Goal: Task Accomplishment & Management: Manage account settings

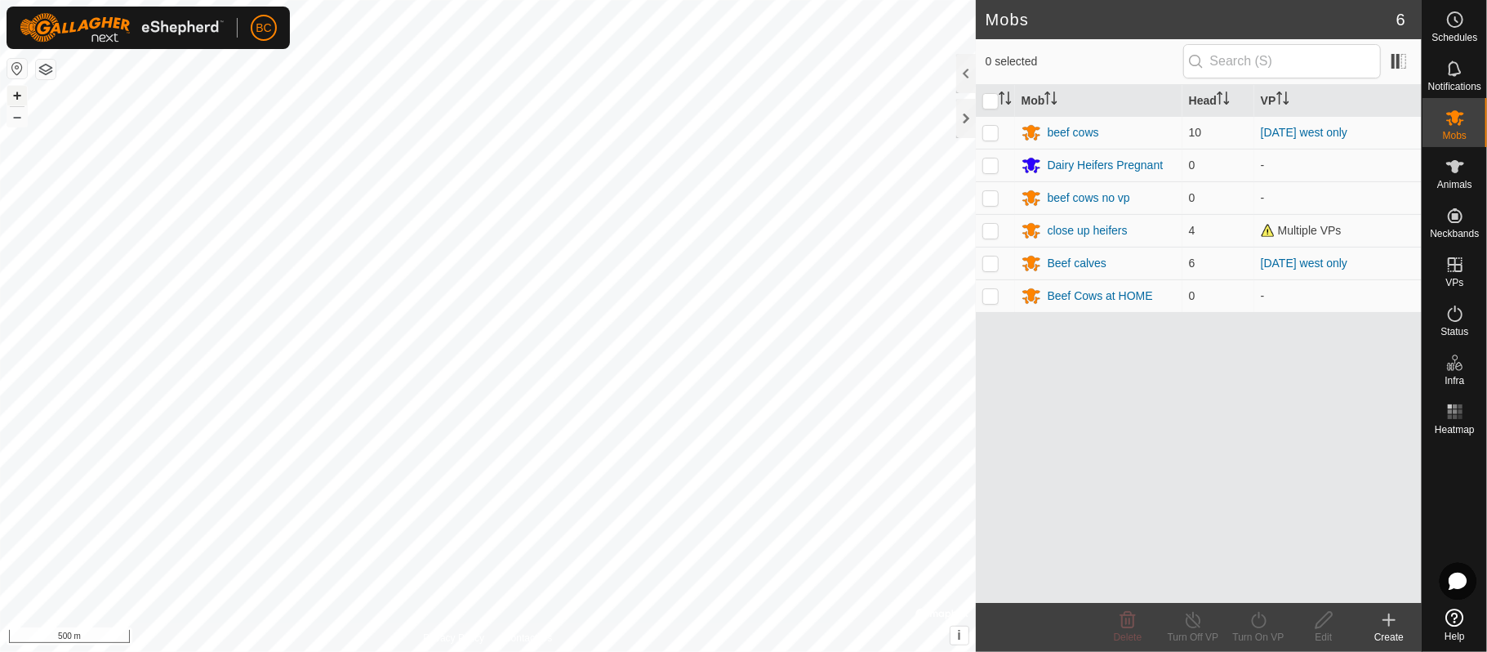
click at [14, 99] on button "+" at bounding box center [17, 96] width 20 height 20
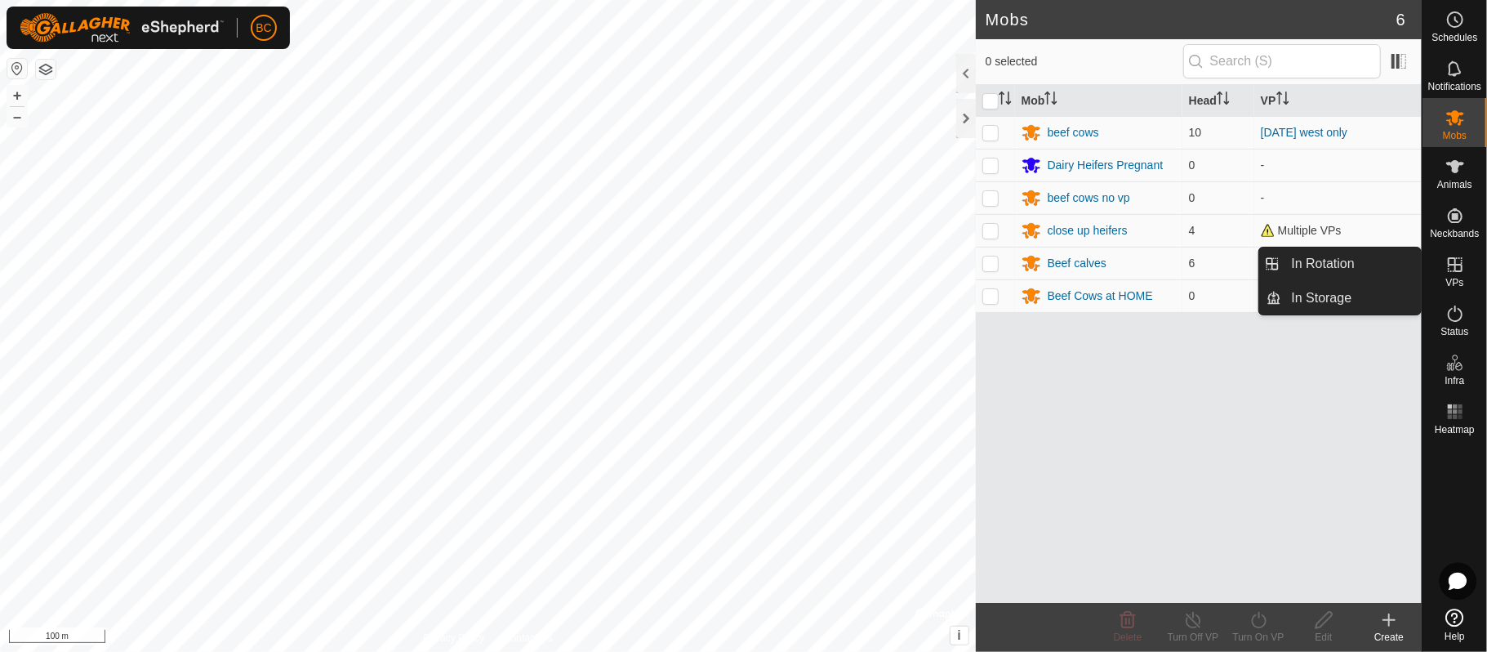
click at [1461, 268] on icon at bounding box center [1455, 264] width 15 height 15
click at [1452, 266] on icon at bounding box center [1455, 265] width 20 height 20
click at [1375, 265] on link "In Rotation" at bounding box center [1352, 263] width 140 height 33
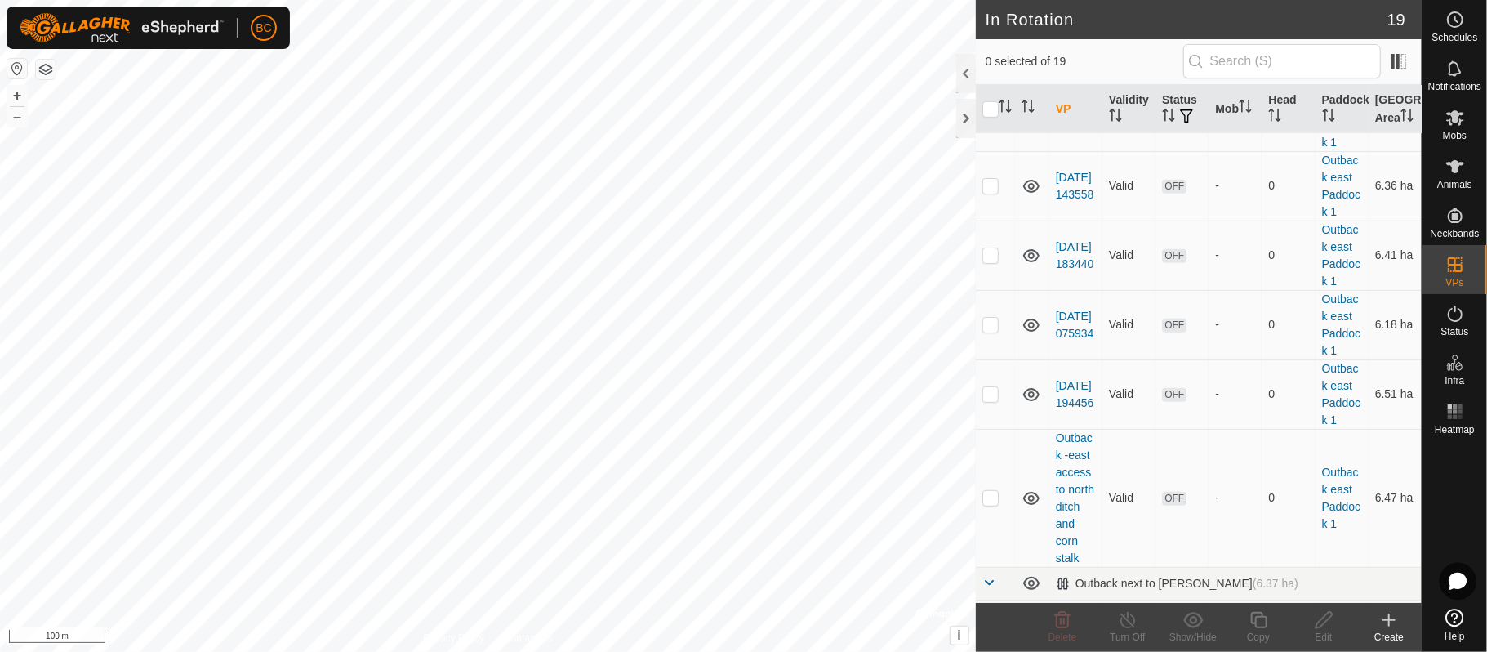
scroll to position [621, 0]
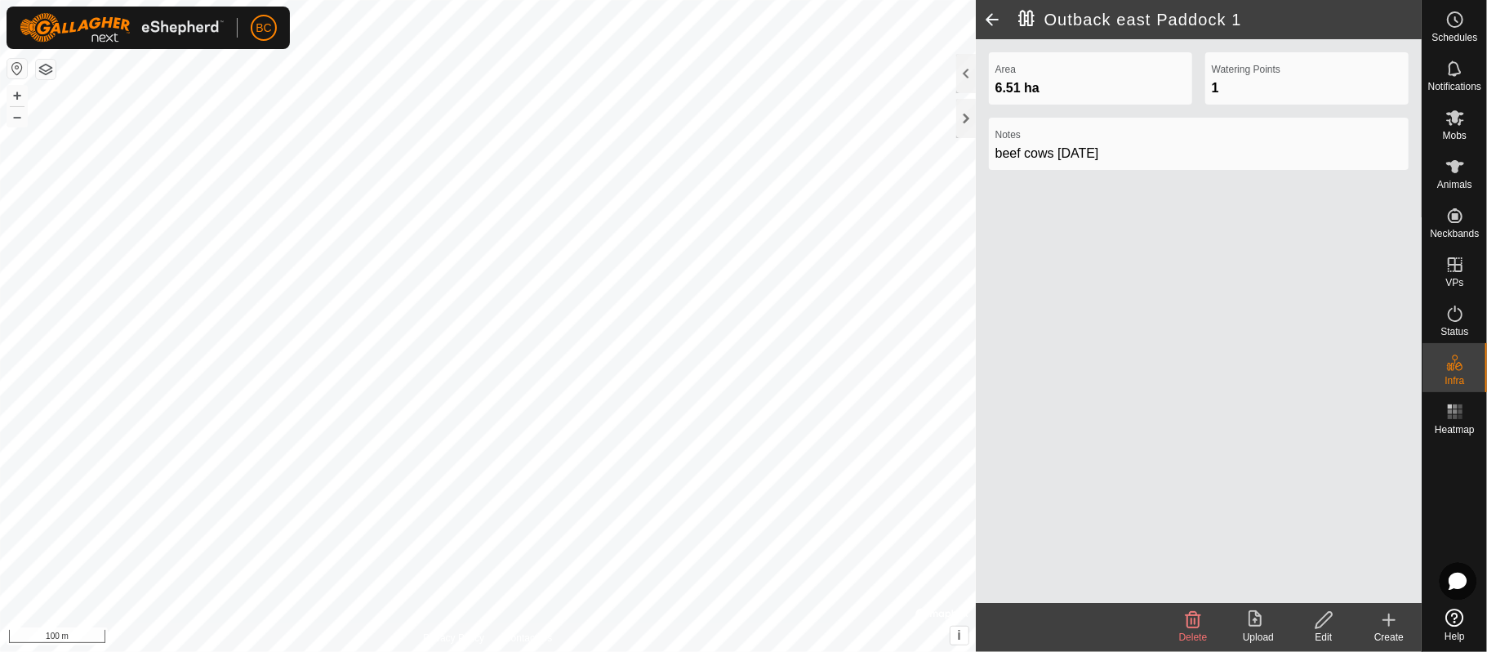
click at [988, 20] on span at bounding box center [992, 19] width 33 height 39
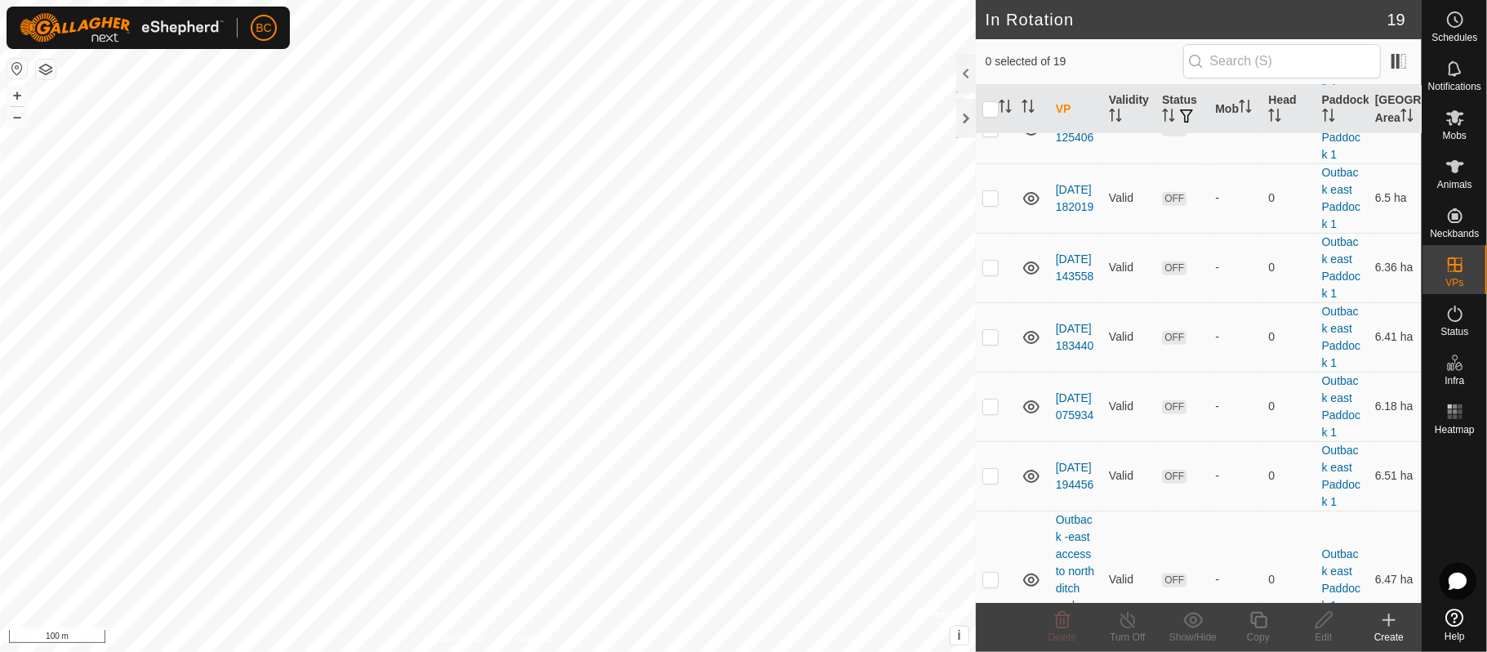
scroll to position [614, 0]
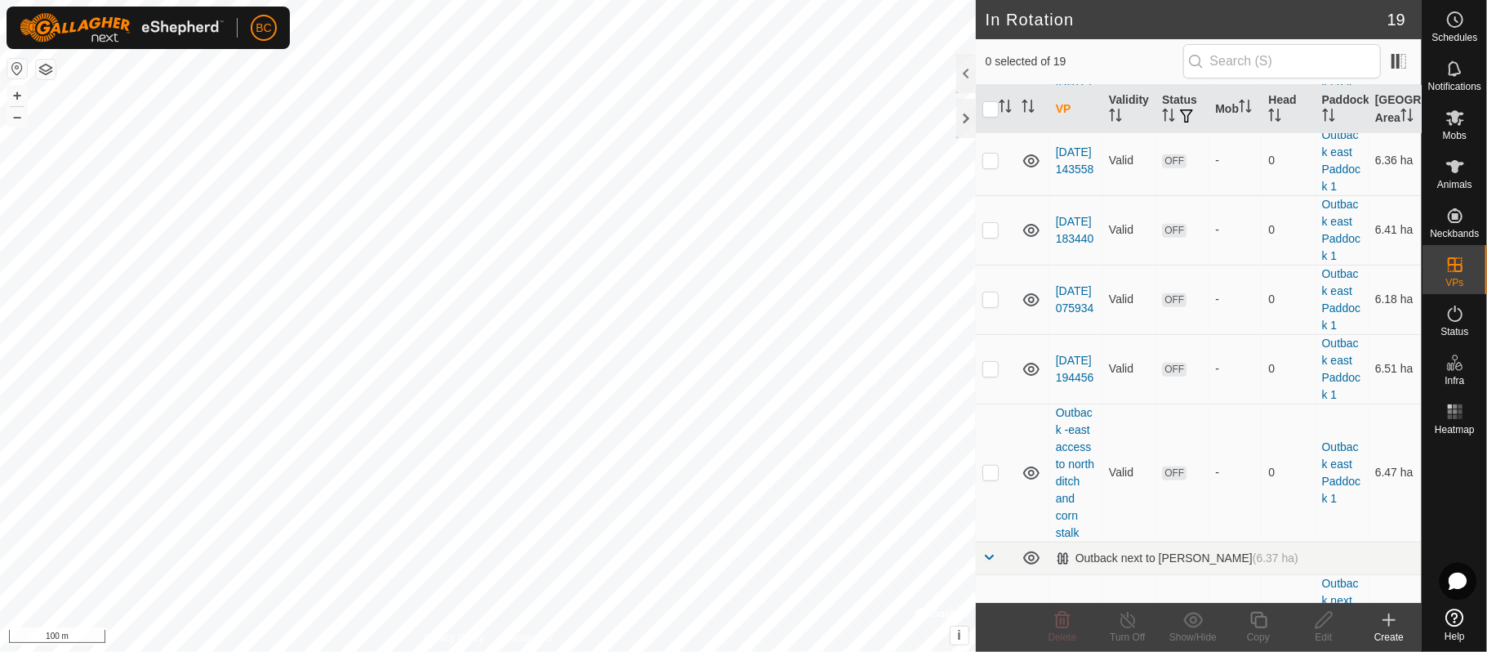
checkbox input "true"
click at [1262, 624] on icon at bounding box center [1259, 620] width 20 height 20
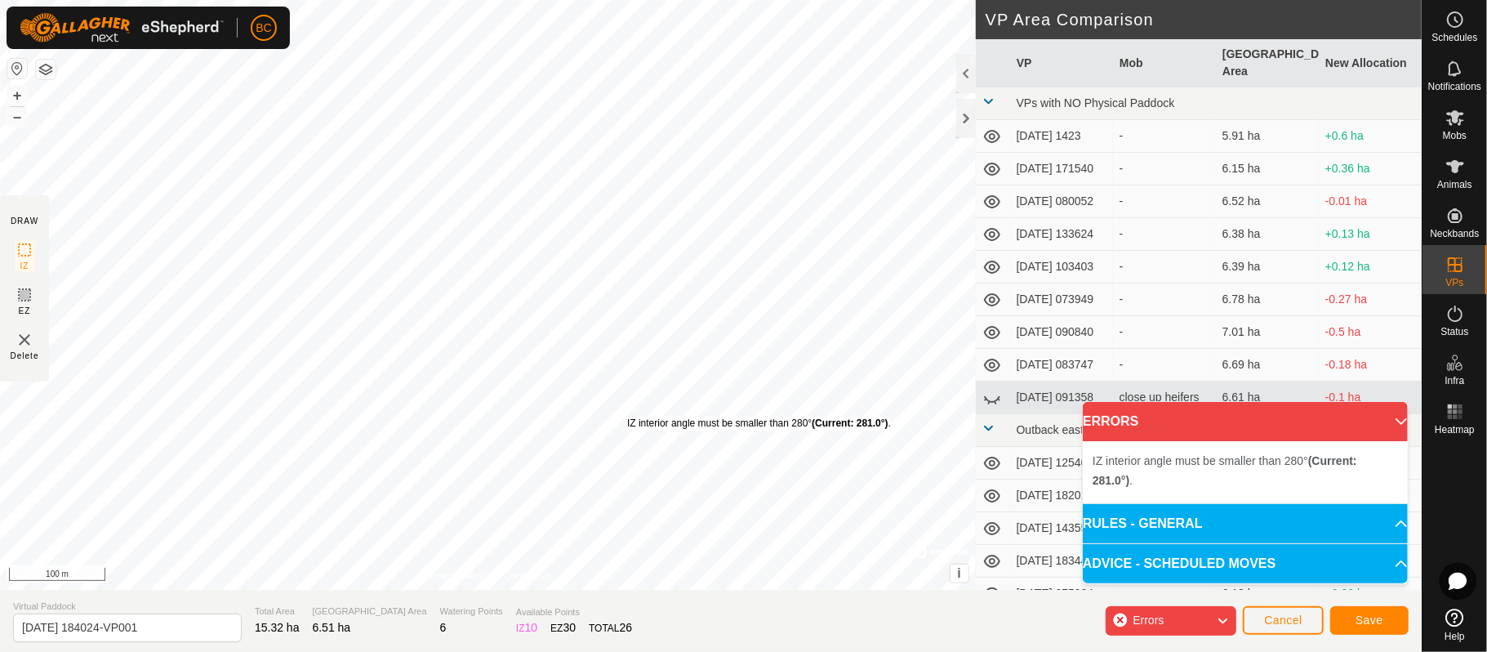
drag, startPoint x: 730, startPoint y: 621, endPoint x: 627, endPoint y: 416, distance: 230.1
click at [627, 416] on div "IZ interior angle must be smaller than 280° (Current: 281.0°) ." at bounding box center [759, 423] width 264 height 15
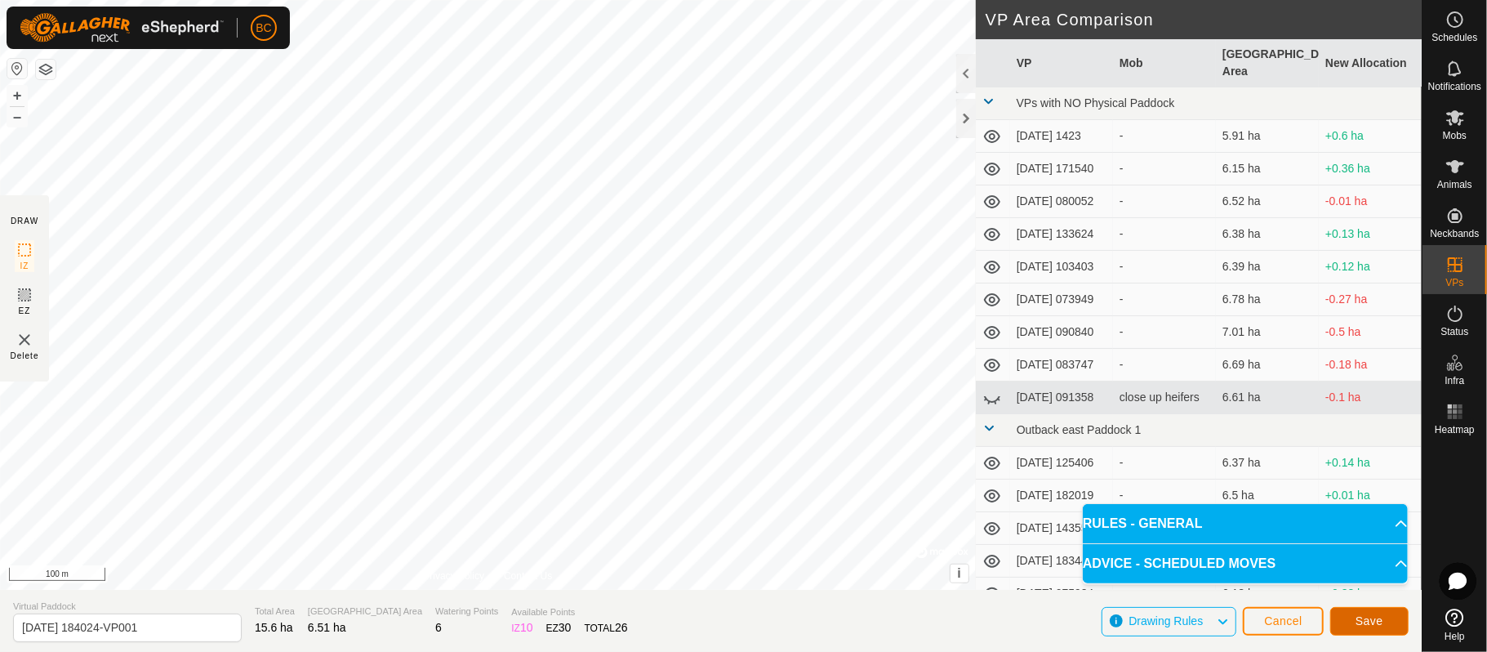
click at [1383, 621] on span "Save" at bounding box center [1370, 620] width 28 height 13
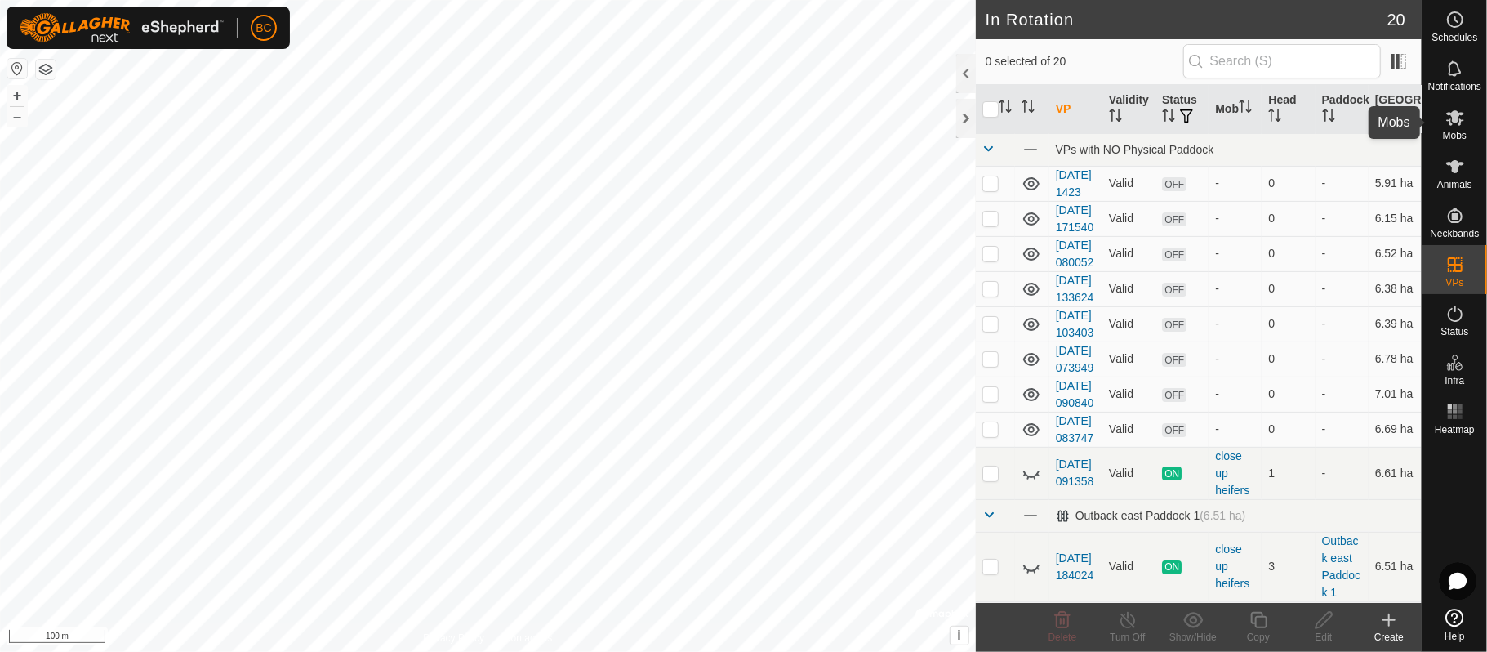
click at [1461, 136] on span "Mobs" at bounding box center [1455, 136] width 24 height 10
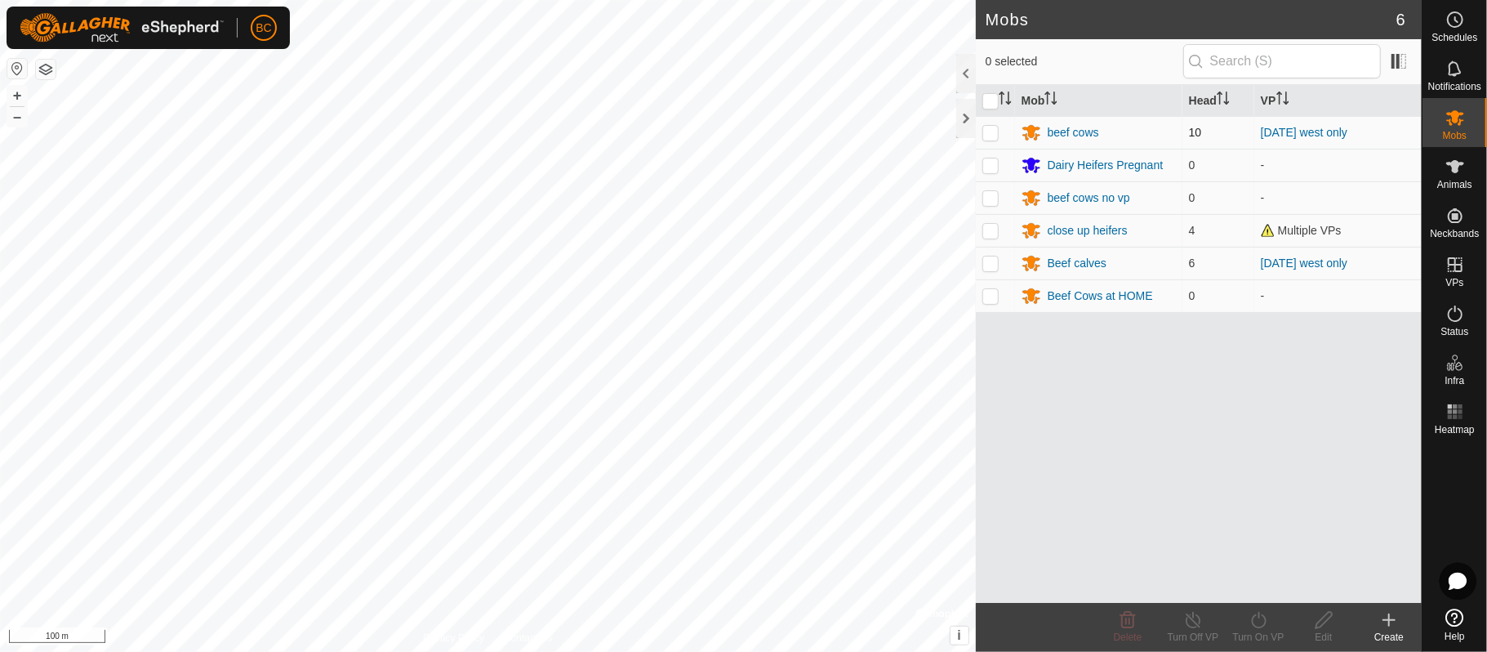
click at [994, 137] on p-checkbox at bounding box center [990, 132] width 16 height 13
checkbox input "true"
click at [1258, 624] on icon at bounding box center [1259, 620] width 20 height 20
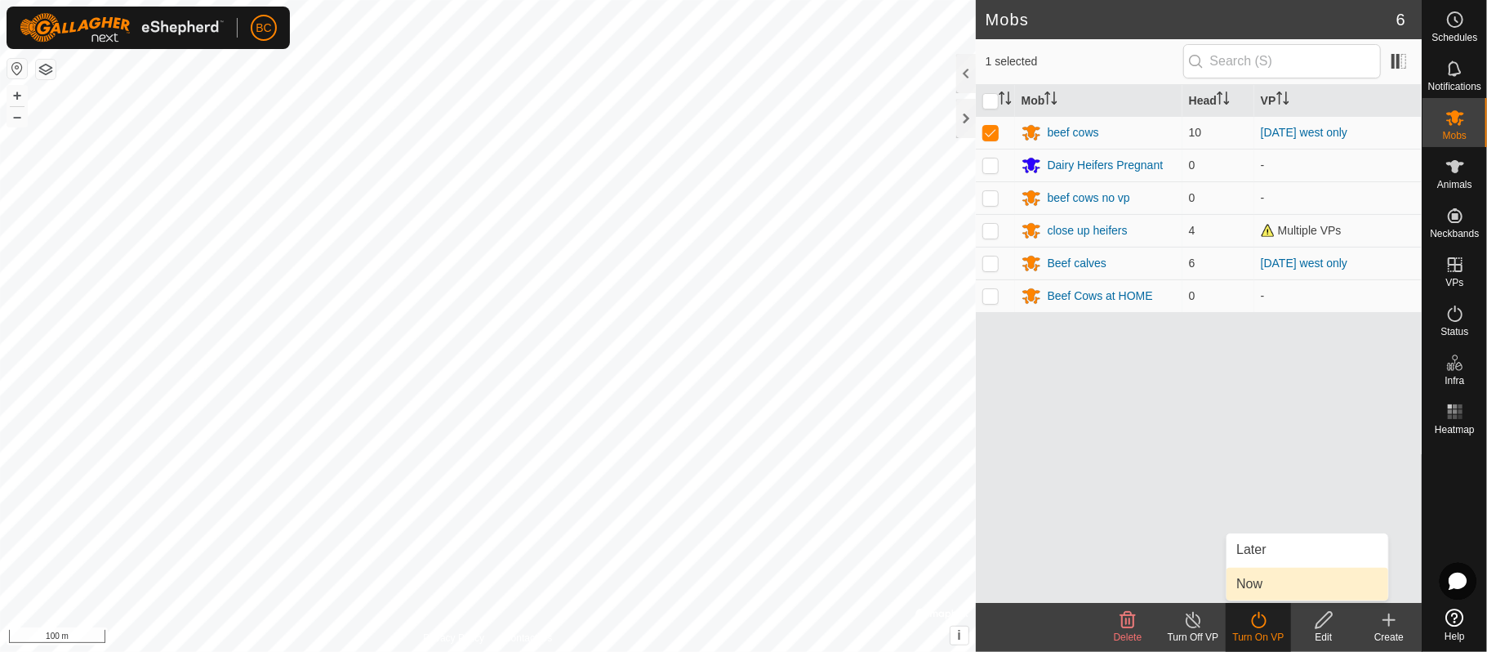
click at [1258, 586] on link "Now" at bounding box center [1308, 584] width 162 height 33
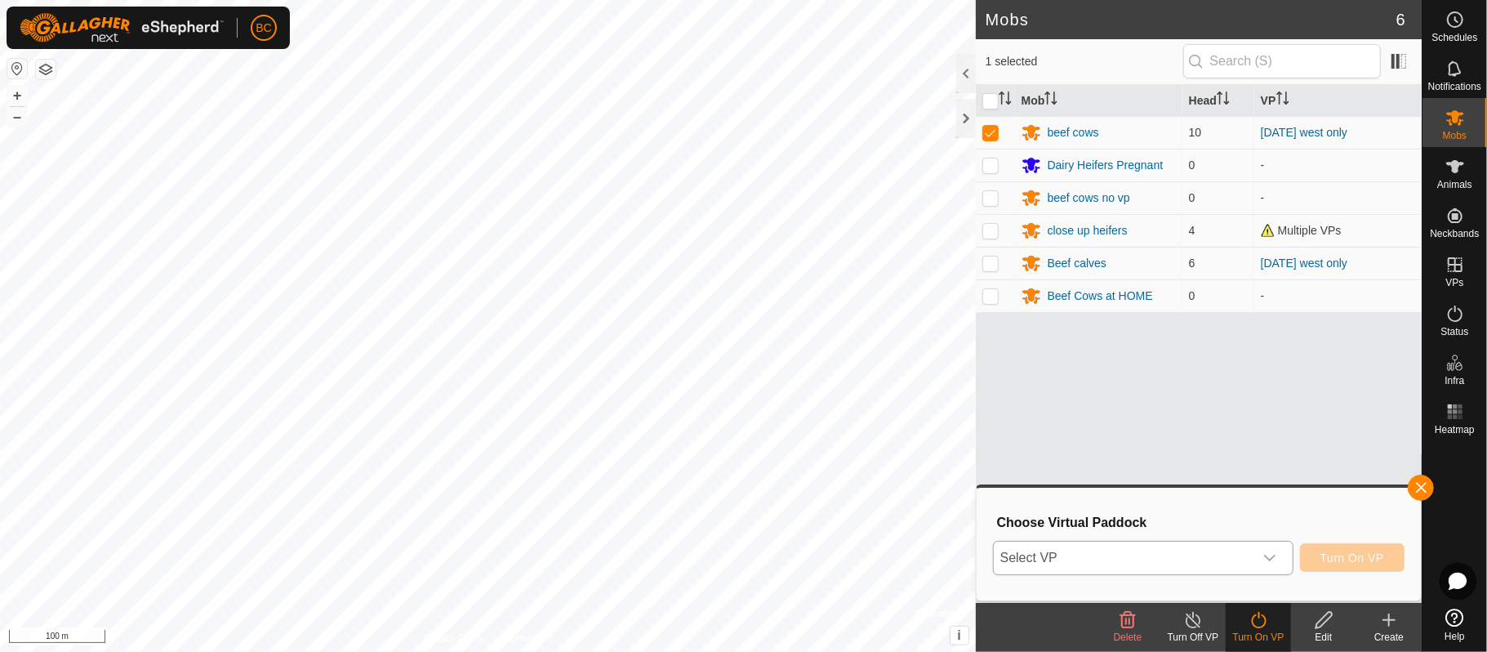
click at [1264, 557] on icon "dropdown trigger" at bounding box center [1269, 557] width 13 height 13
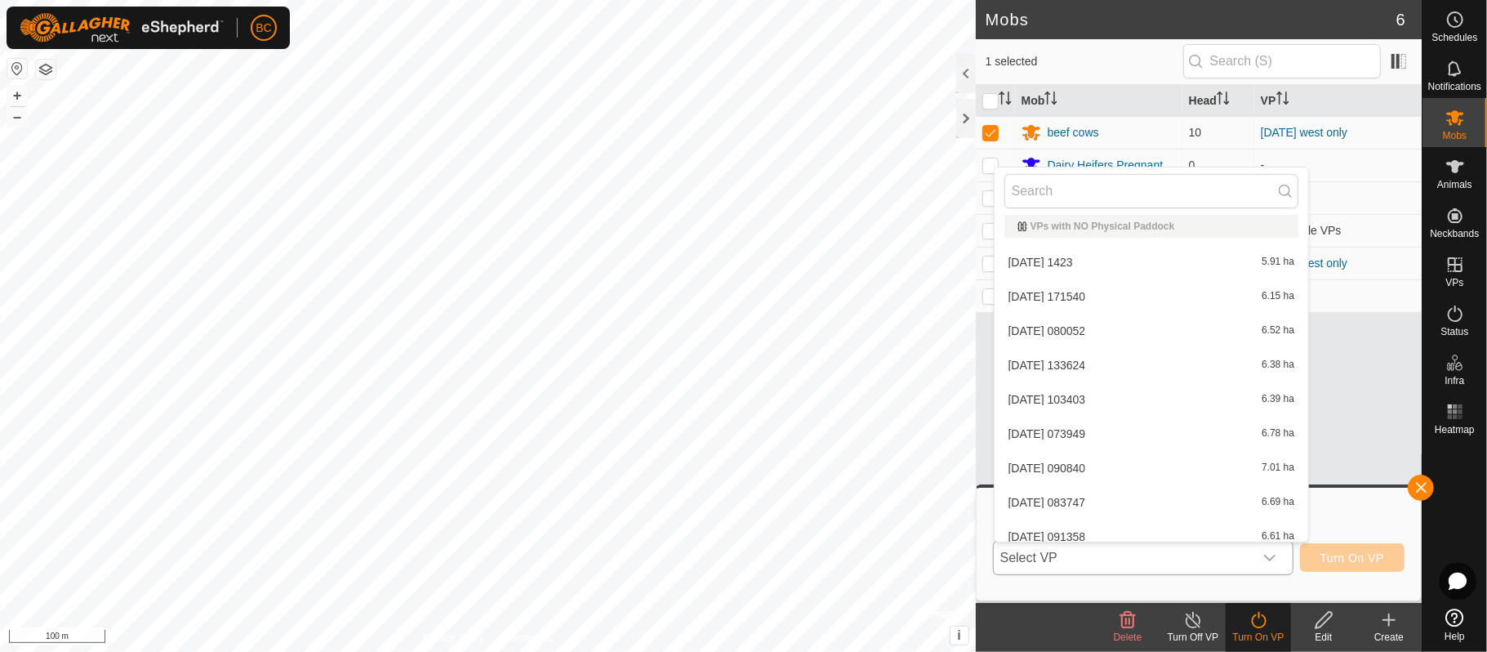
scroll to position [11, 0]
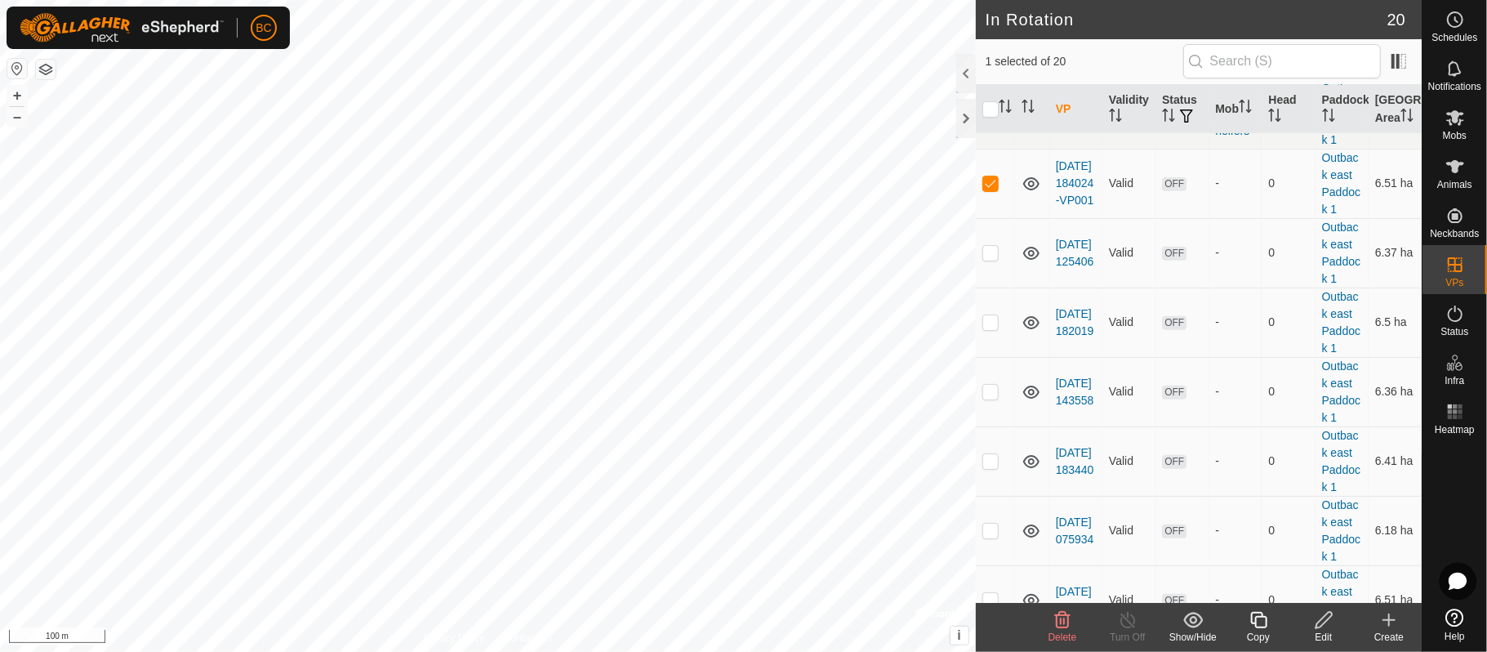
scroll to position [510, 0]
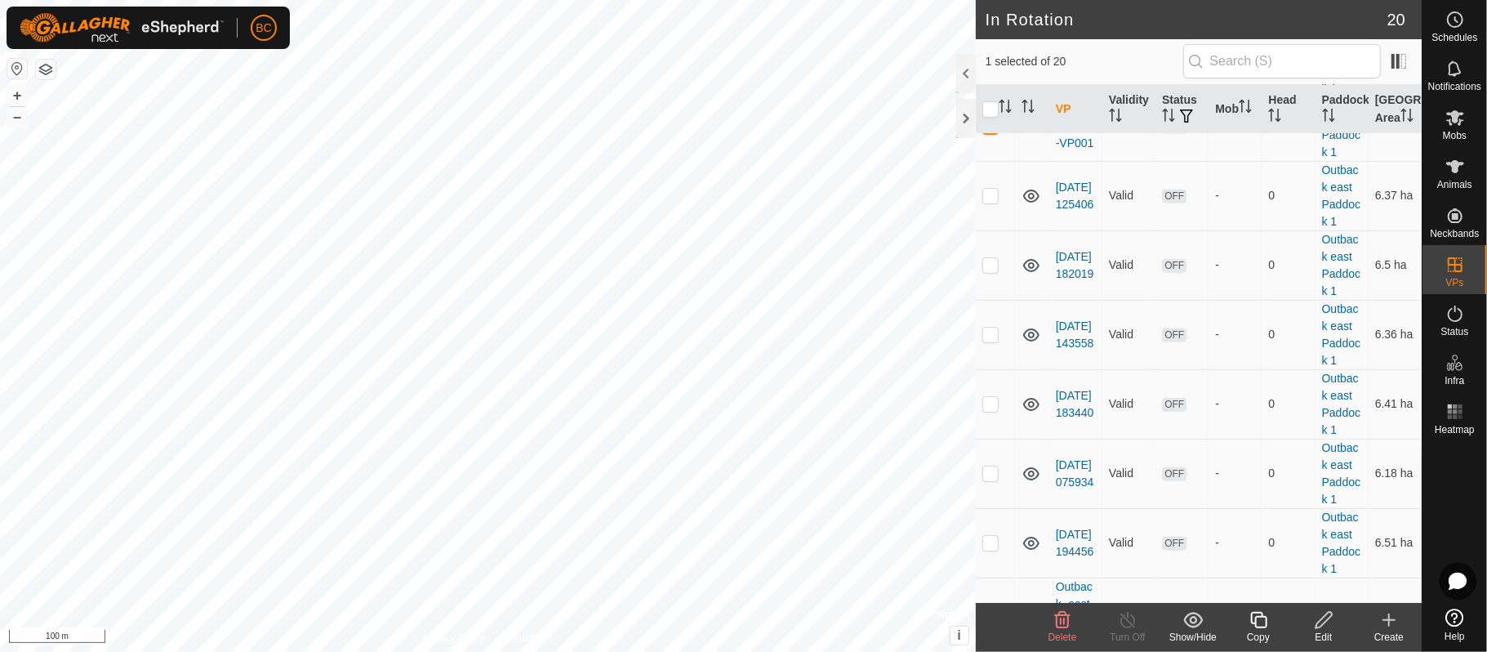
click at [991, 132] on p-checkbox at bounding box center [990, 125] width 16 height 13
checkbox input "false"
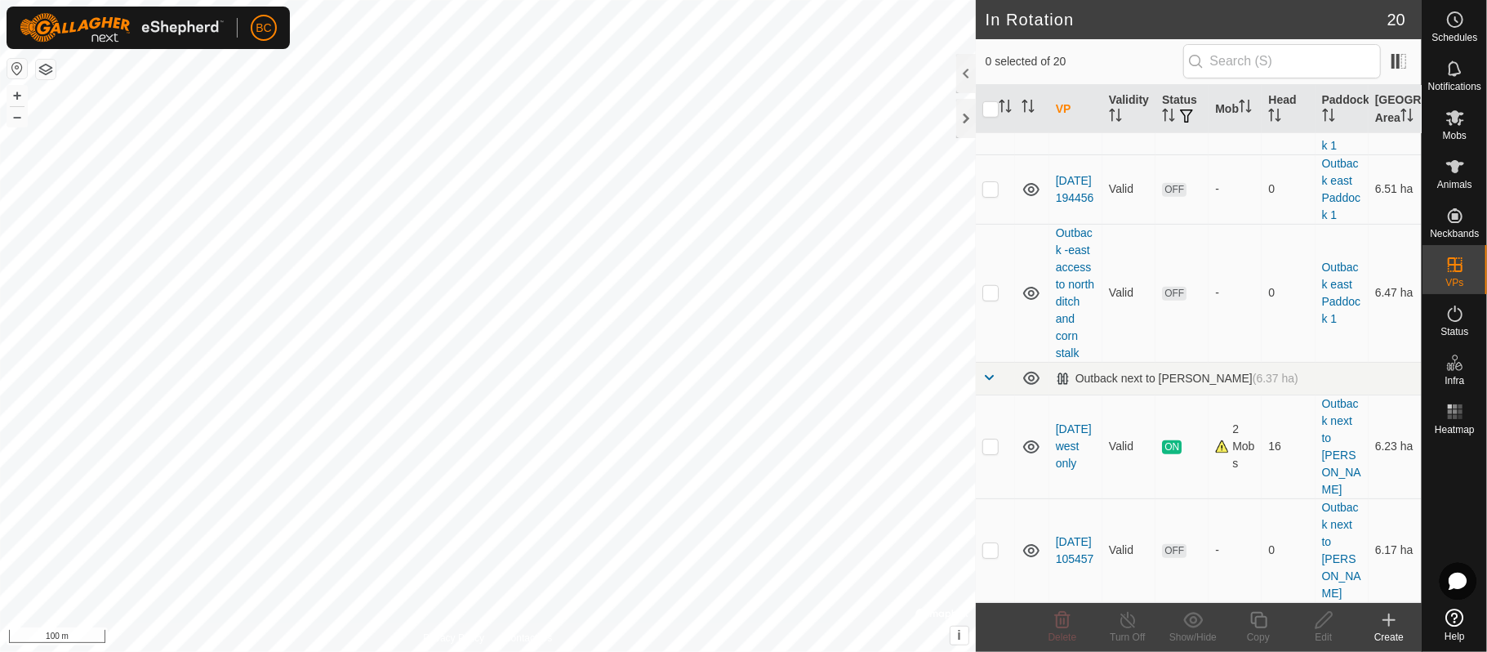
scroll to position [1127, 0]
click at [988, 452] on p-checkbox at bounding box center [990, 445] width 16 height 13
checkbox input "true"
click at [1258, 630] on div "Copy" at bounding box center [1258, 637] width 65 height 15
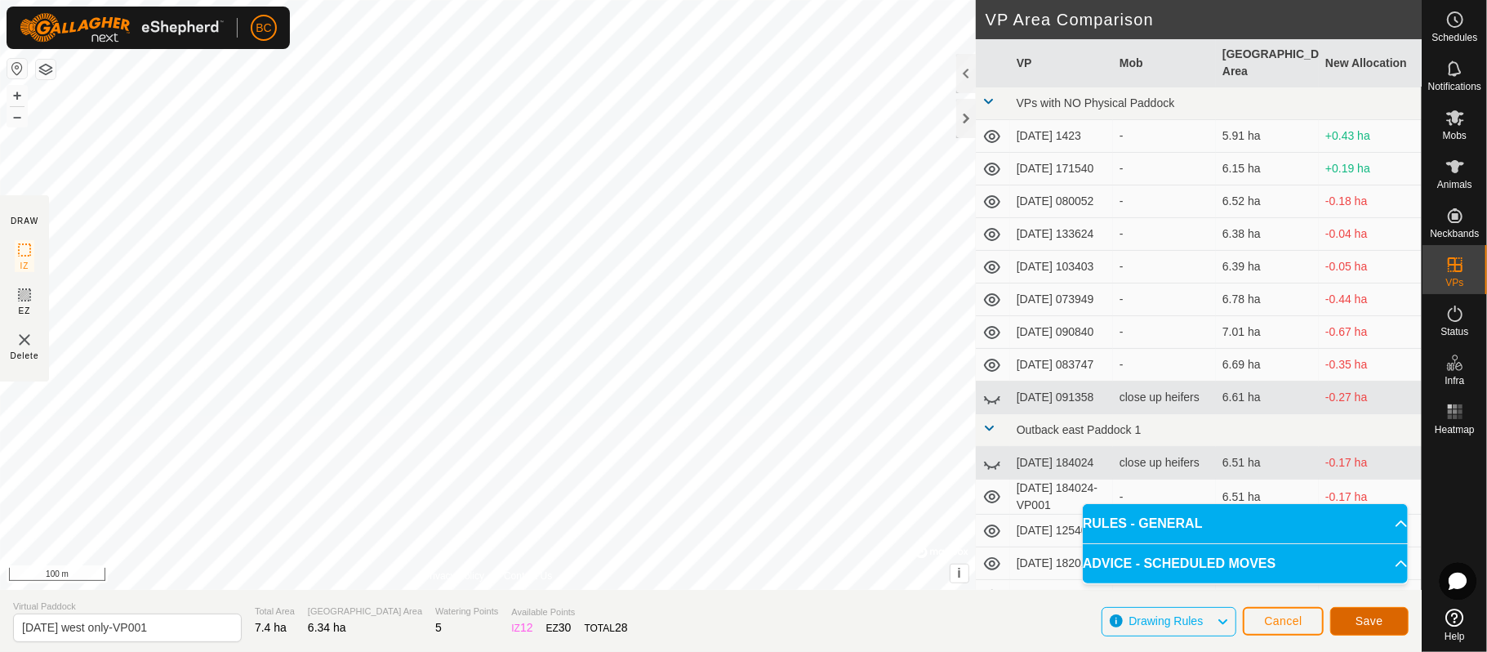
click at [1364, 626] on span "Save" at bounding box center [1370, 620] width 28 height 13
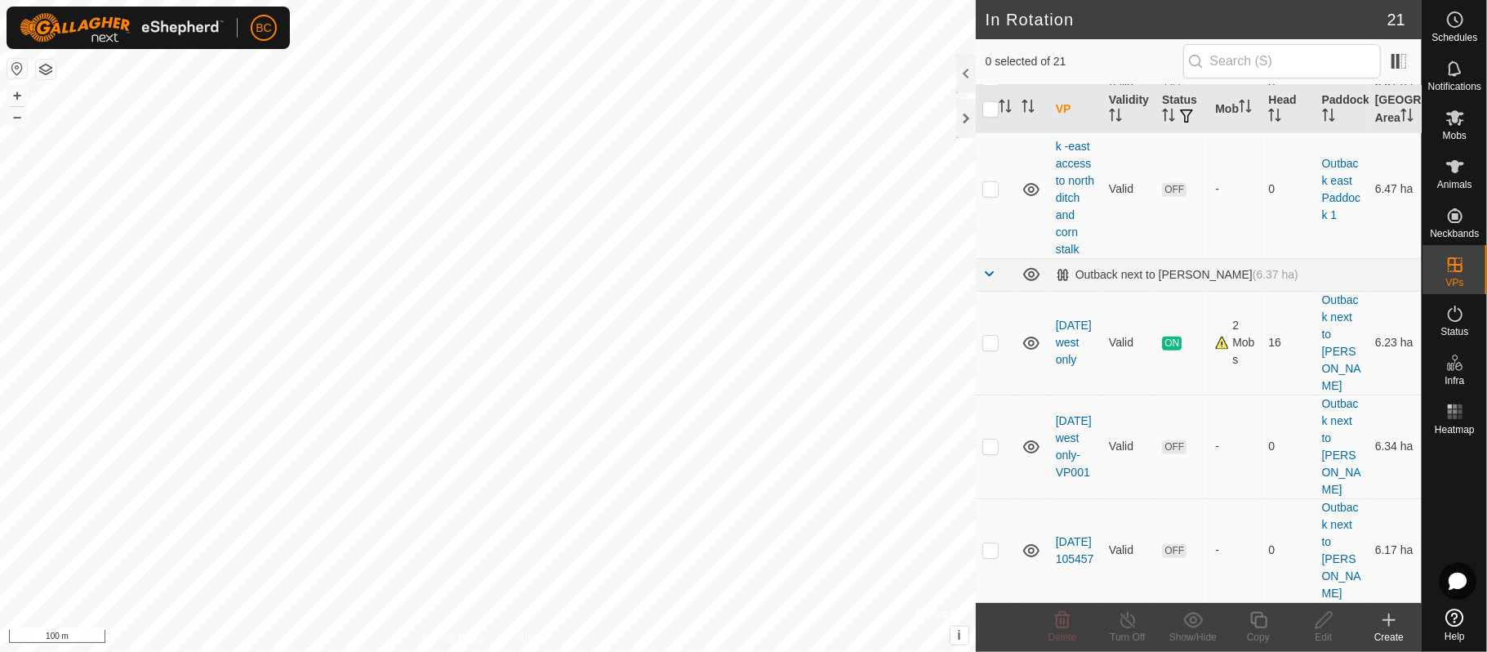
scroll to position [1197, 0]
click at [1062, 479] on link "[DATE] west only-VP001" at bounding box center [1074, 446] width 36 height 65
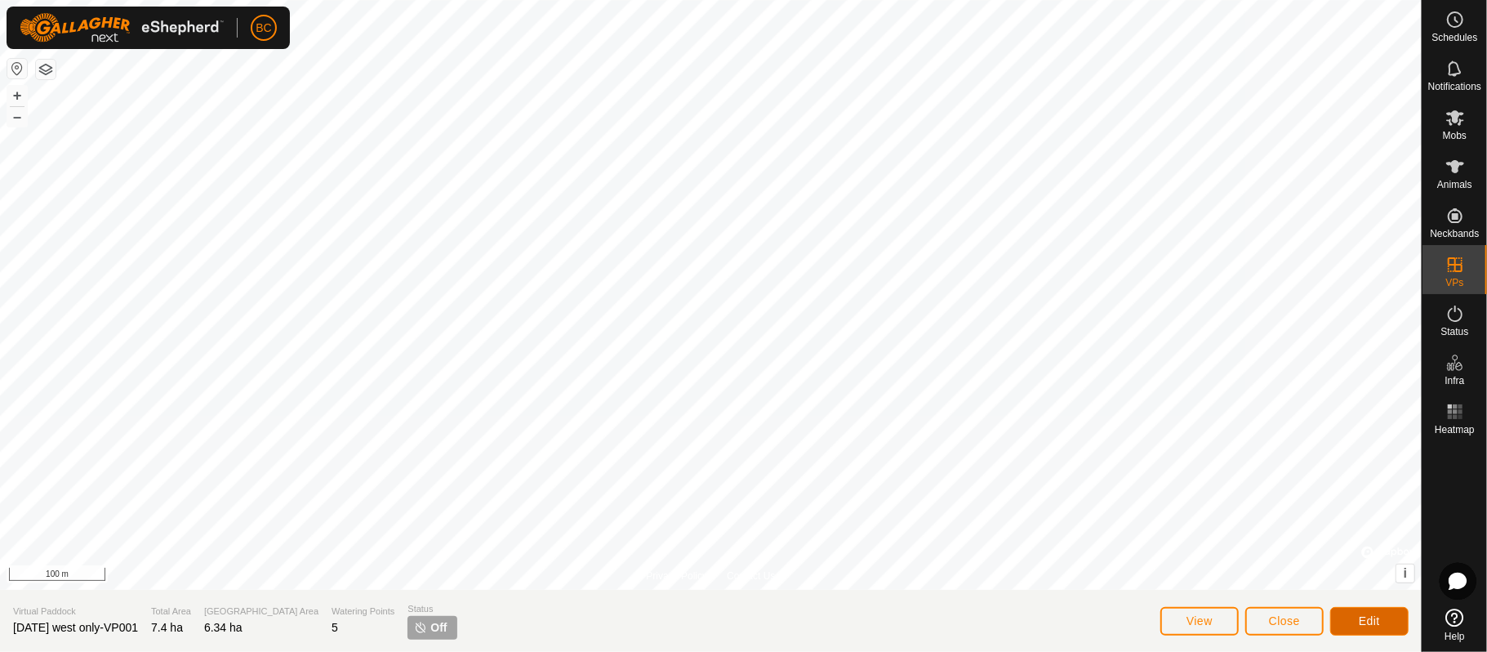
click at [1372, 629] on button "Edit" at bounding box center [1369, 621] width 78 height 29
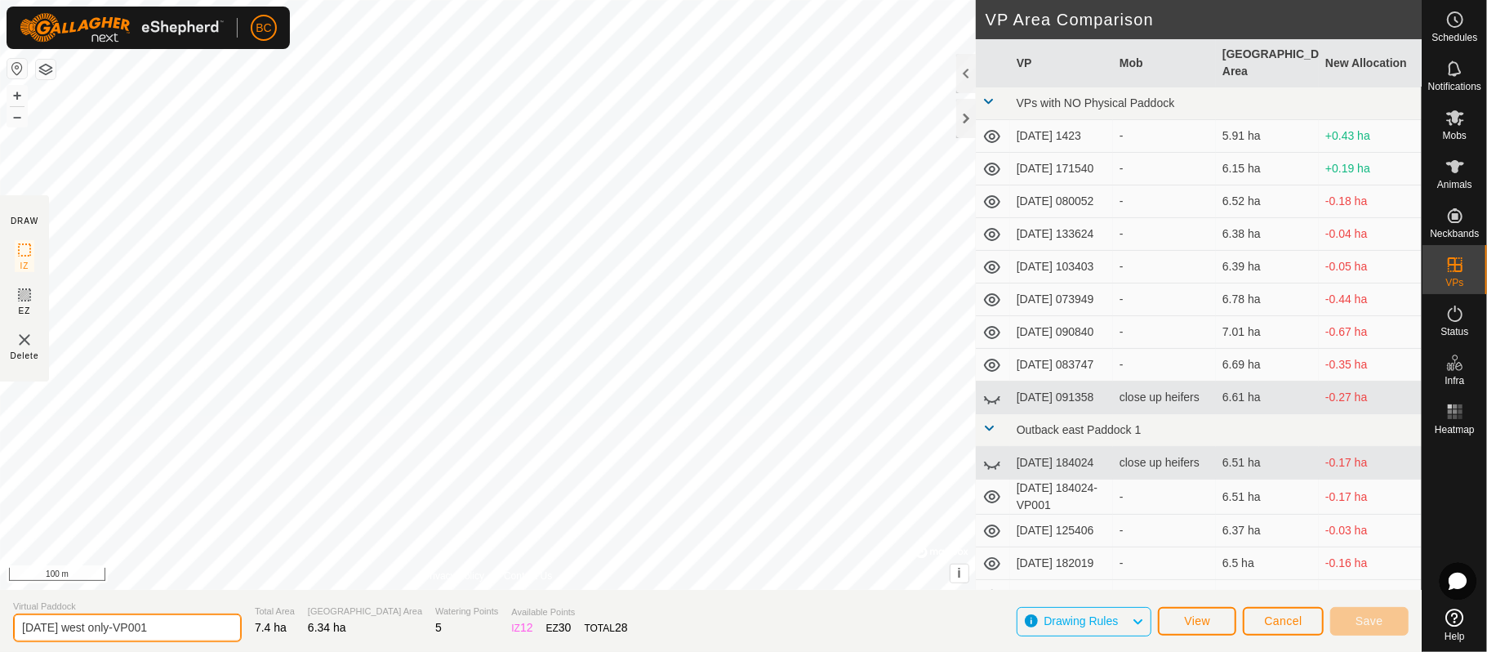
drag, startPoint x: 73, startPoint y: 631, endPoint x: 82, endPoint y: 634, distance: 9.3
click at [82, 634] on input "[DATE] west only-VP001" at bounding box center [127, 627] width 229 height 29
type input "[DATE] west only-VP001"
click at [1366, 622] on span "Save" at bounding box center [1370, 620] width 28 height 13
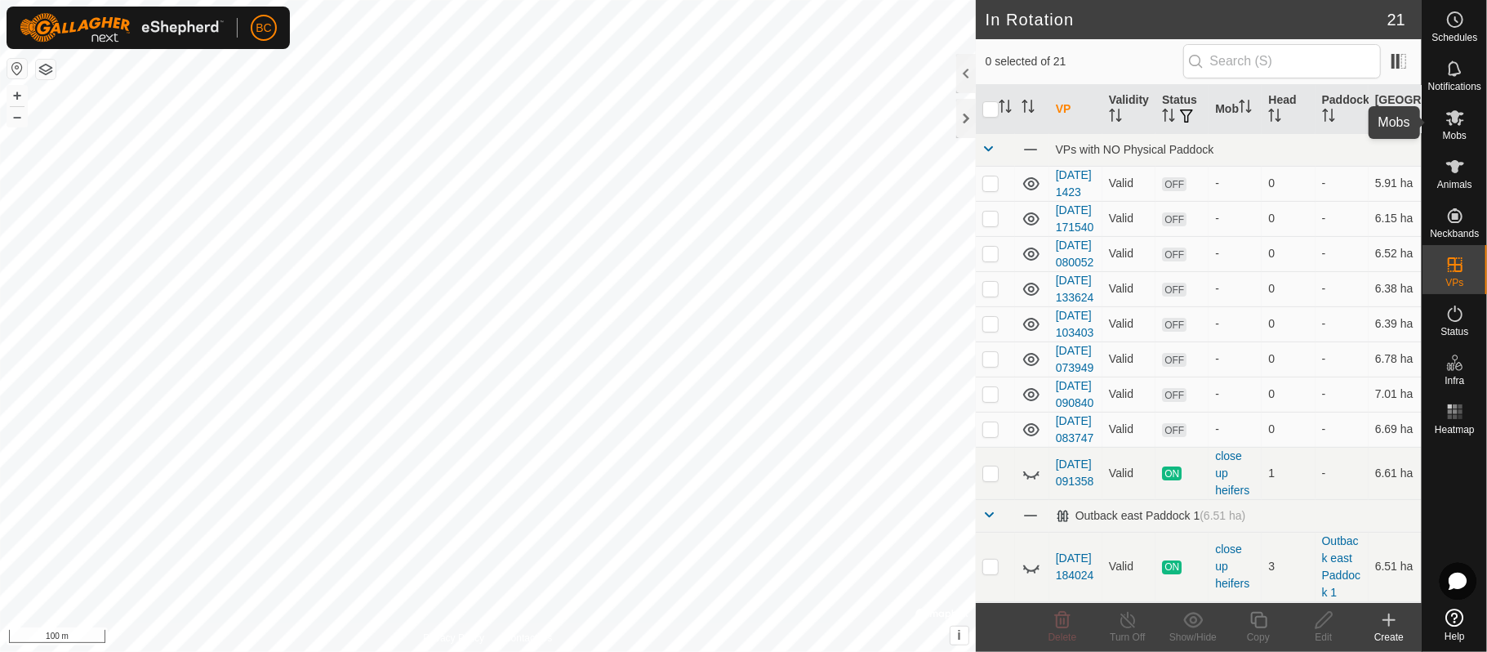
click at [1463, 138] on span "Mobs" at bounding box center [1455, 136] width 24 height 10
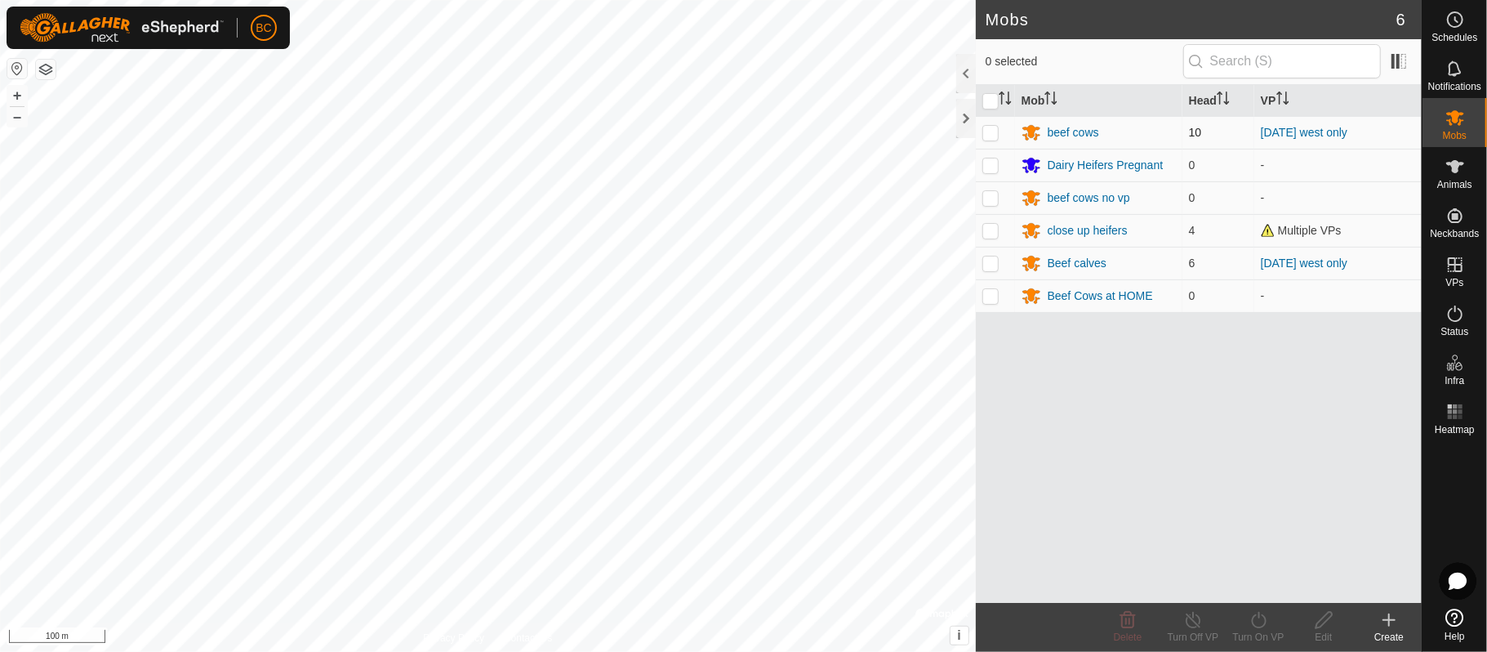
click at [993, 135] on p-checkbox at bounding box center [990, 132] width 16 height 13
checkbox input "true"
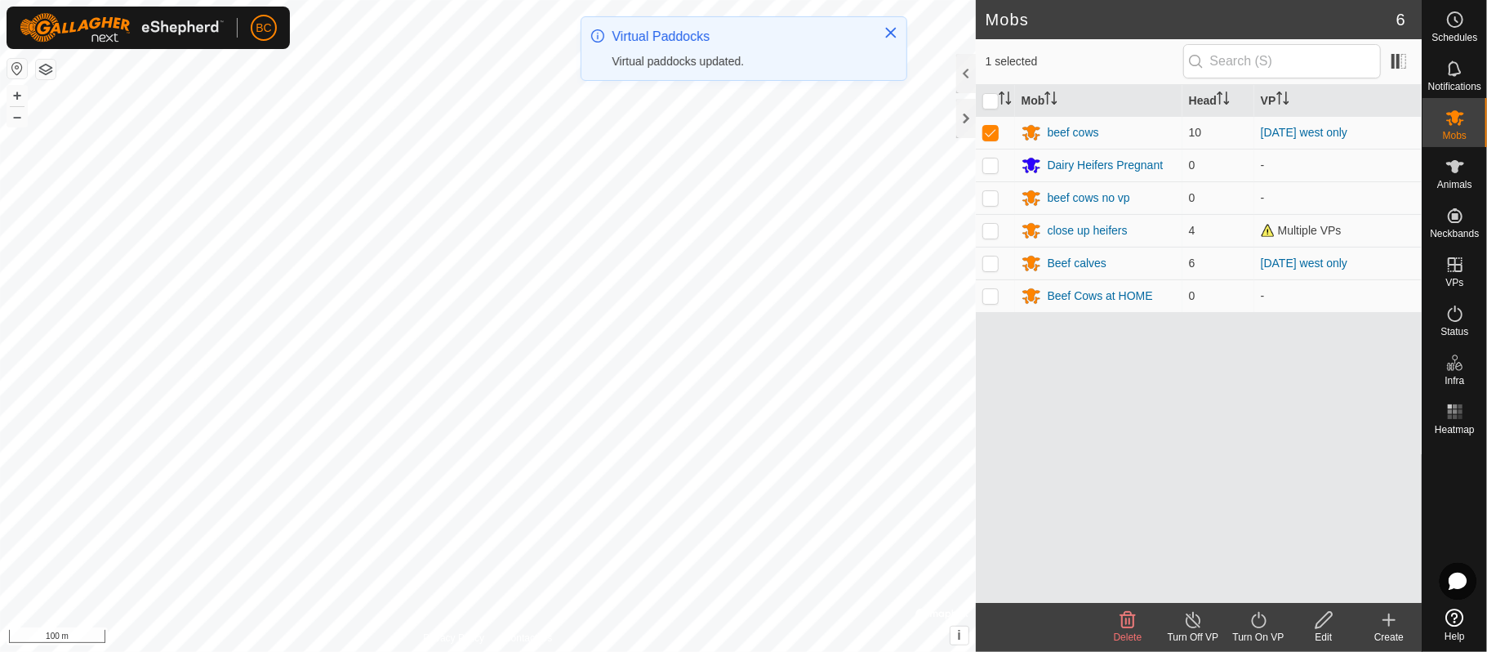
click at [1253, 634] on div "Turn On VP" at bounding box center [1258, 637] width 65 height 15
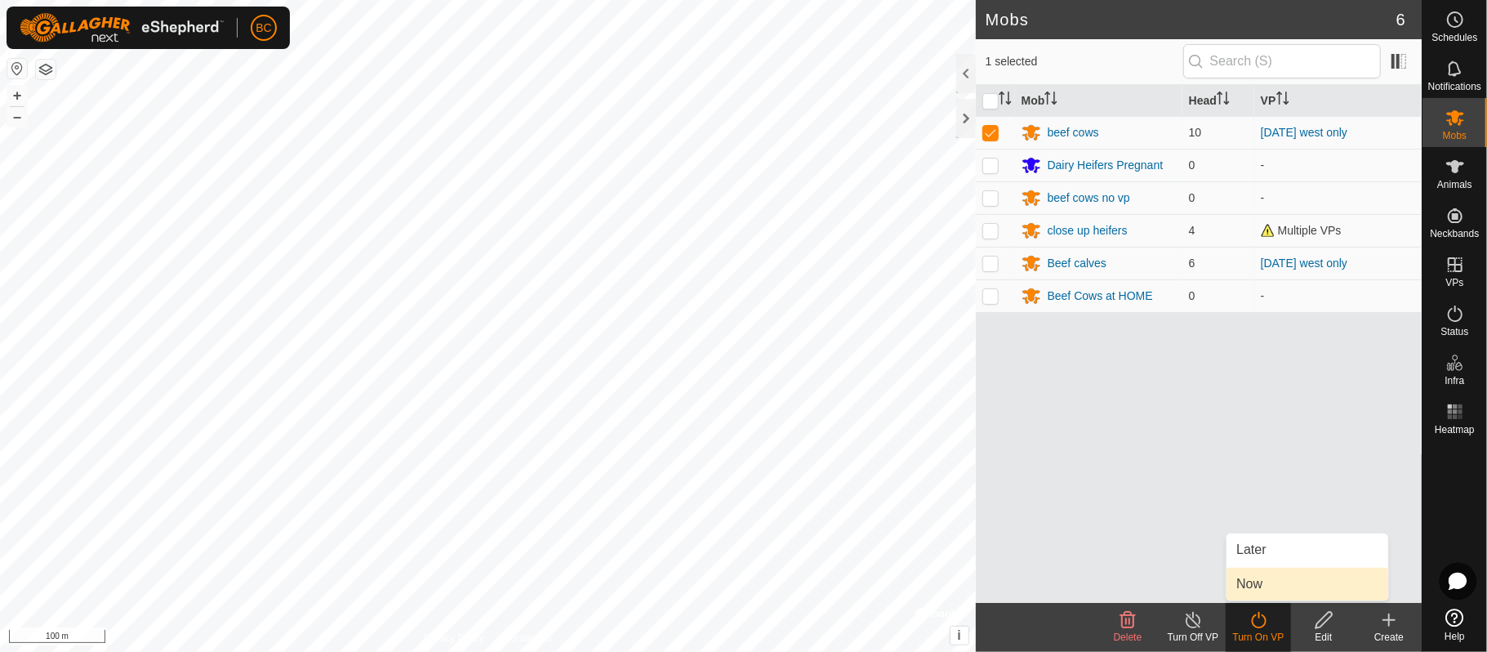
click at [1261, 579] on link "Now" at bounding box center [1308, 584] width 162 height 33
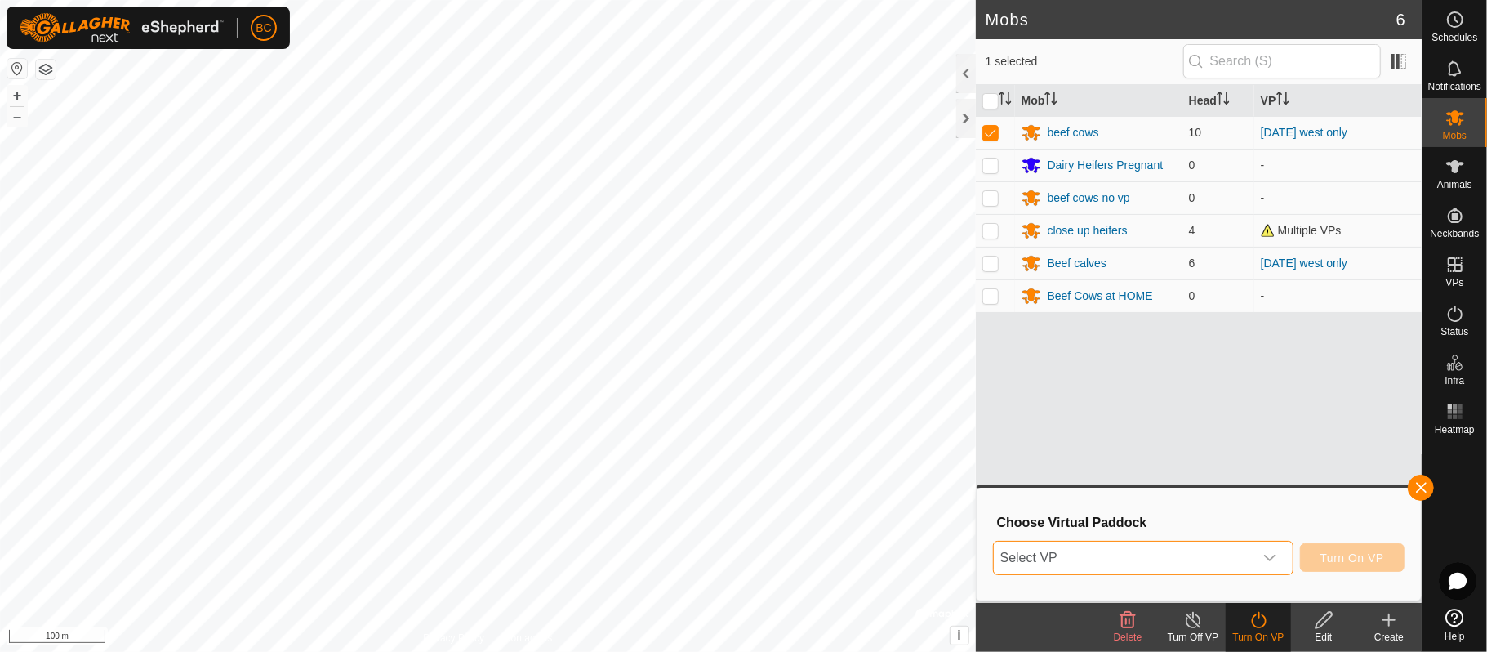
click at [1155, 557] on span "Select VP" at bounding box center [1124, 557] width 260 height 33
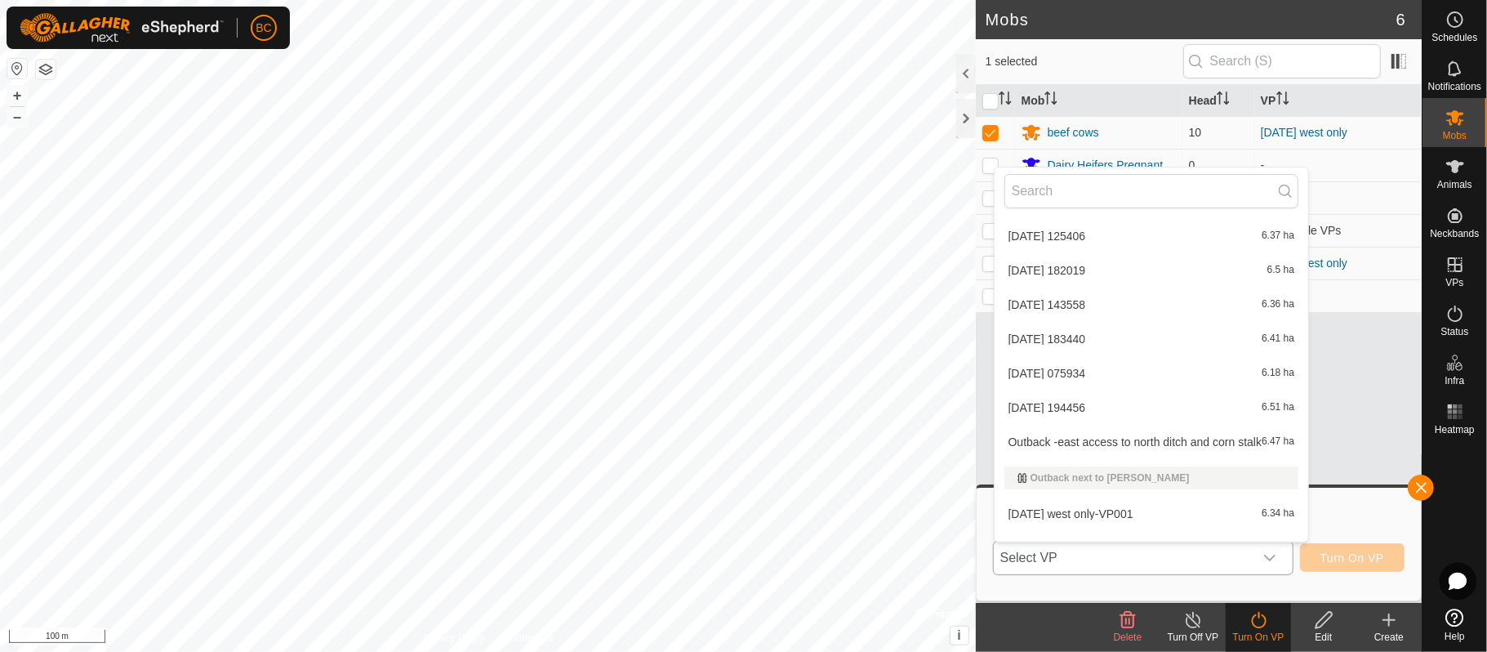
scroll to position [504, 0]
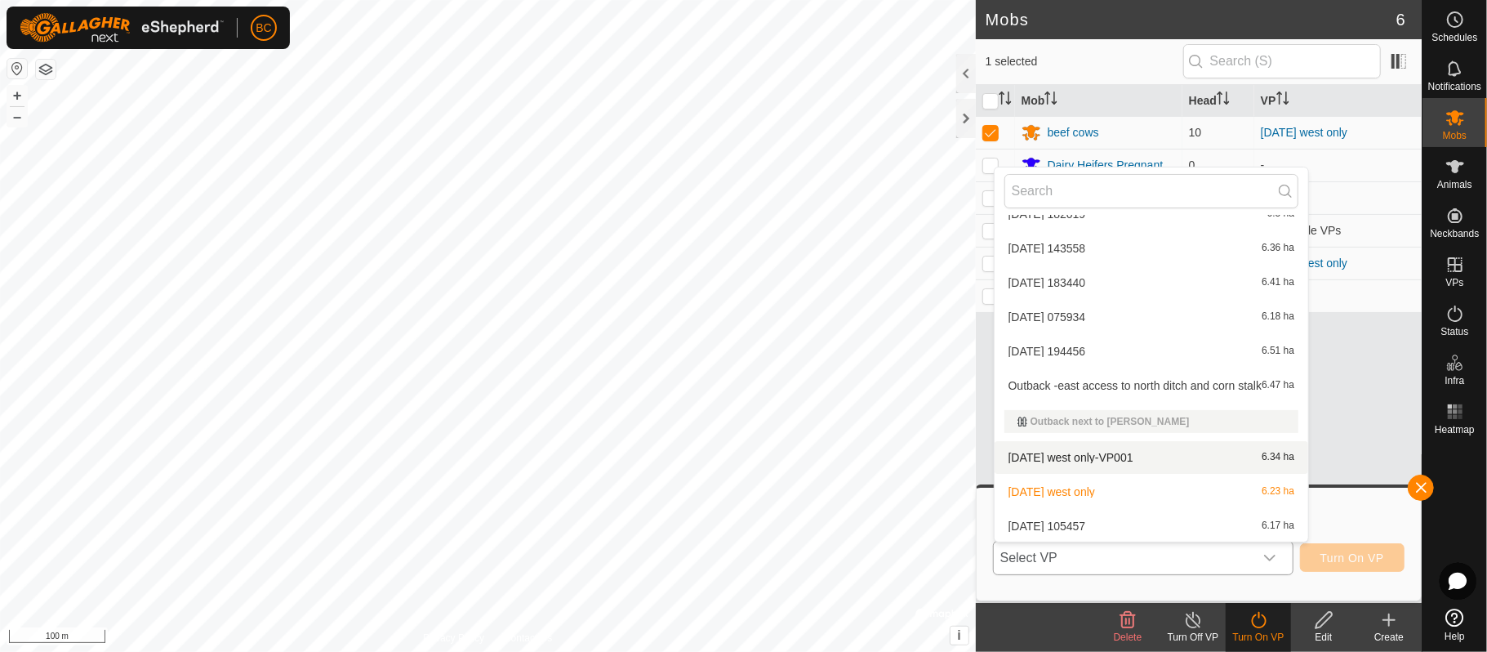
click at [1046, 449] on li "[DATE] west only-VP001 6.34 ha" at bounding box center [1152, 457] width 314 height 33
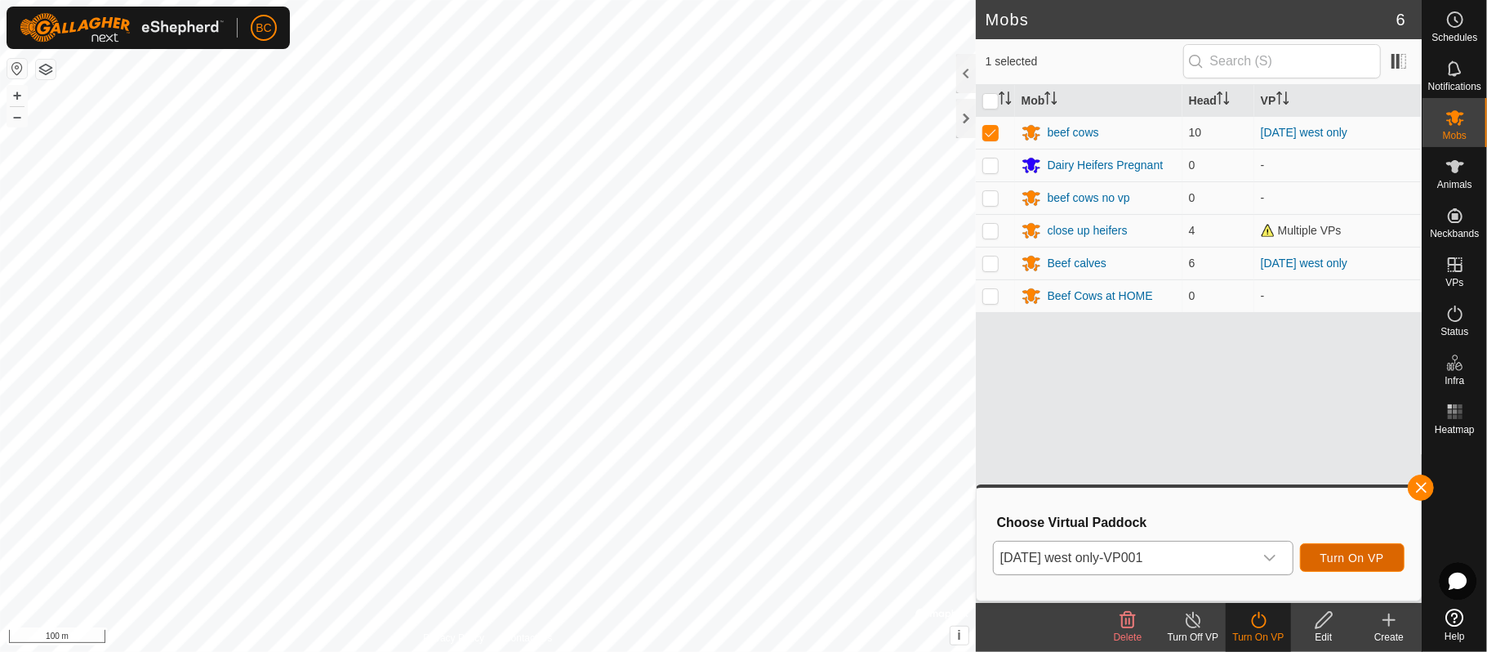
click at [1356, 563] on span "Turn On VP" at bounding box center [1352, 557] width 64 height 13
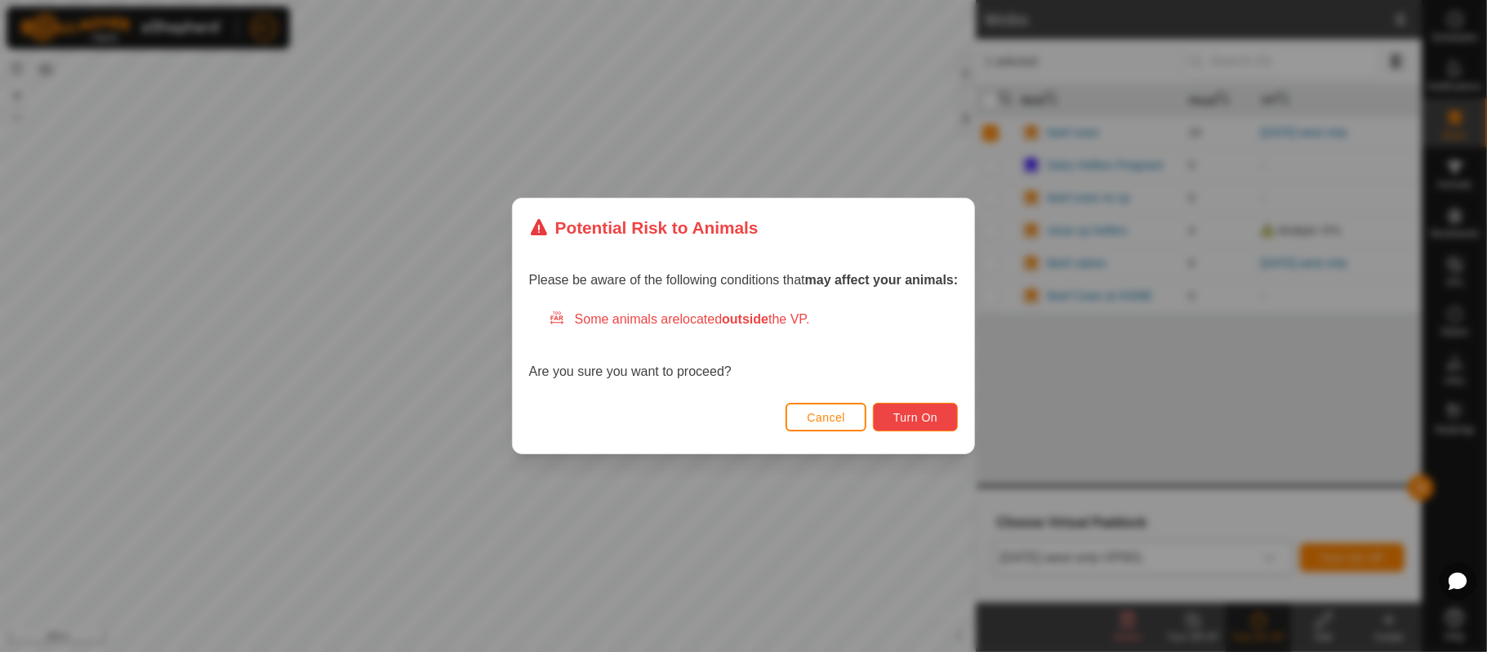
click at [905, 409] on button "Turn On" at bounding box center [915, 417] width 85 height 29
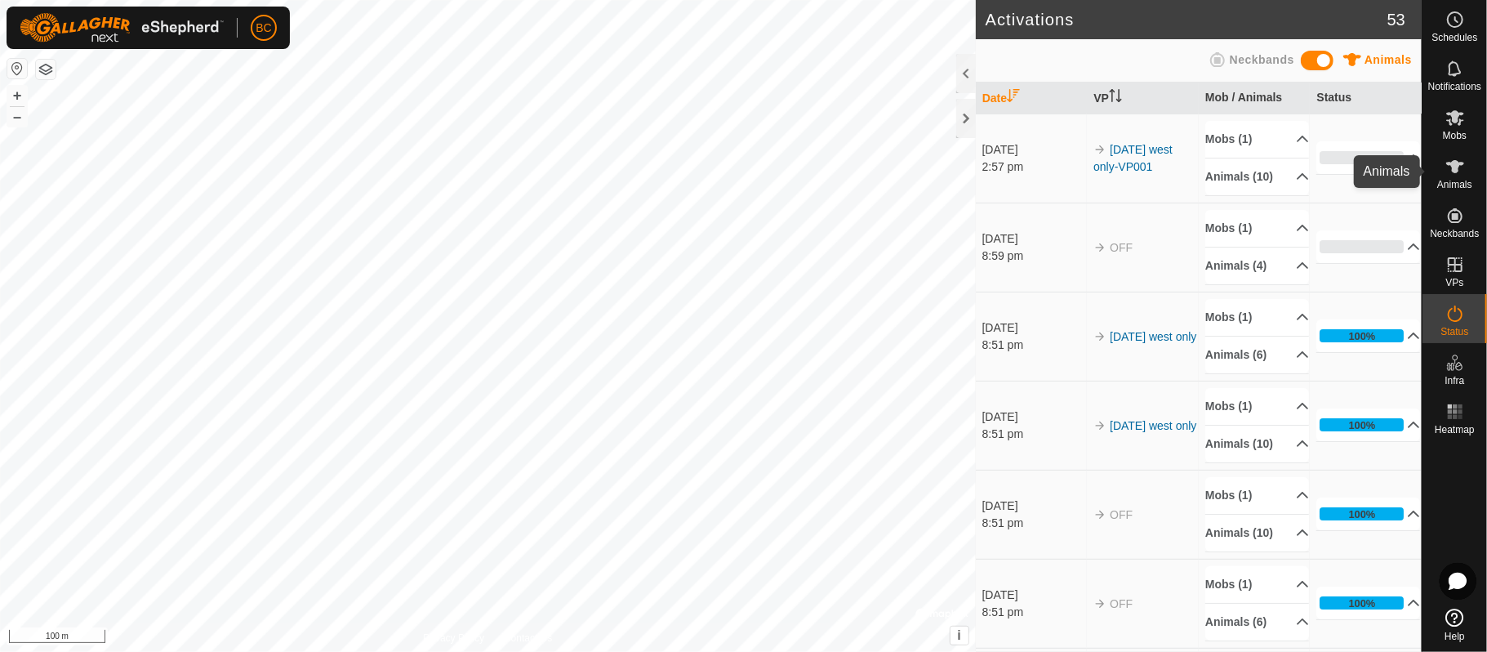
click at [1457, 170] on icon at bounding box center [1455, 166] width 18 height 13
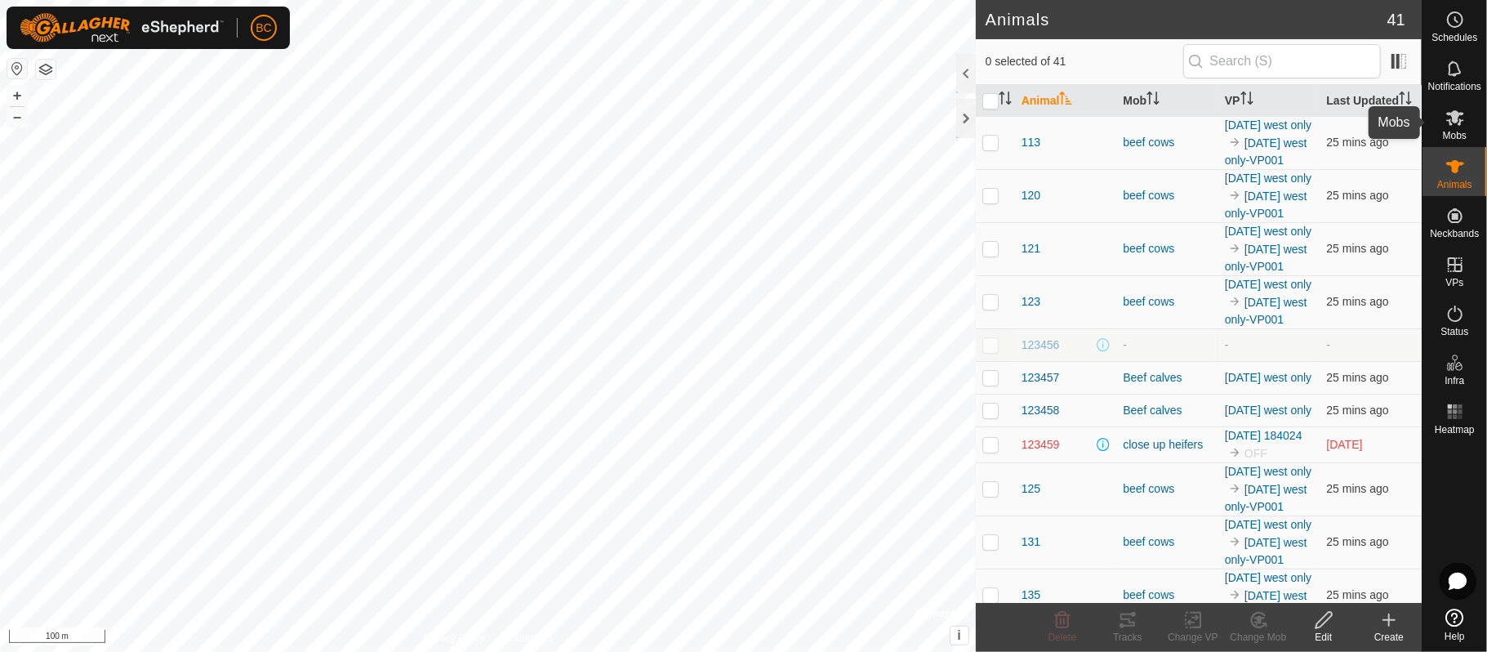
click at [1455, 131] on span "Mobs" at bounding box center [1455, 136] width 24 height 10
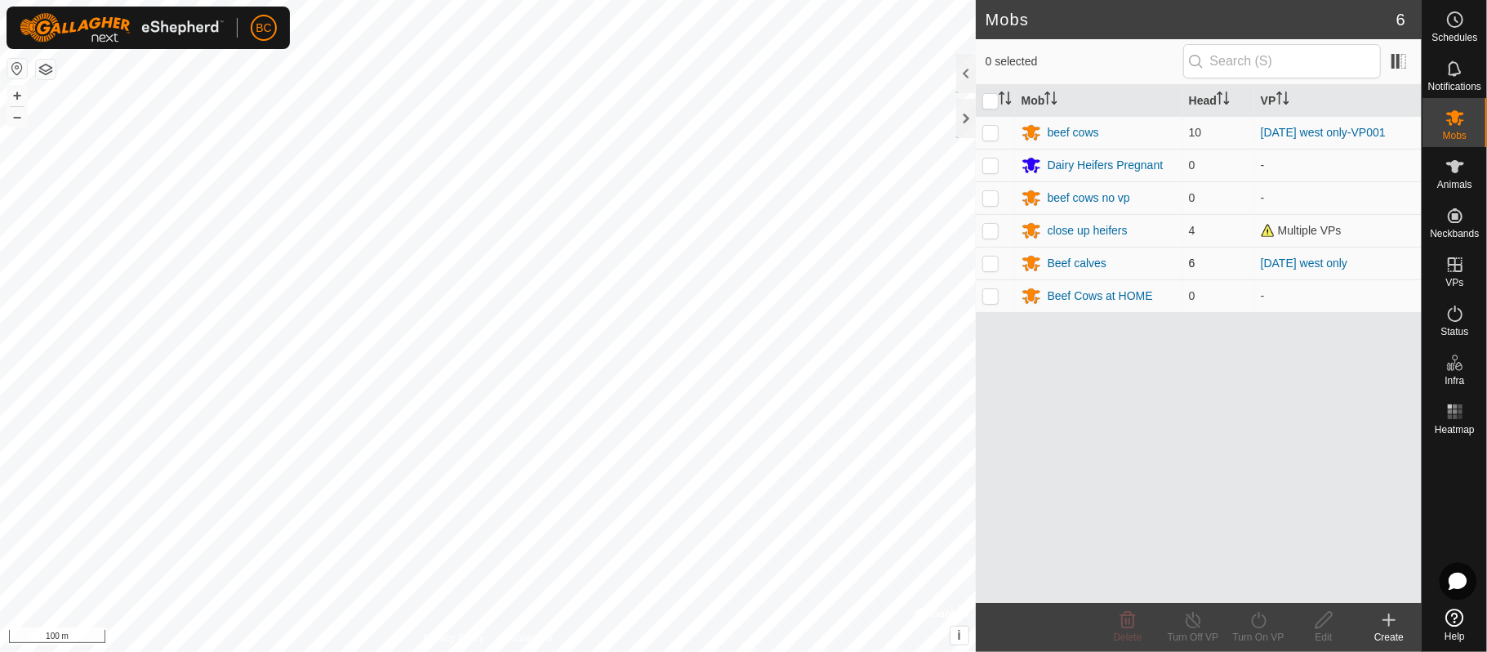
click at [995, 265] on p-checkbox at bounding box center [990, 262] width 16 height 13
checkbox input "true"
click at [1262, 628] on icon at bounding box center [1259, 620] width 20 height 20
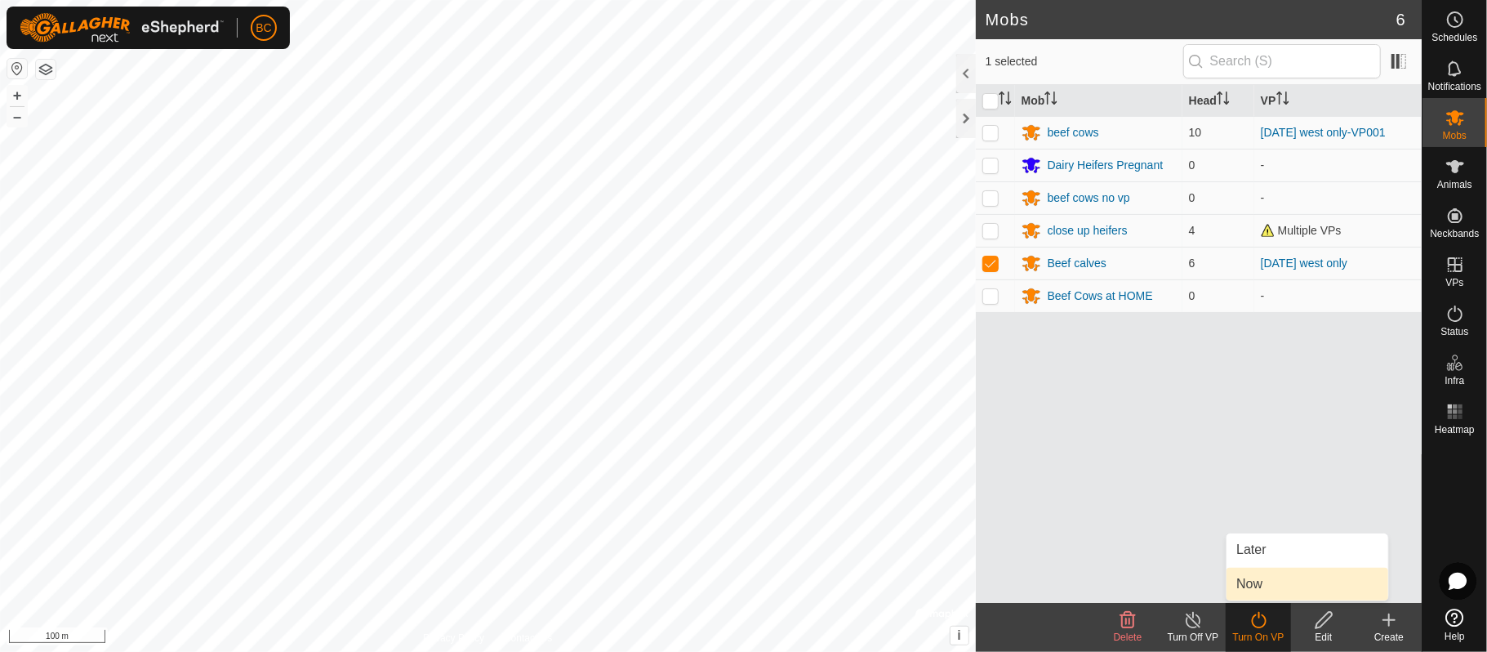
click at [1264, 588] on link "Now" at bounding box center [1308, 584] width 162 height 33
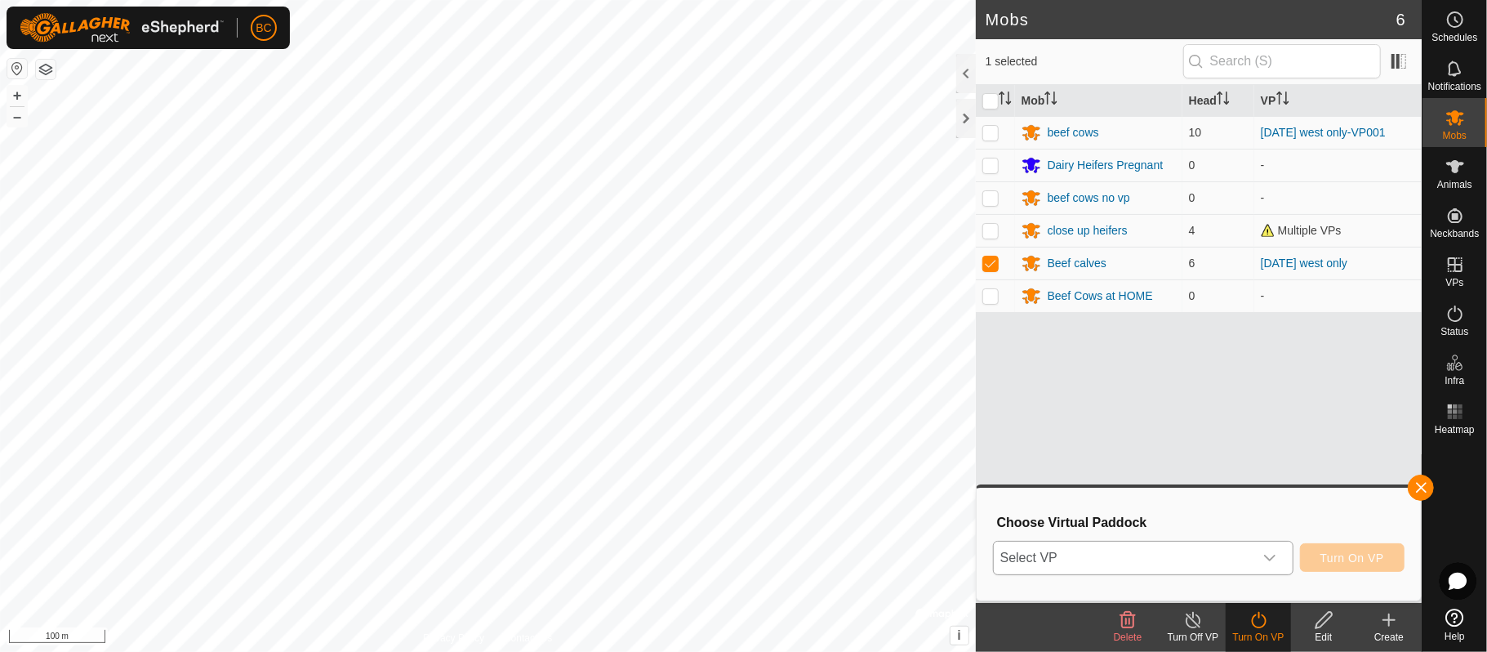
click at [1265, 560] on icon "dropdown trigger" at bounding box center [1269, 557] width 13 height 13
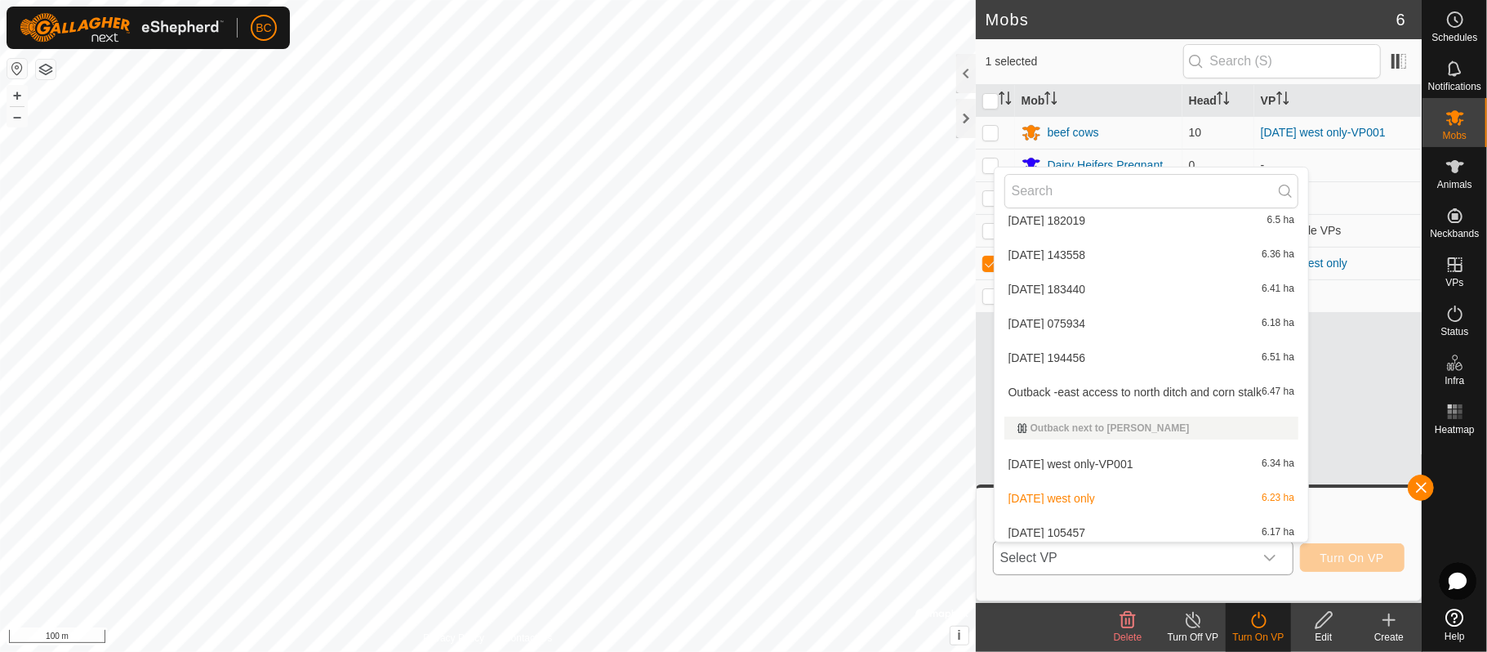
scroll to position [504, 0]
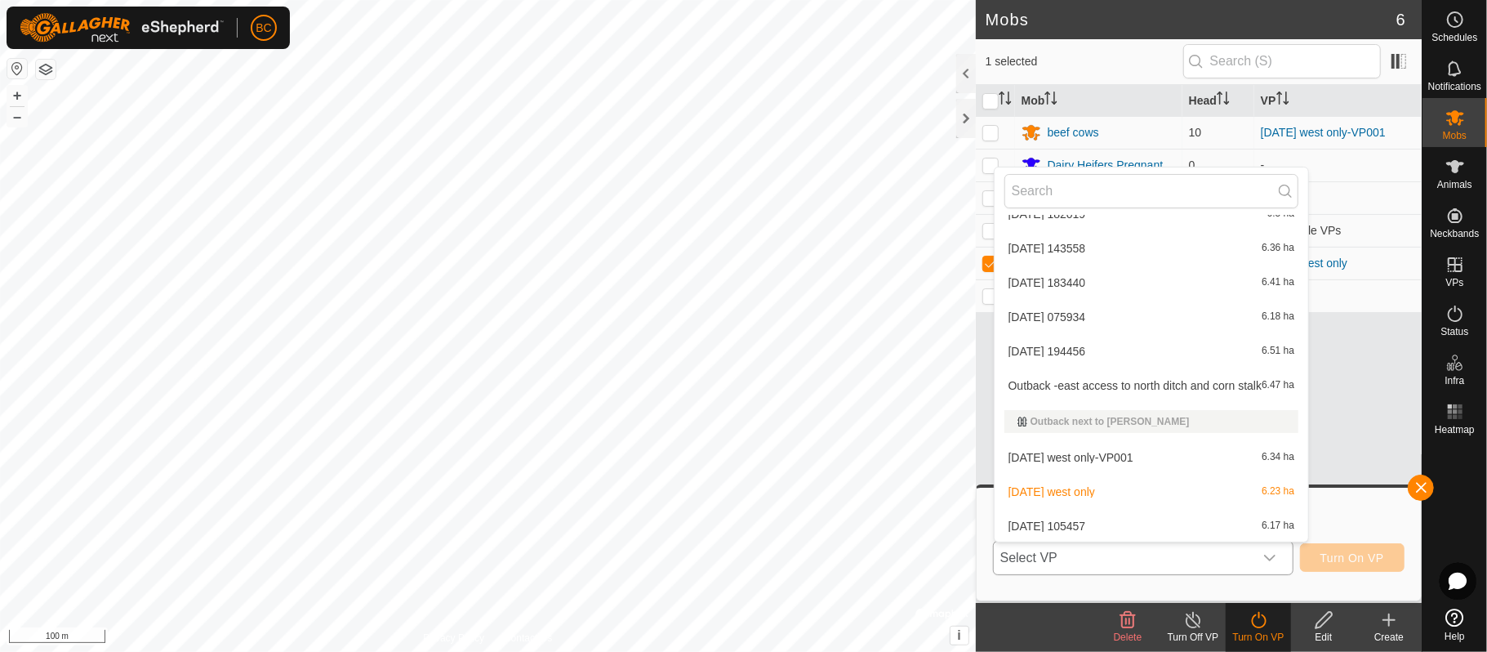
click at [1156, 457] on li "[DATE] west only-VP001 6.34 ha" at bounding box center [1152, 457] width 314 height 33
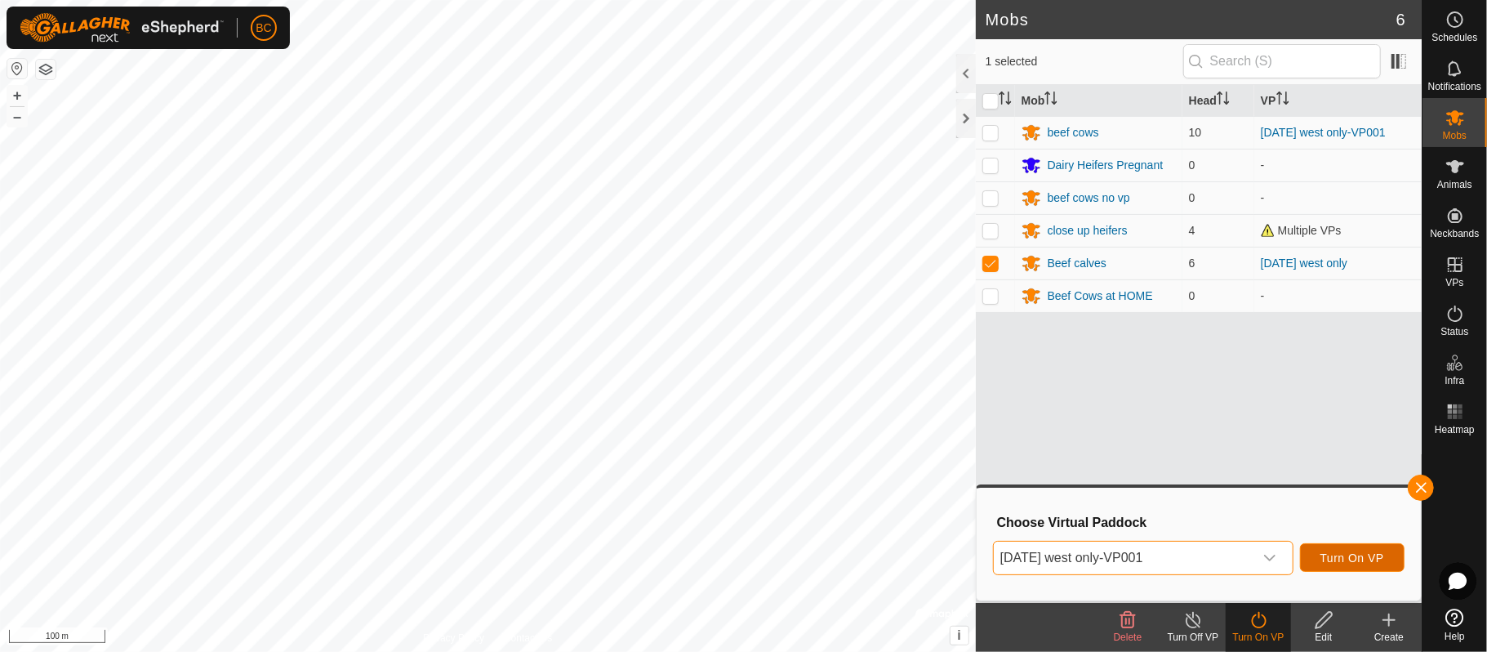
click at [1369, 552] on span "Turn On VP" at bounding box center [1352, 557] width 64 height 13
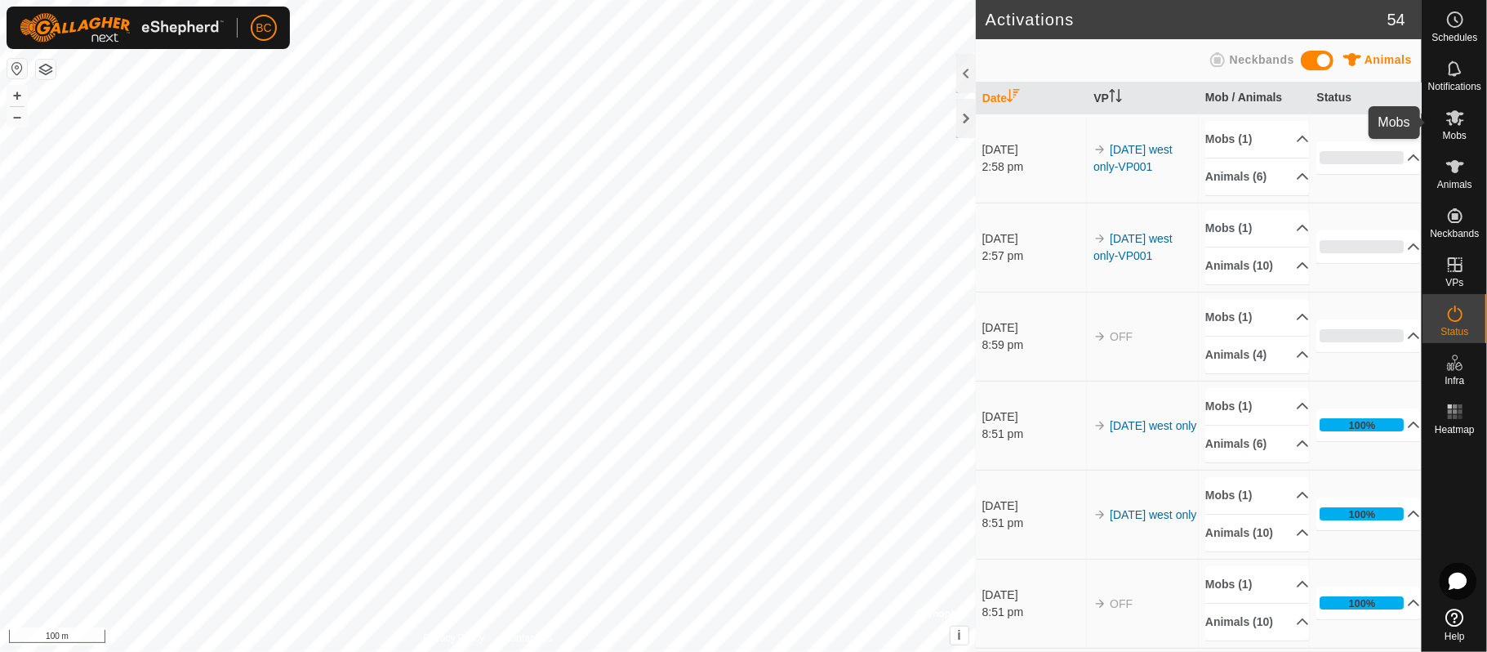
click at [1458, 122] on icon at bounding box center [1455, 118] width 20 height 20
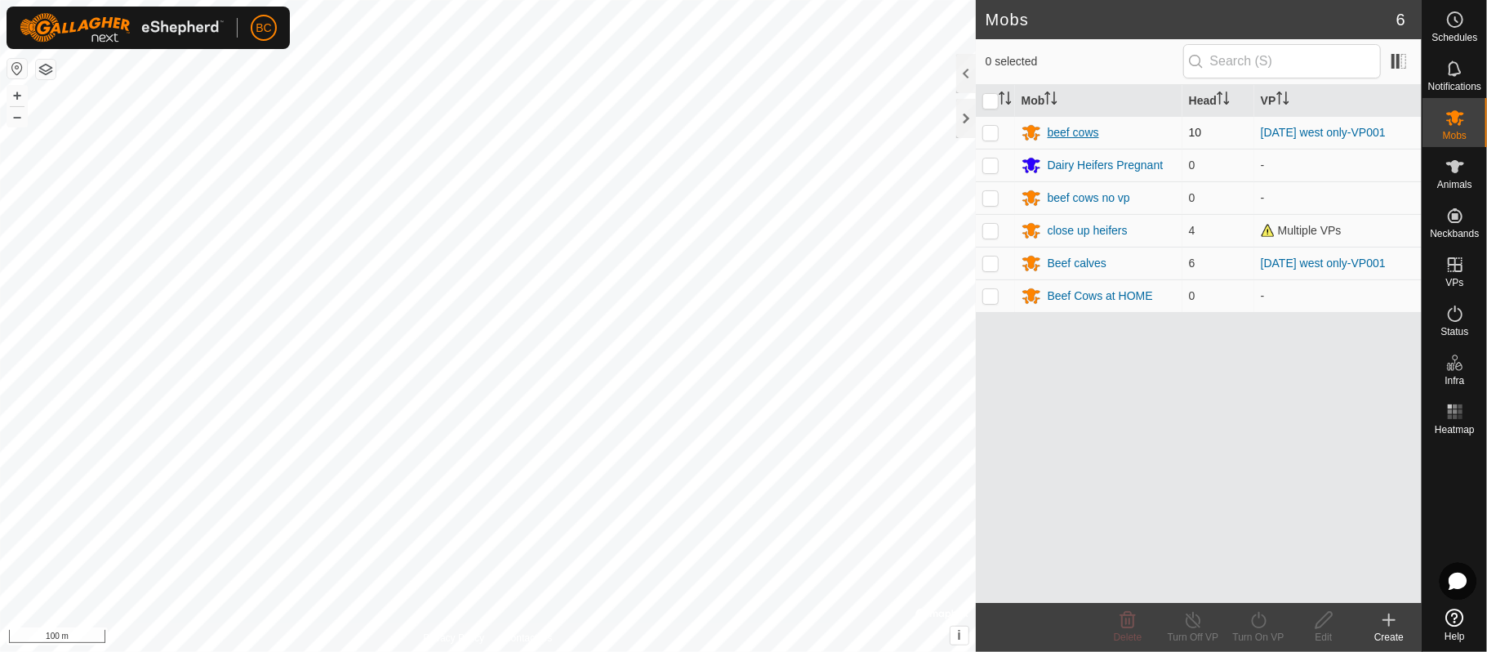
click at [1071, 129] on div "beef cows" at bounding box center [1073, 132] width 51 height 17
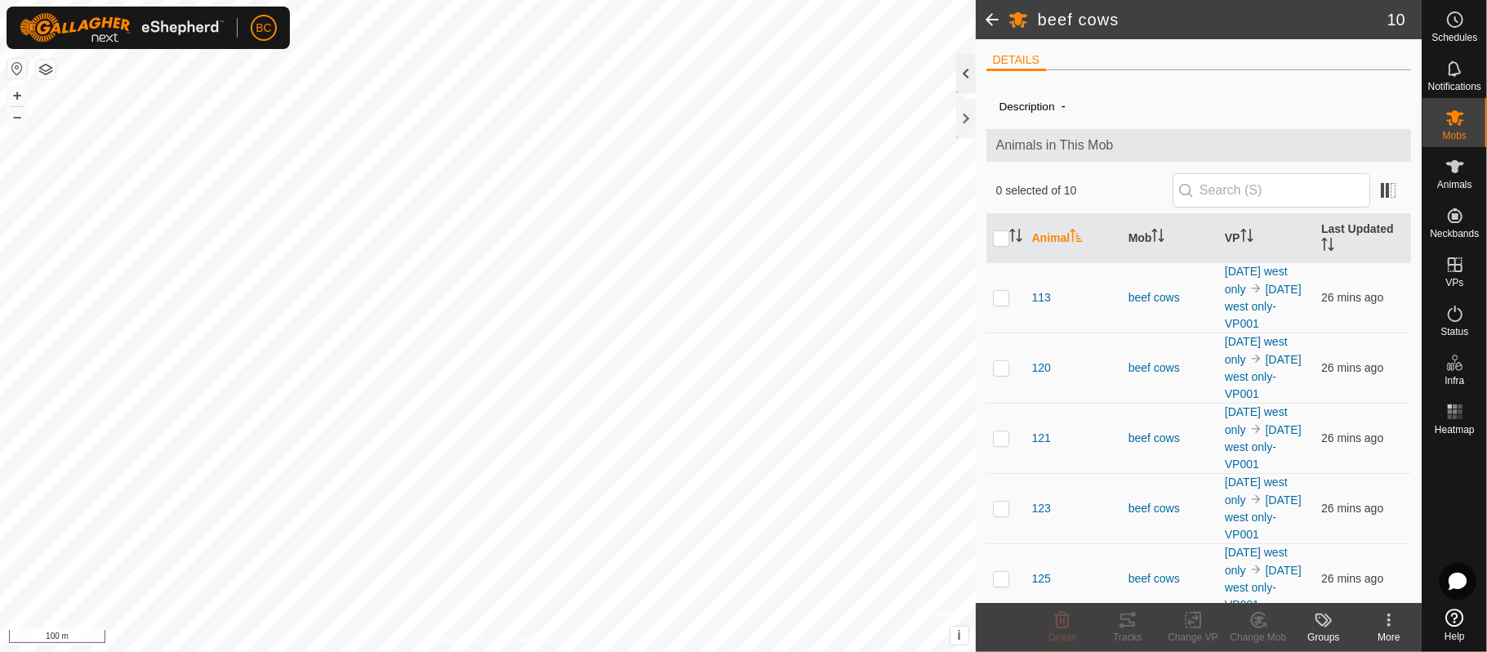
click at [965, 70] on div at bounding box center [966, 73] width 20 height 39
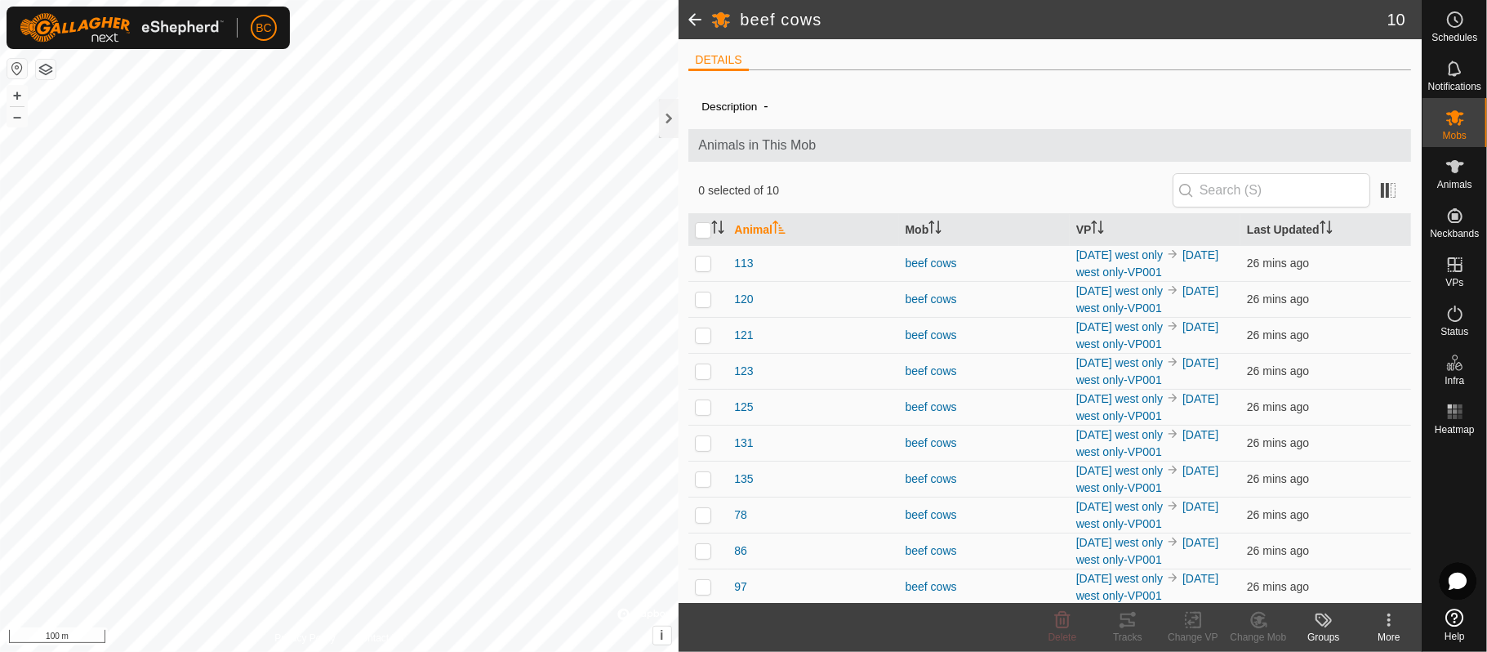
scroll to position [8, 0]
click at [697, 258] on p-checkbox at bounding box center [703, 260] width 16 height 13
checkbox input "true"
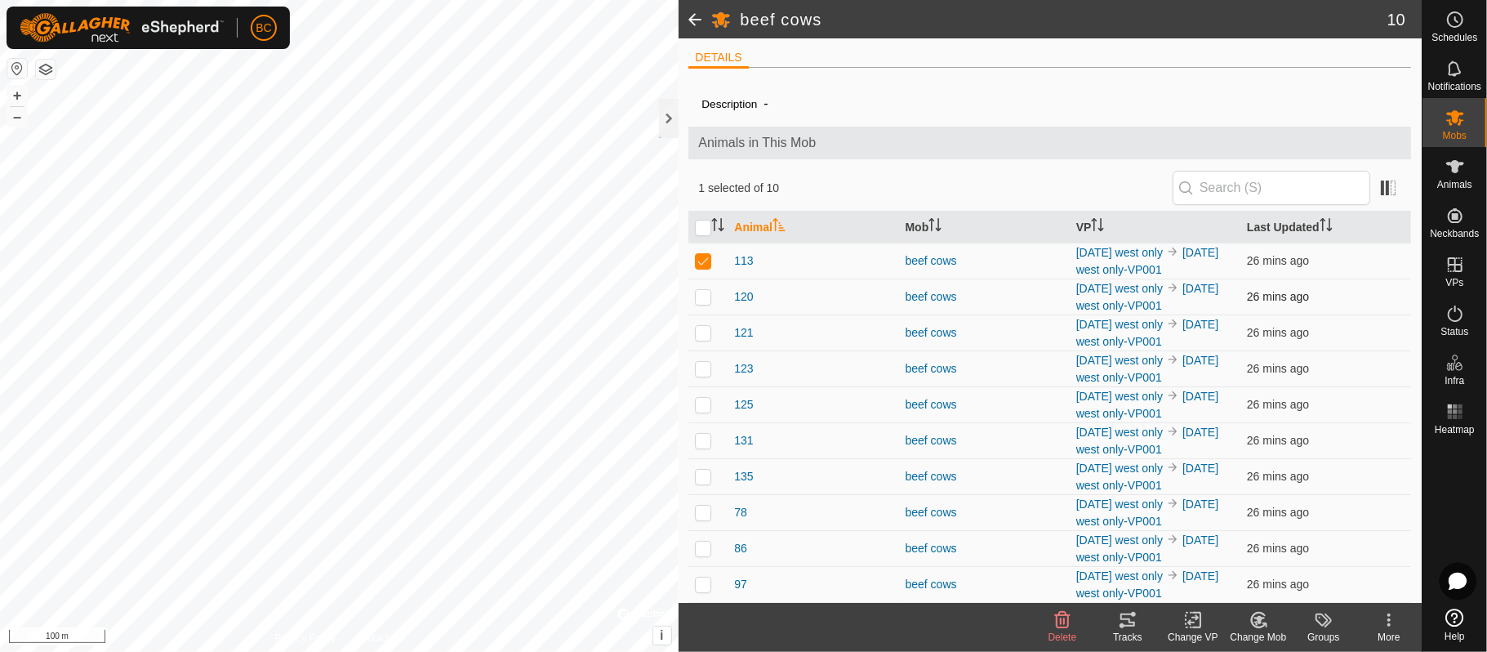
click at [710, 296] on p-checkbox at bounding box center [703, 296] width 16 height 13
checkbox input "true"
click at [706, 254] on p-checkbox at bounding box center [703, 260] width 16 height 13
checkbox input "false"
click at [700, 331] on p-checkbox at bounding box center [703, 332] width 16 height 13
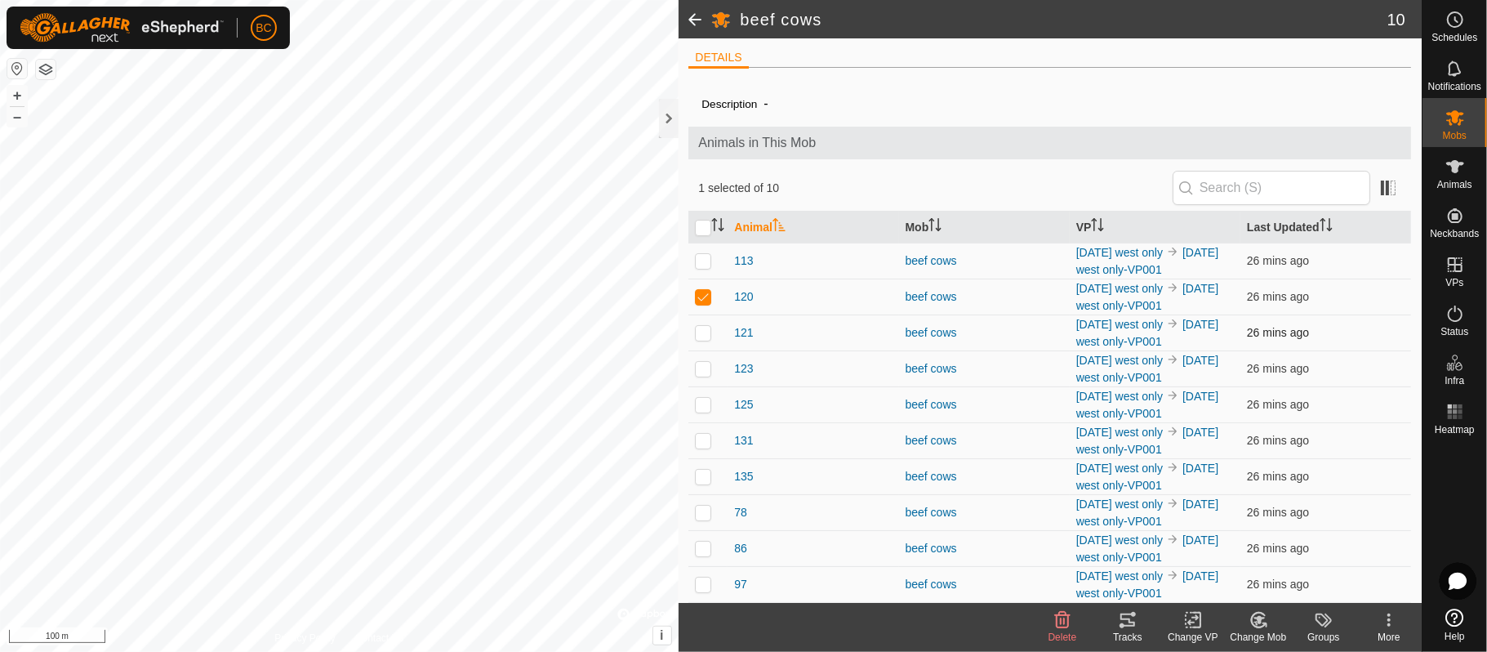
checkbox input "true"
click at [702, 371] on p-tablecheckbox at bounding box center [703, 368] width 16 height 13
checkbox input "true"
click at [702, 405] on p-checkbox at bounding box center [703, 404] width 16 height 13
checkbox input "true"
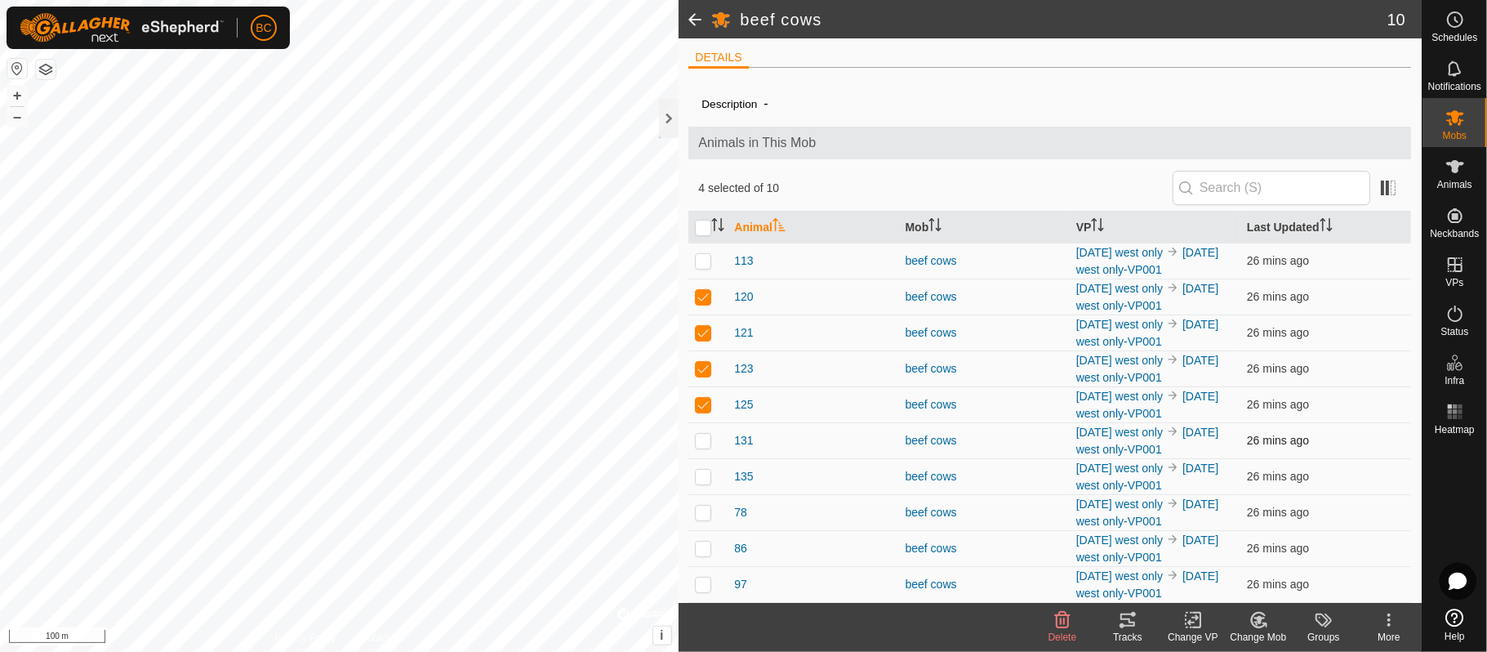
click at [699, 436] on p-checkbox at bounding box center [703, 440] width 16 height 13
click at [702, 438] on p-checkbox at bounding box center [703, 440] width 16 height 13
click at [702, 439] on p-checkbox at bounding box center [703, 440] width 16 height 13
checkbox input "true"
click at [702, 477] on p-checkbox at bounding box center [703, 476] width 16 height 13
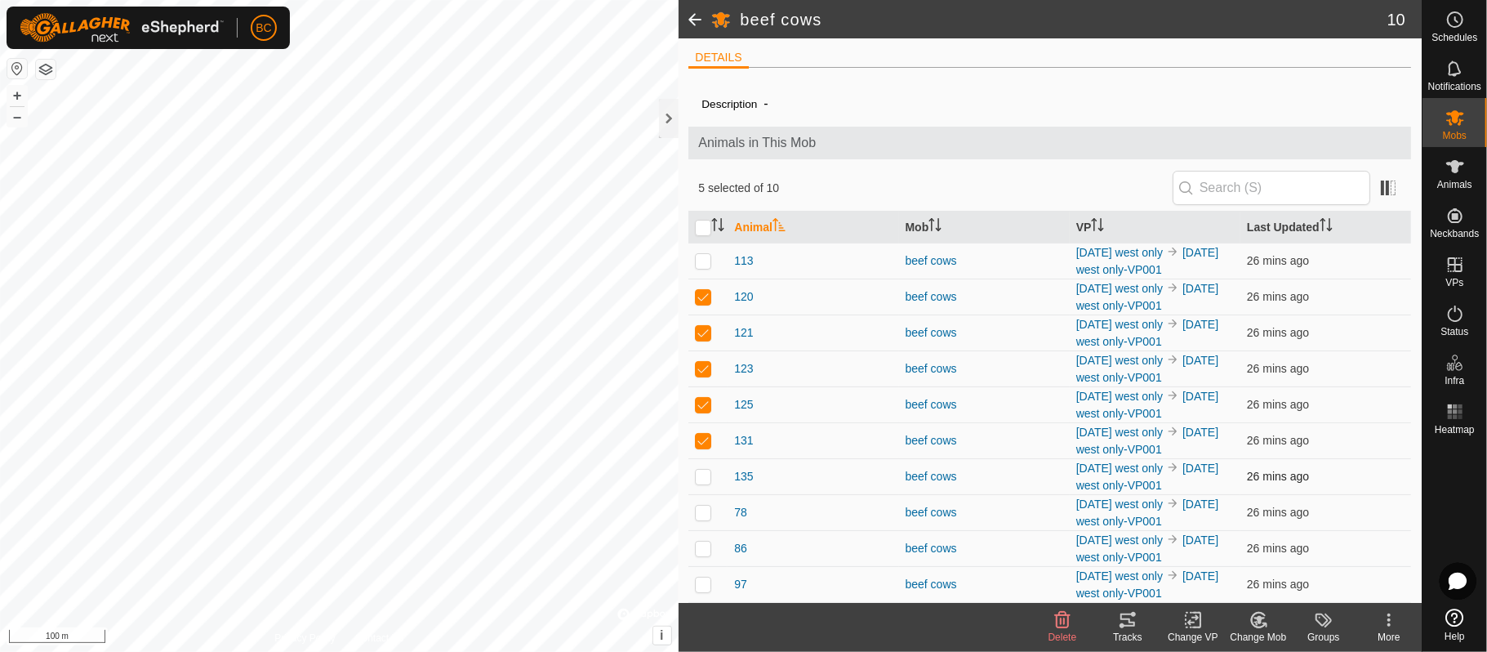
checkbox input "true"
click at [702, 517] on p-tablecheckbox at bounding box center [703, 511] width 16 height 13
click at [701, 517] on p-tablecheckbox at bounding box center [703, 511] width 16 height 13
click at [700, 517] on p-tablecheckbox at bounding box center [703, 511] width 16 height 13
checkbox input "true"
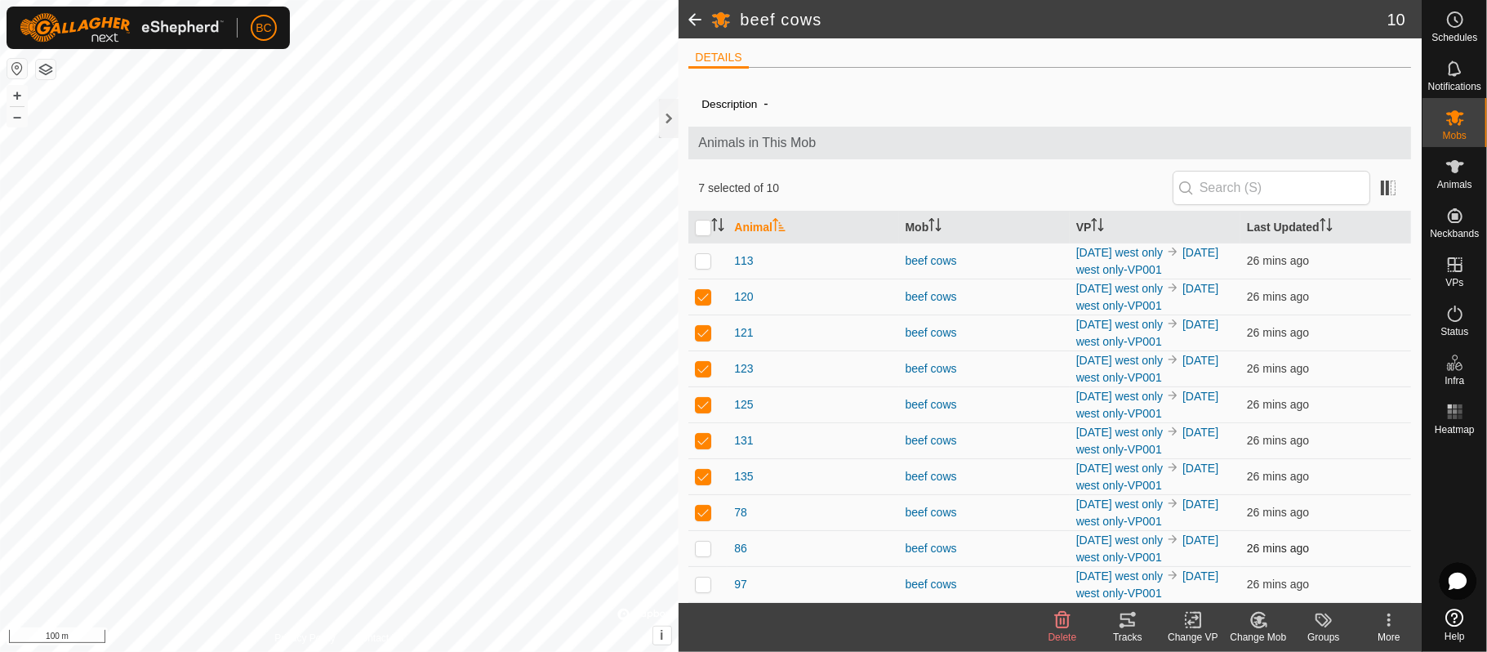
click at [702, 545] on p-checkbox at bounding box center [703, 547] width 16 height 13
checkbox input "false"
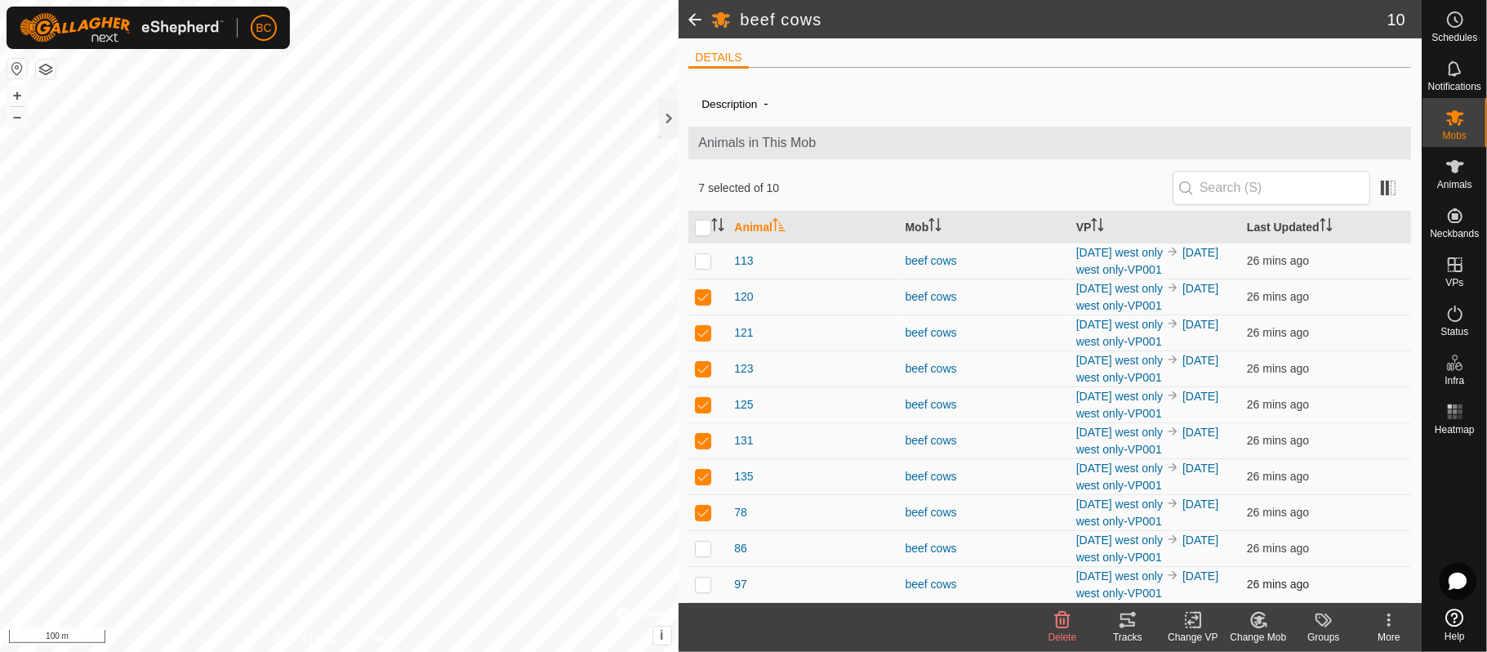
click at [706, 588] on p-checkbox at bounding box center [703, 583] width 16 height 13
checkbox input "true"
click at [24, 96] on button "+" at bounding box center [17, 96] width 20 height 20
click at [15, 93] on button "+" at bounding box center [17, 96] width 20 height 20
click at [23, 96] on button "+" at bounding box center [17, 96] width 20 height 20
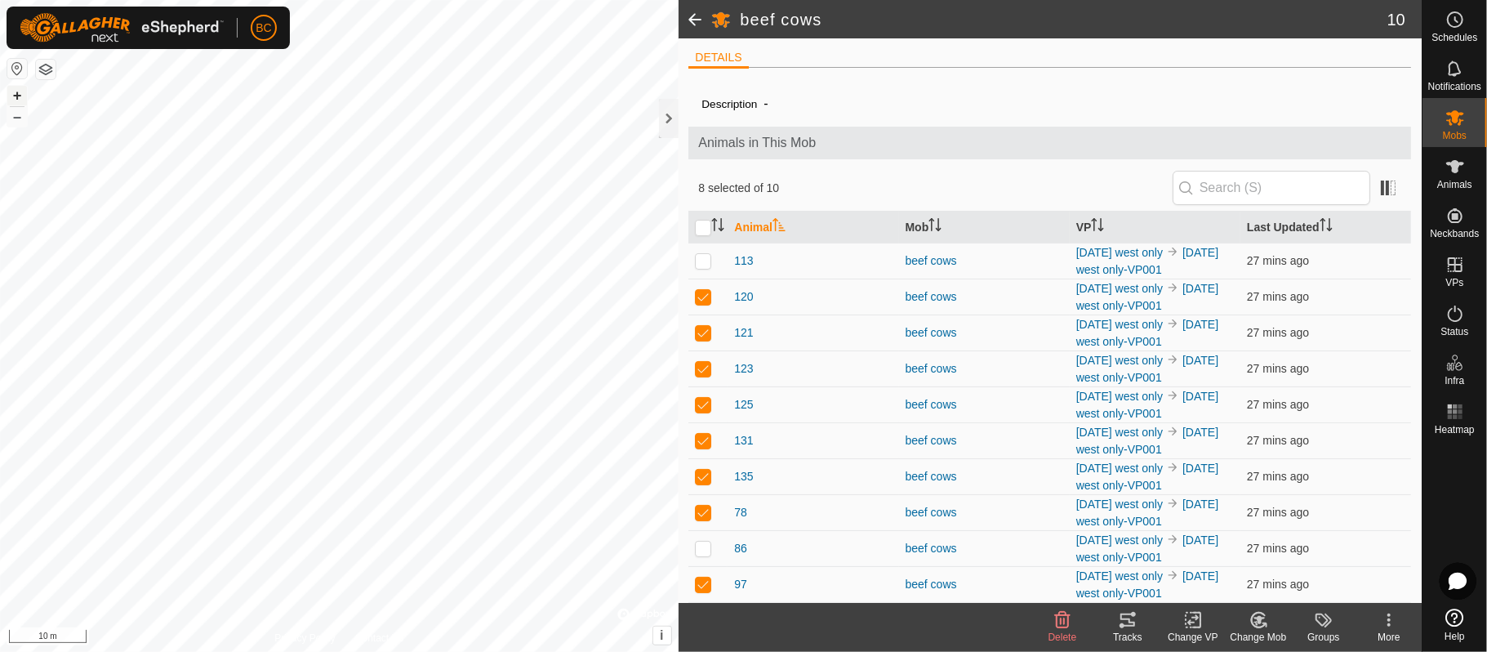
click at [18, 100] on button "+" at bounding box center [17, 96] width 20 height 20
click at [704, 256] on p-checkbox at bounding box center [703, 260] width 16 height 13
checkbox input "false"
click at [707, 547] on p-checkbox at bounding box center [703, 547] width 16 height 13
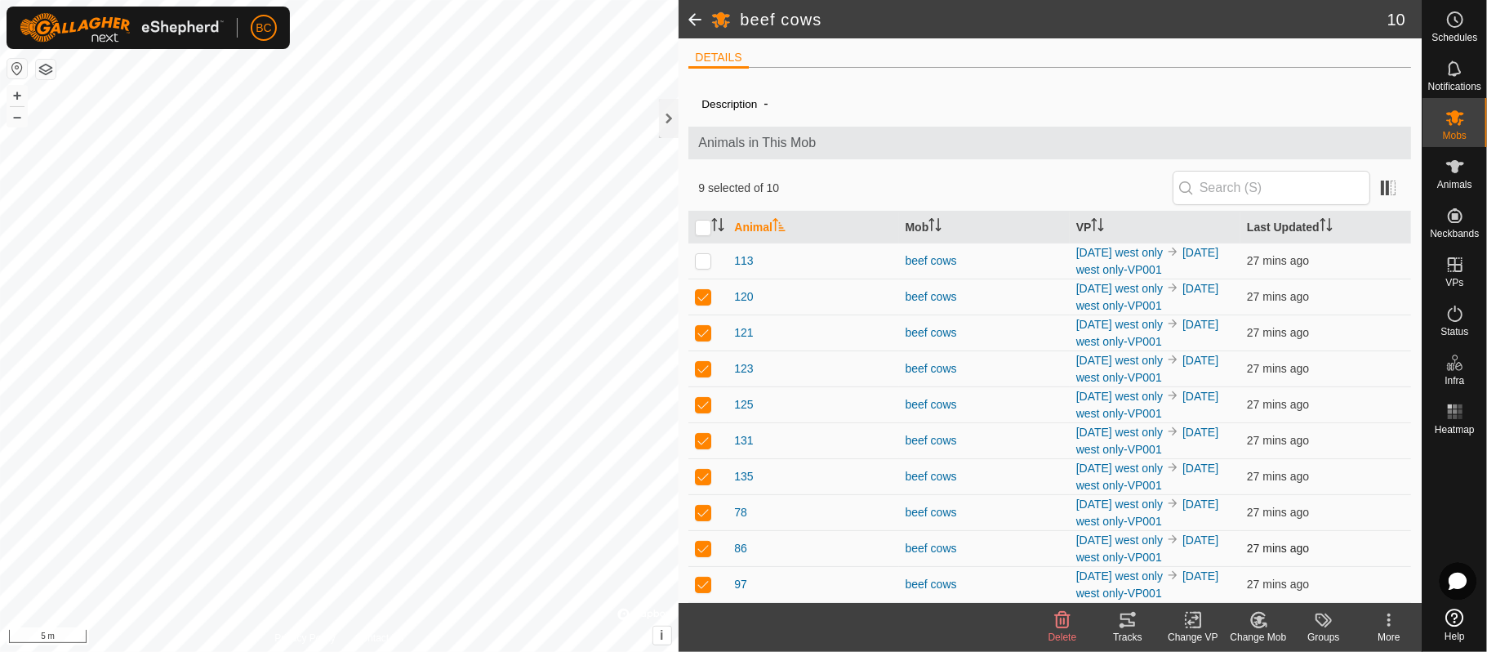
click at [707, 547] on p-checkbox at bounding box center [703, 547] width 16 height 13
checkbox input "true"
click at [11, 122] on button "–" at bounding box center [17, 117] width 20 height 20
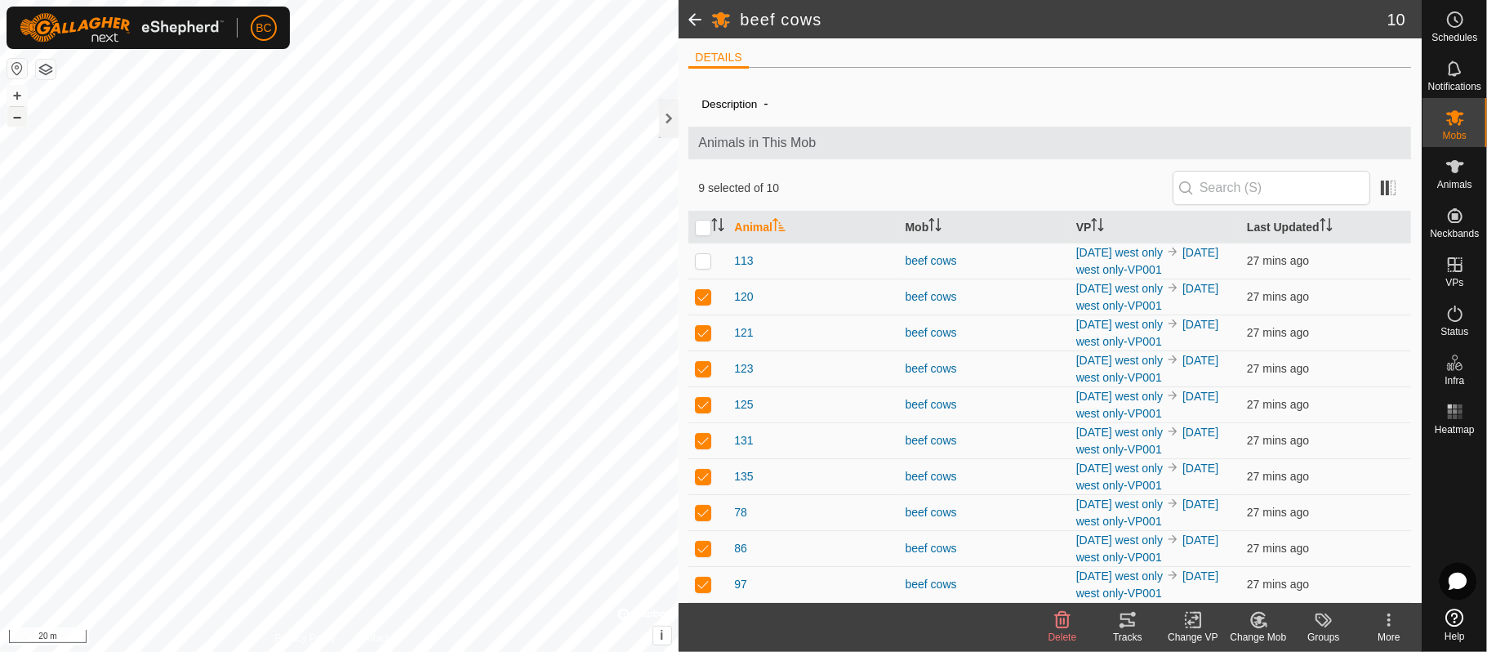
click at [11, 122] on button "–" at bounding box center [17, 117] width 20 height 20
click at [699, 227] on input "checkbox" at bounding box center [703, 228] width 16 height 16
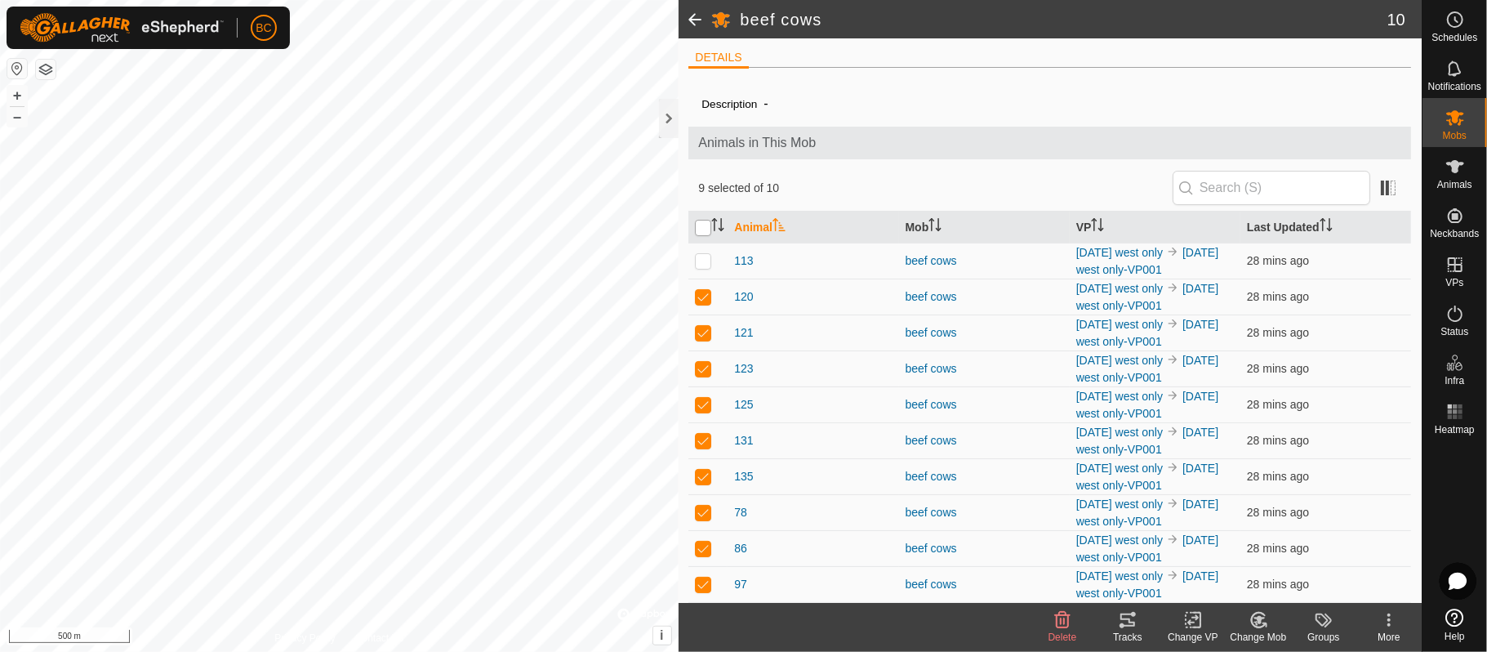
checkbox input "true"
click at [706, 220] on input "checkbox" at bounding box center [703, 228] width 16 height 16
checkbox input "false"
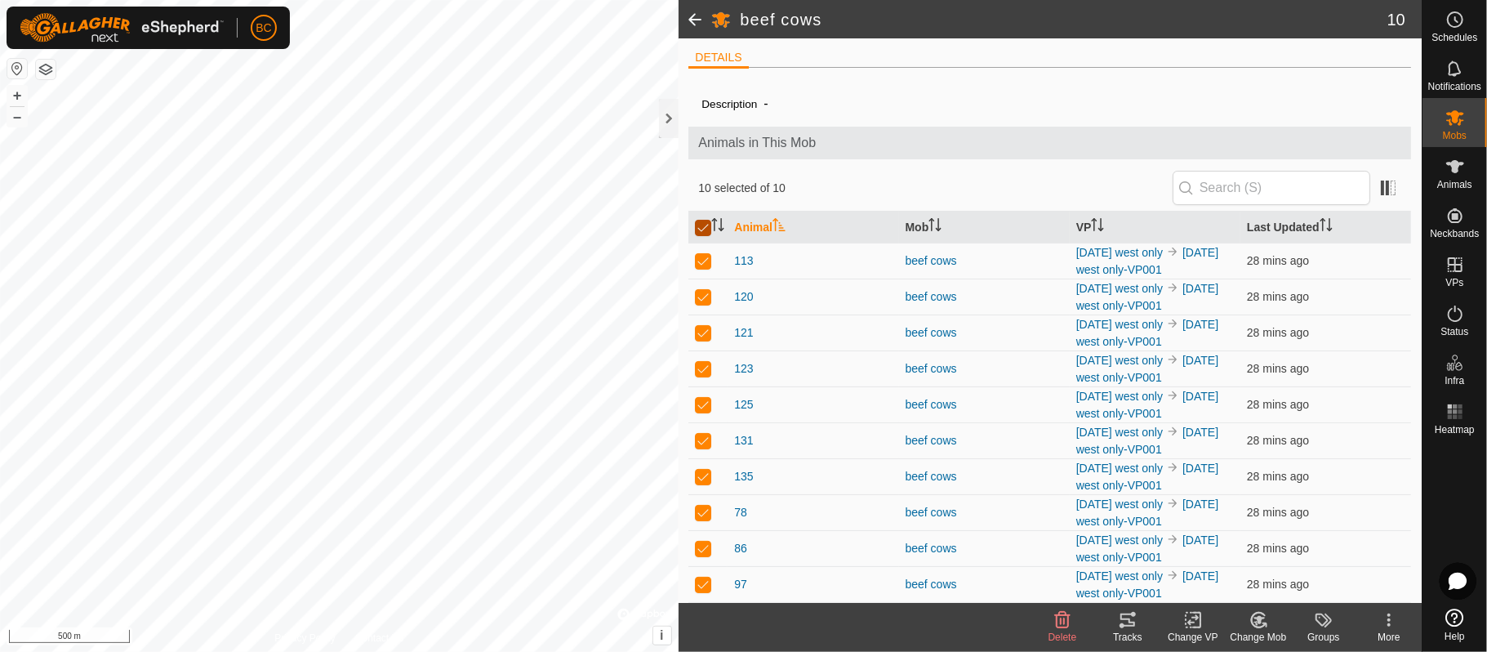
checkbox input "false"
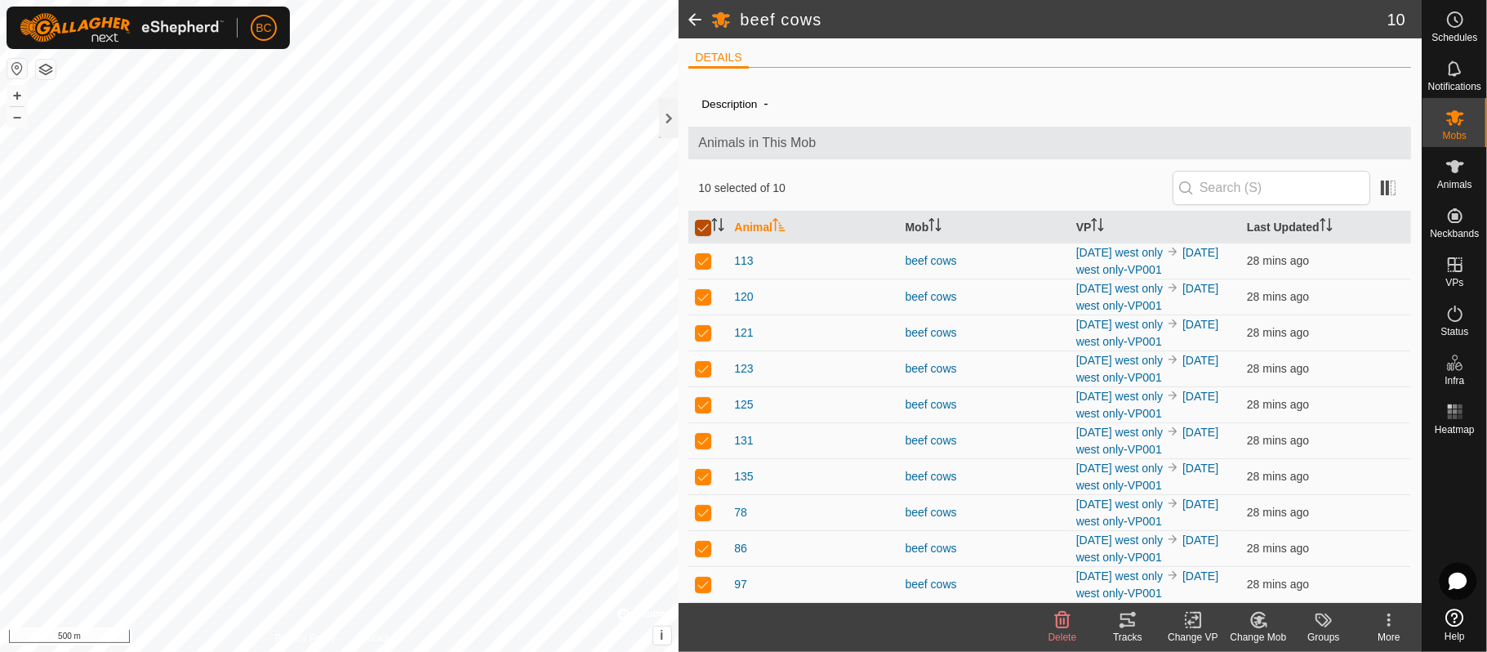
checkbox input "false"
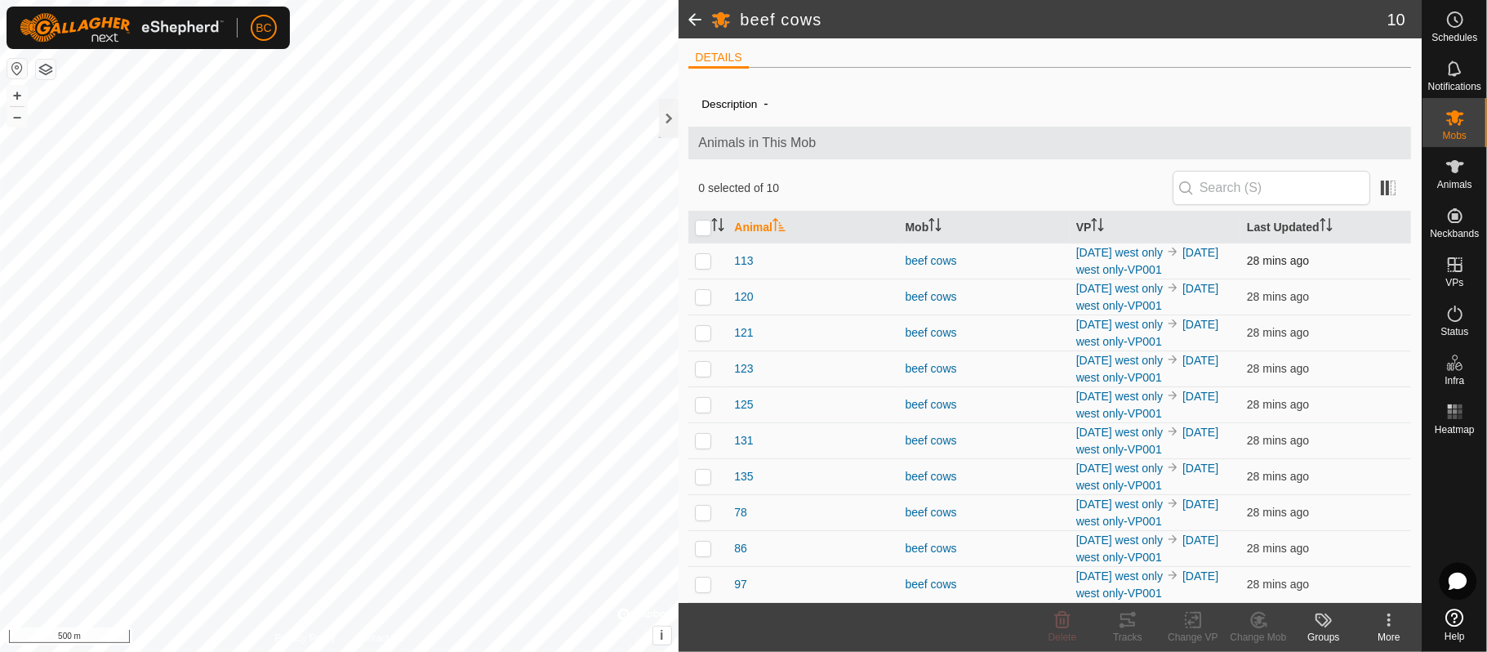
click at [700, 256] on p-checkbox at bounding box center [703, 260] width 16 height 13
checkbox input "true"
click at [1122, 630] on div "Tracks" at bounding box center [1127, 637] width 65 height 15
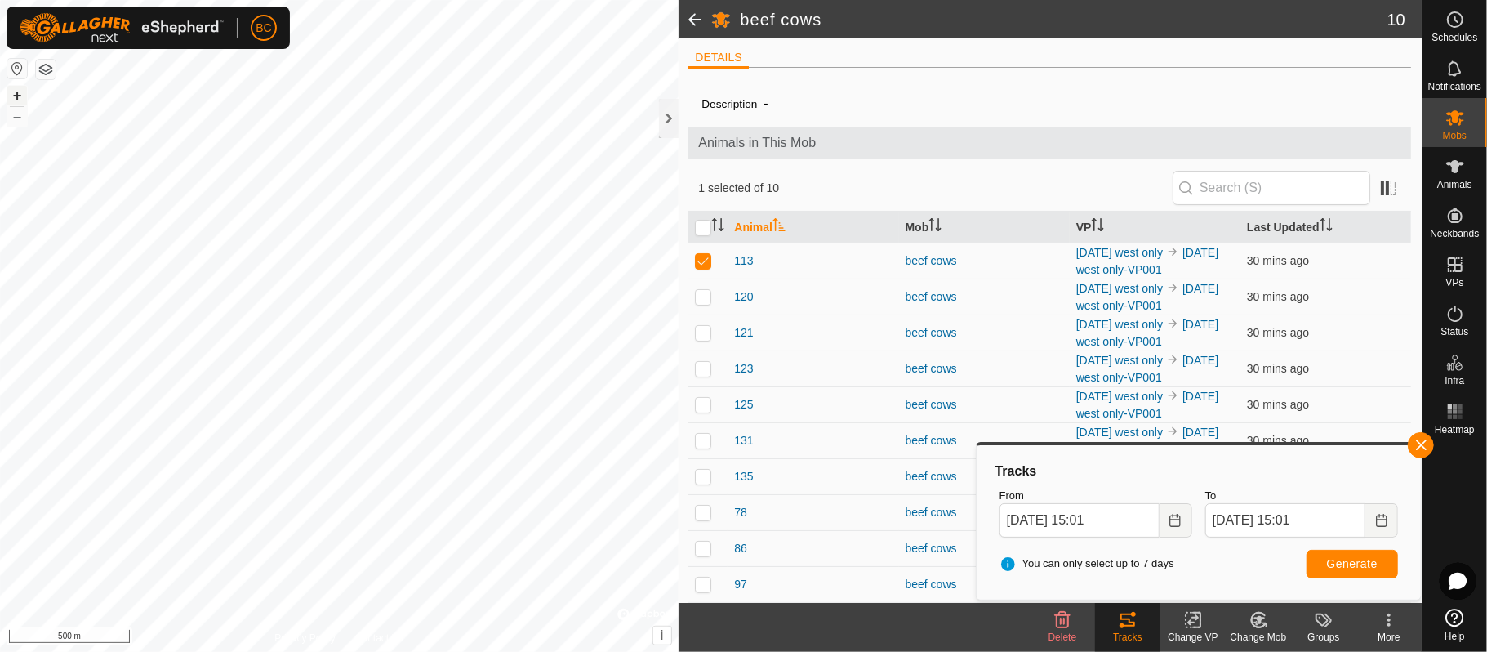
click at [23, 92] on button "+" at bounding box center [17, 96] width 20 height 20
click at [5, 92] on div "113 + – ⇧ i © Mapbox , © OpenStreetMap , Improve this map 200 m" at bounding box center [339, 326] width 679 height 652
click at [20, 92] on button "+" at bounding box center [17, 96] width 20 height 20
click at [730, 651] on html "BC Schedules Notifications Mobs Animals Neckbands VPs Status Infra Heatmap Help…" at bounding box center [743, 326] width 1487 height 652
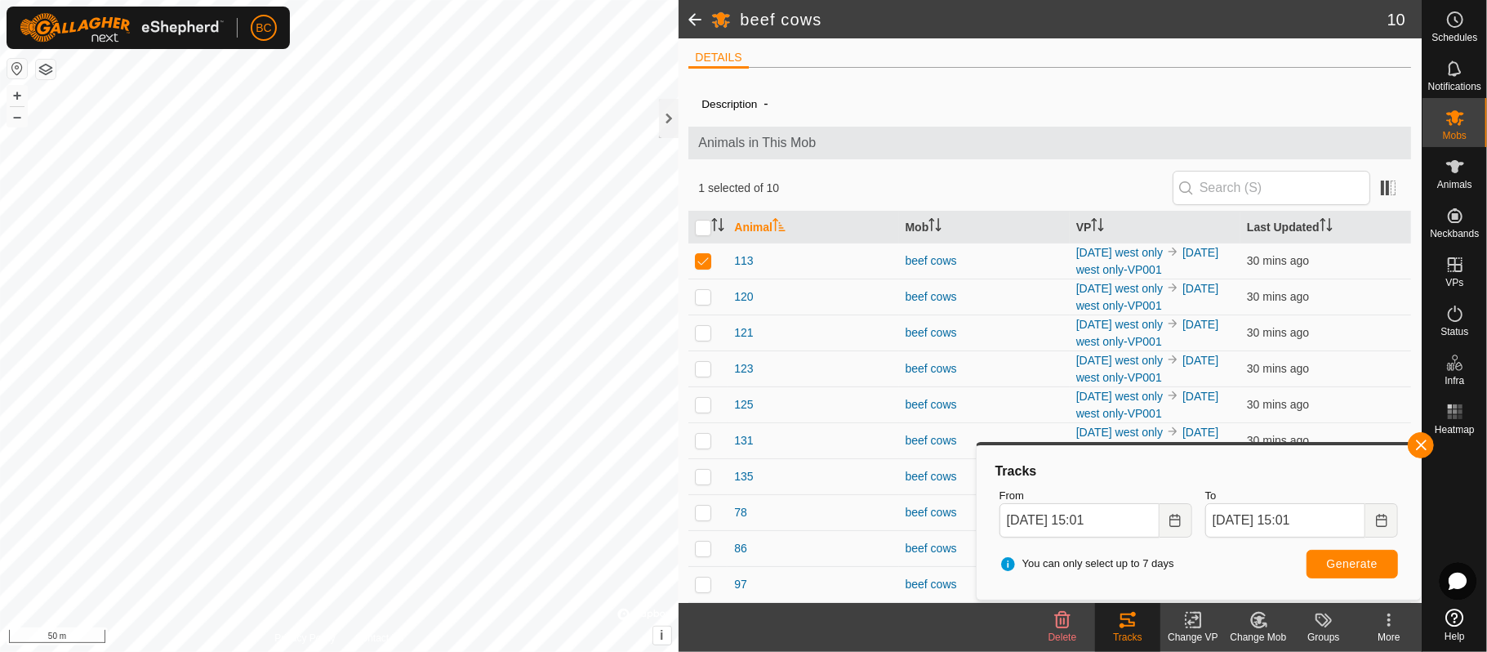
click at [804, 651] on html "BC Schedules Notifications Mobs Animals Neckbands VPs Status Infra Heatmap Help…" at bounding box center [743, 326] width 1487 height 652
click at [670, 121] on div at bounding box center [669, 118] width 20 height 39
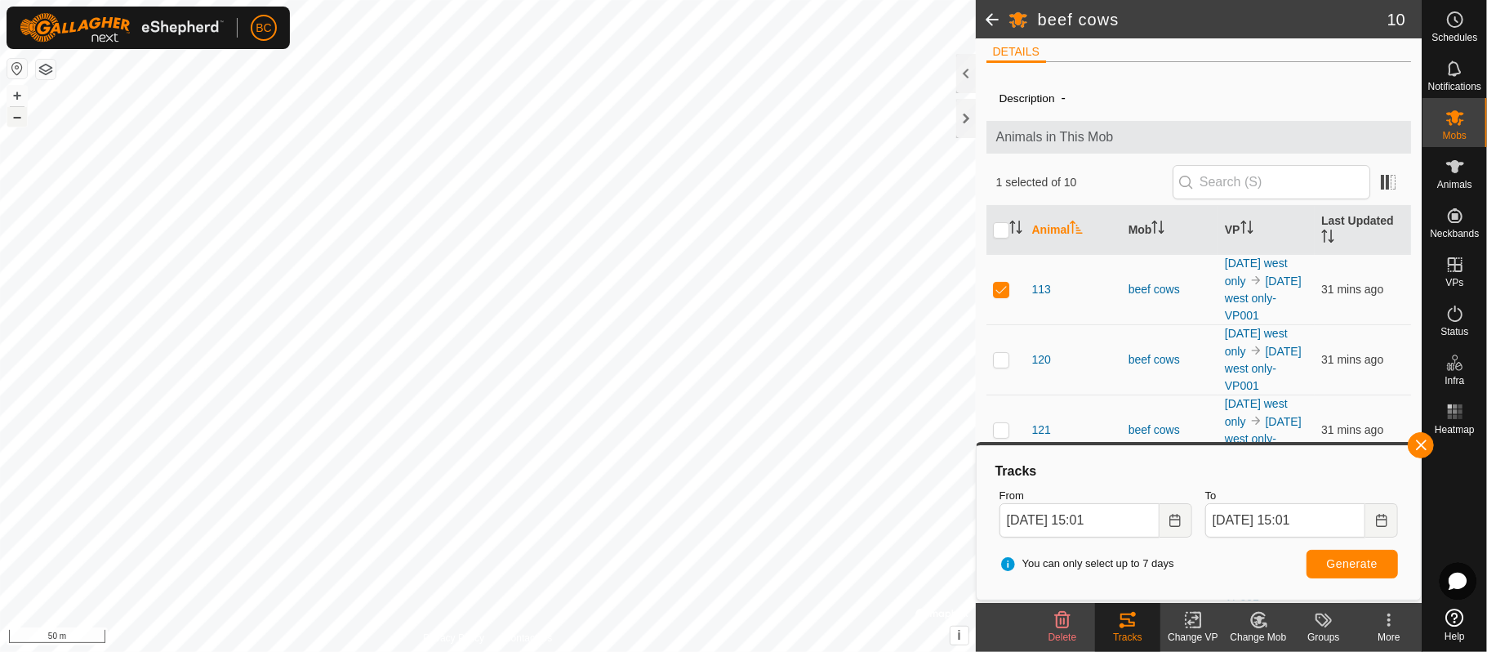
click at [13, 119] on button "–" at bounding box center [17, 117] width 20 height 20
click at [1457, 116] on icon at bounding box center [1455, 118] width 18 height 16
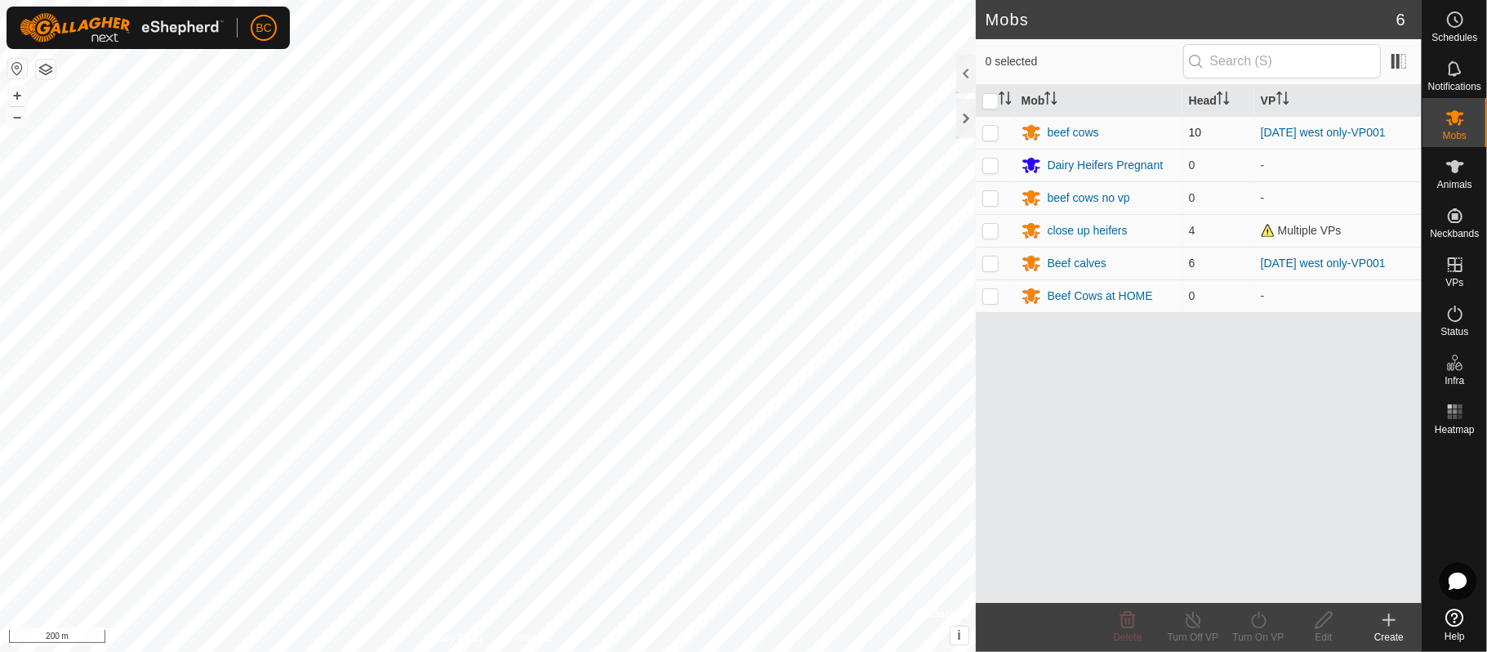
click at [985, 132] on p-checkbox at bounding box center [990, 132] width 16 height 13
checkbox input "true"
click at [1264, 621] on icon at bounding box center [1259, 620] width 20 height 20
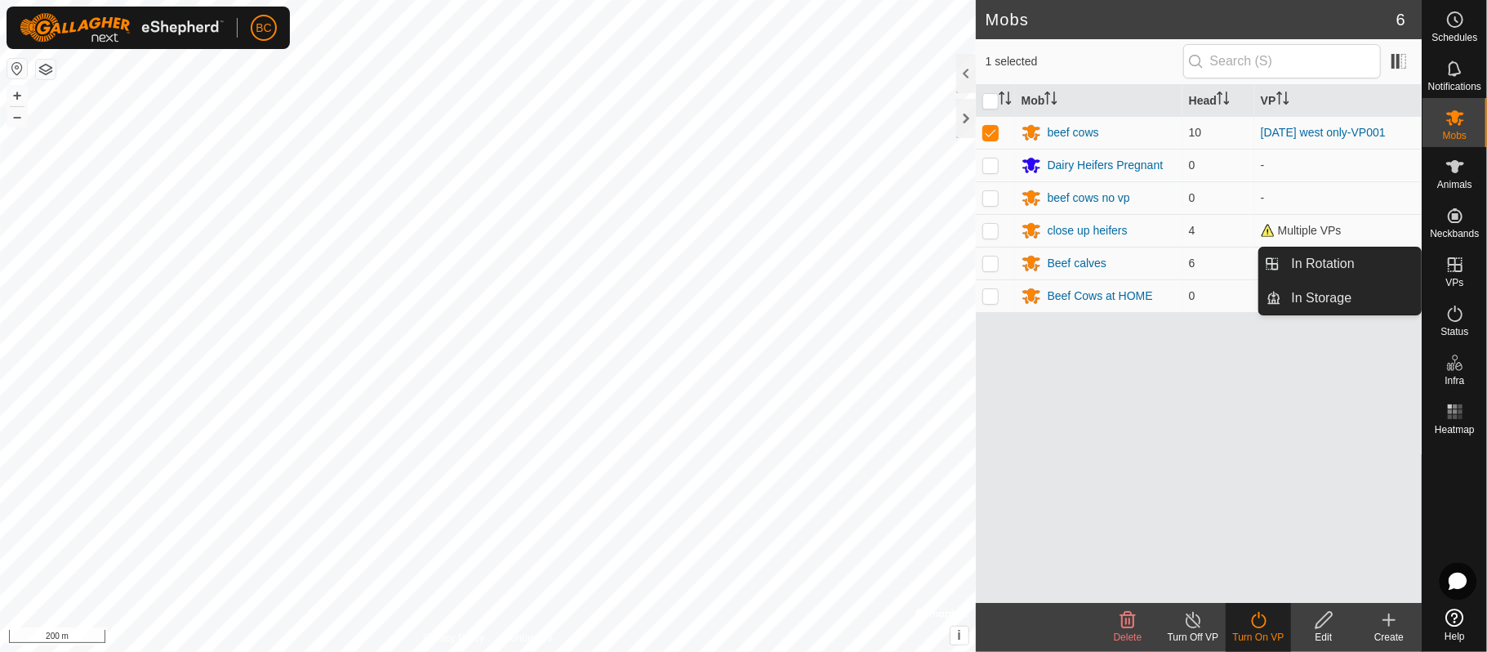
click at [1454, 265] on icon at bounding box center [1455, 265] width 20 height 20
click at [1372, 299] on link "In Storage" at bounding box center [1352, 298] width 140 height 33
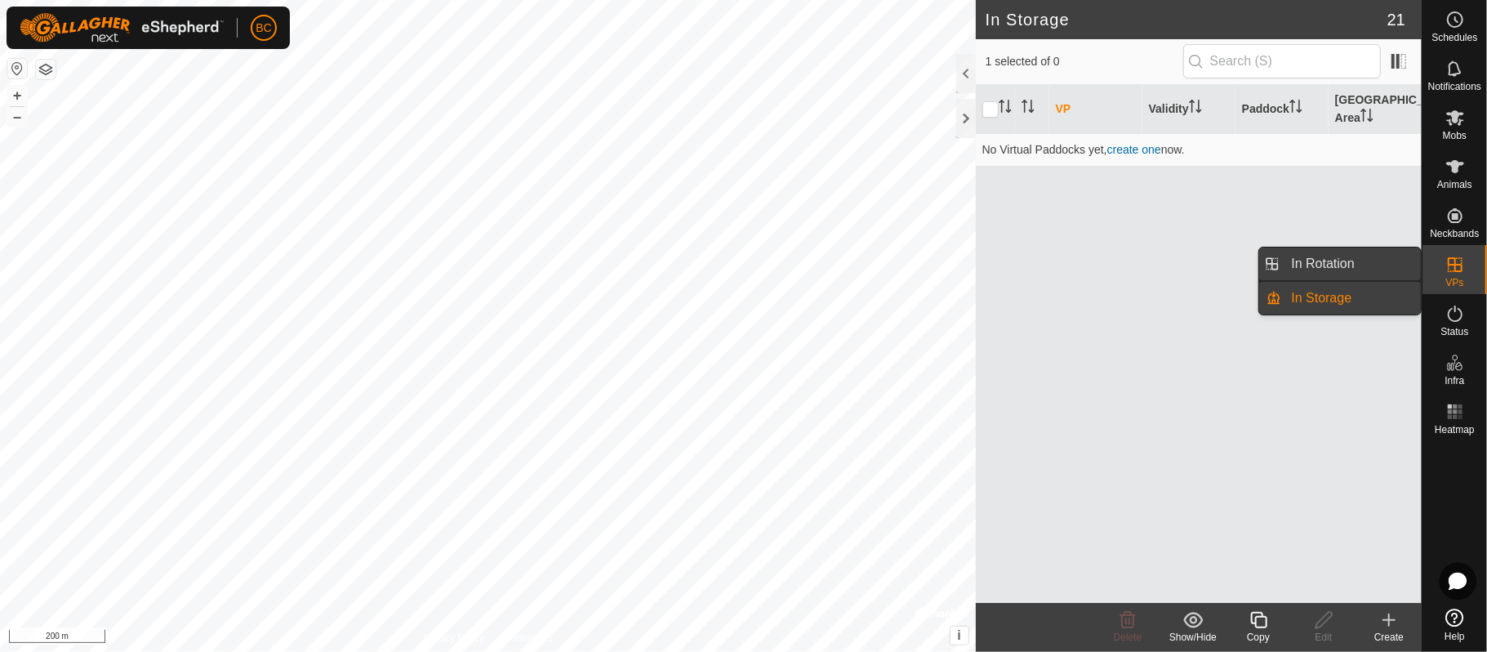
click at [1357, 262] on link "In Rotation" at bounding box center [1352, 263] width 140 height 33
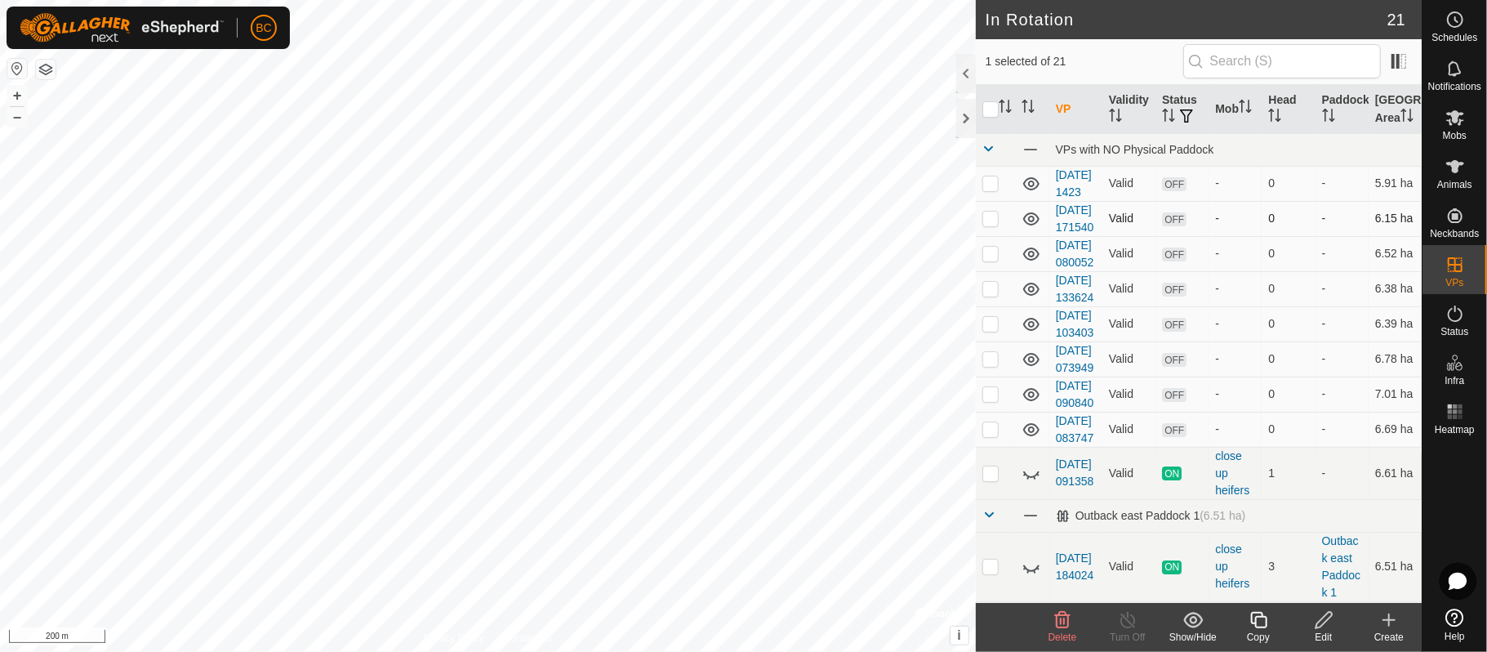
checkbox input "false"
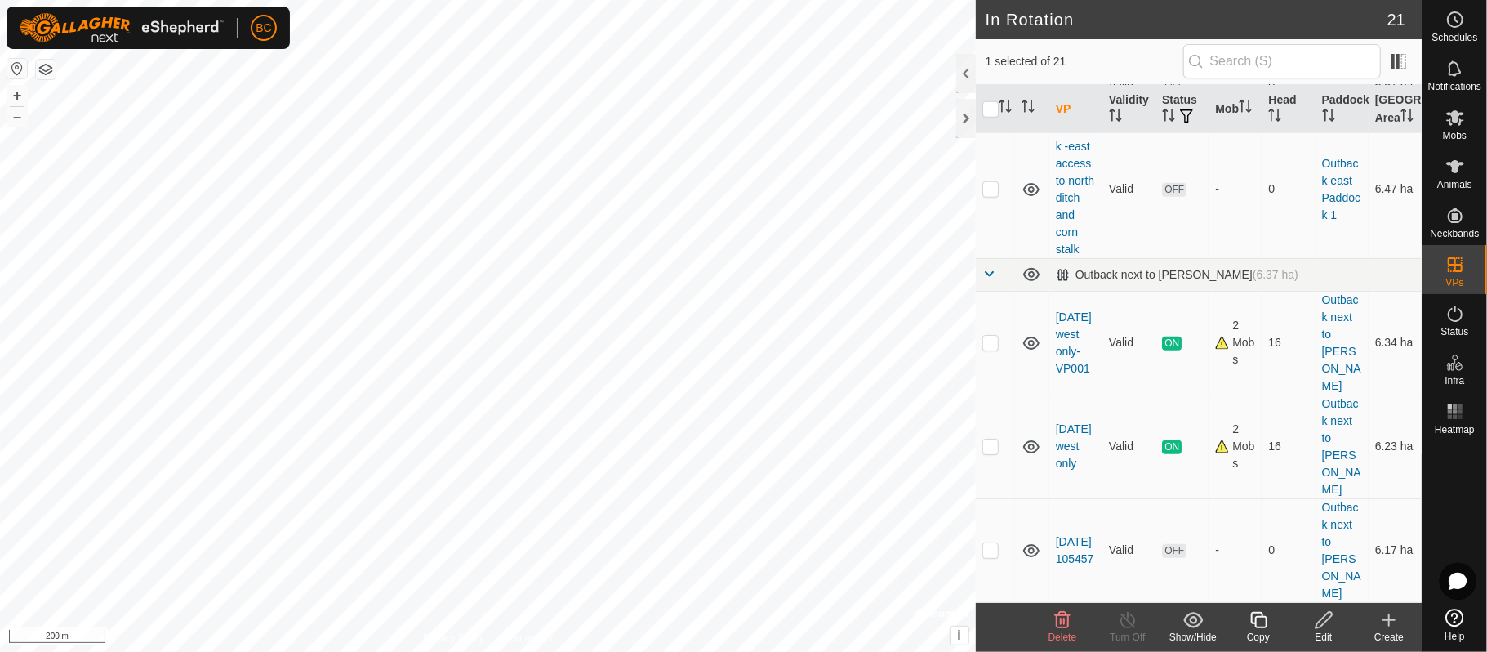
scroll to position [1102, 0]
click at [986, 91] on p-tablecheckbox at bounding box center [990, 84] width 16 height 13
click at [986, 91] on p-checkbox at bounding box center [990, 84] width 16 height 13
click at [993, 91] on p-checkbox at bounding box center [990, 84] width 16 height 13
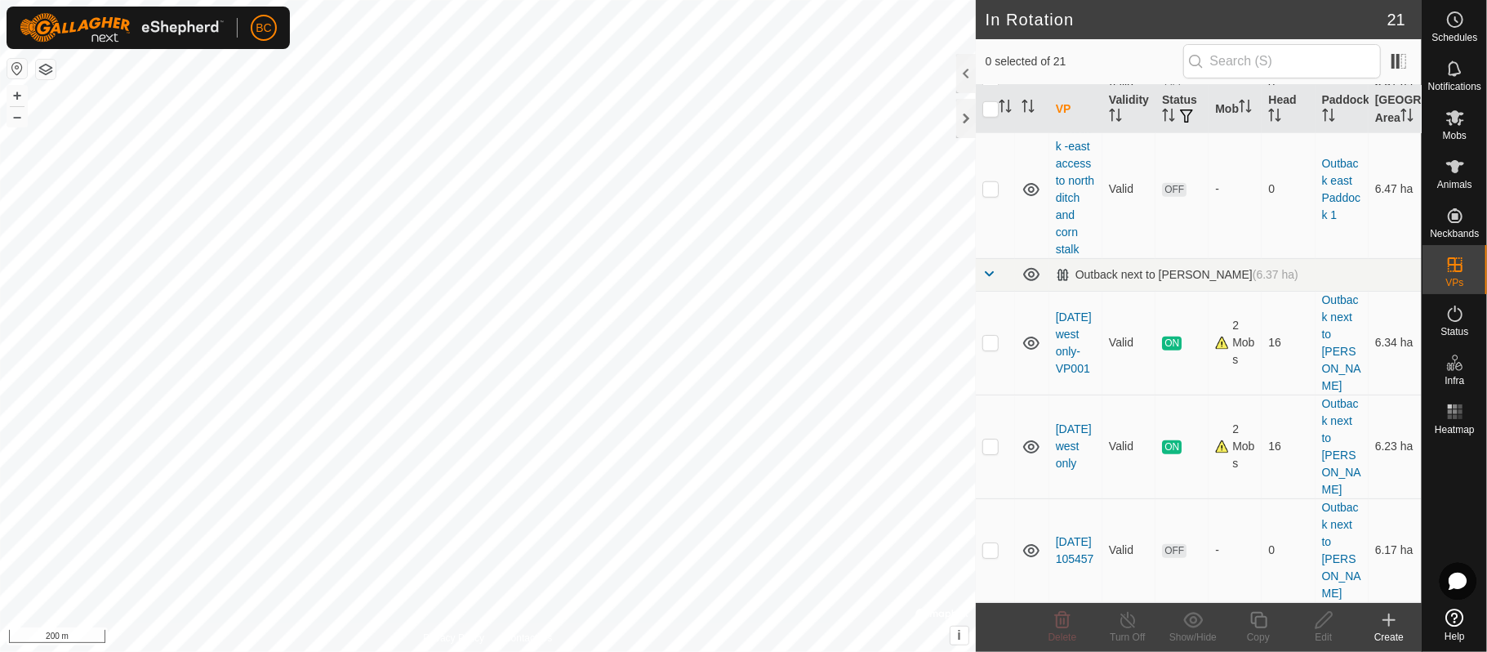
checkbox input "true"
click at [1454, 142] on div "Mobs" at bounding box center [1455, 122] width 65 height 49
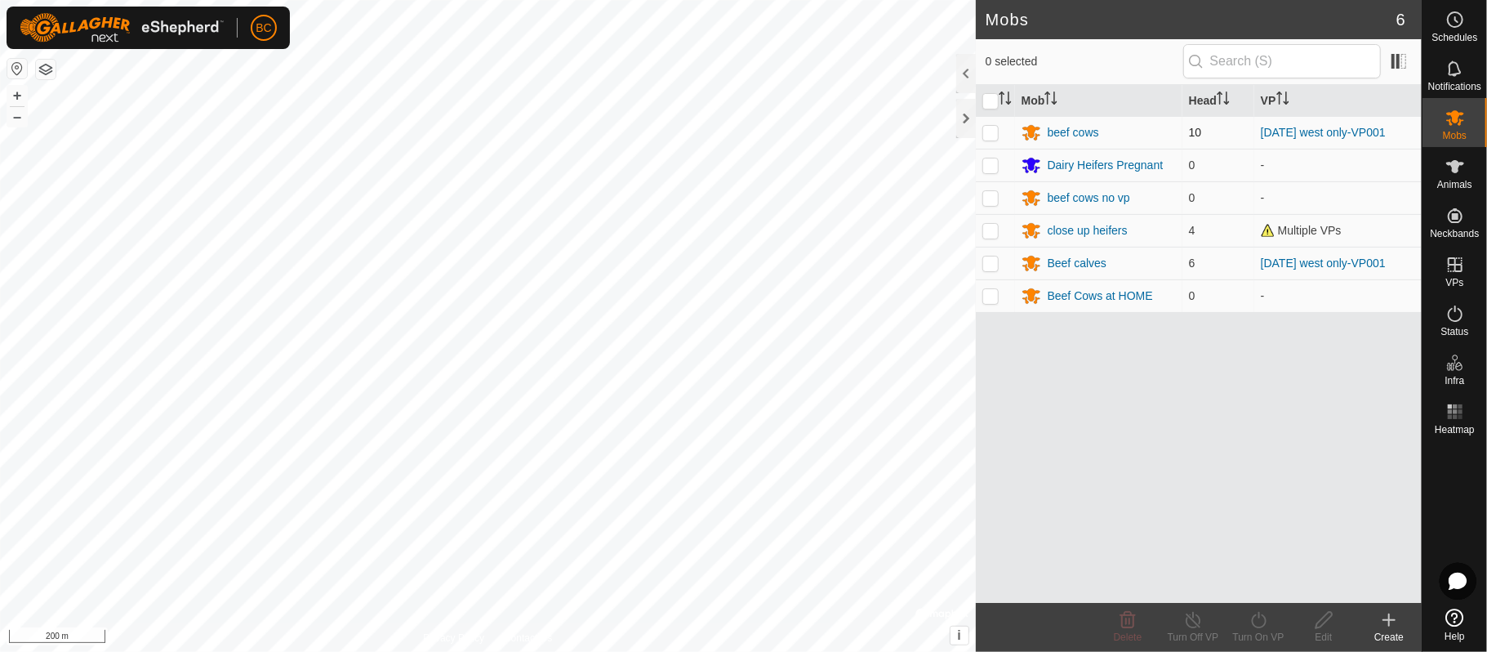
click at [995, 134] on p-checkbox at bounding box center [990, 132] width 16 height 13
checkbox input "true"
click at [1268, 628] on icon at bounding box center [1259, 620] width 20 height 20
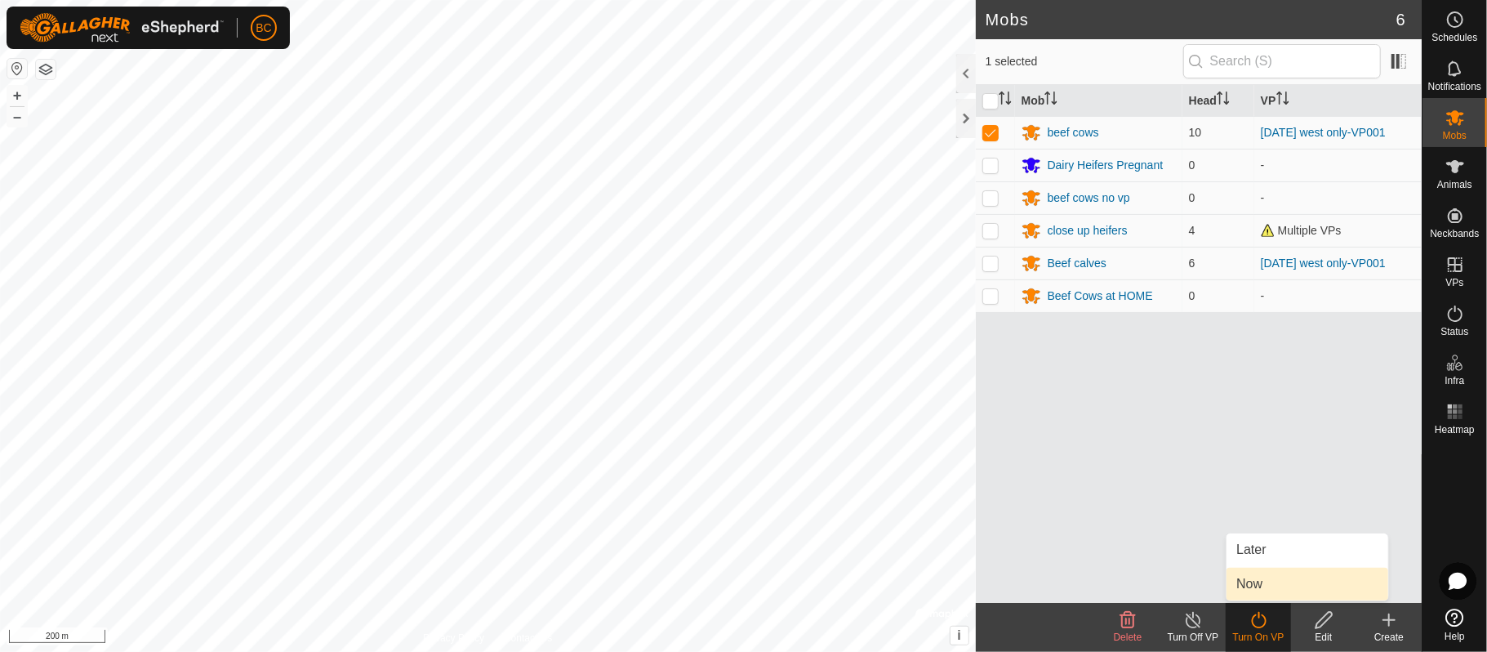
click at [1268, 578] on link "Now" at bounding box center [1308, 584] width 162 height 33
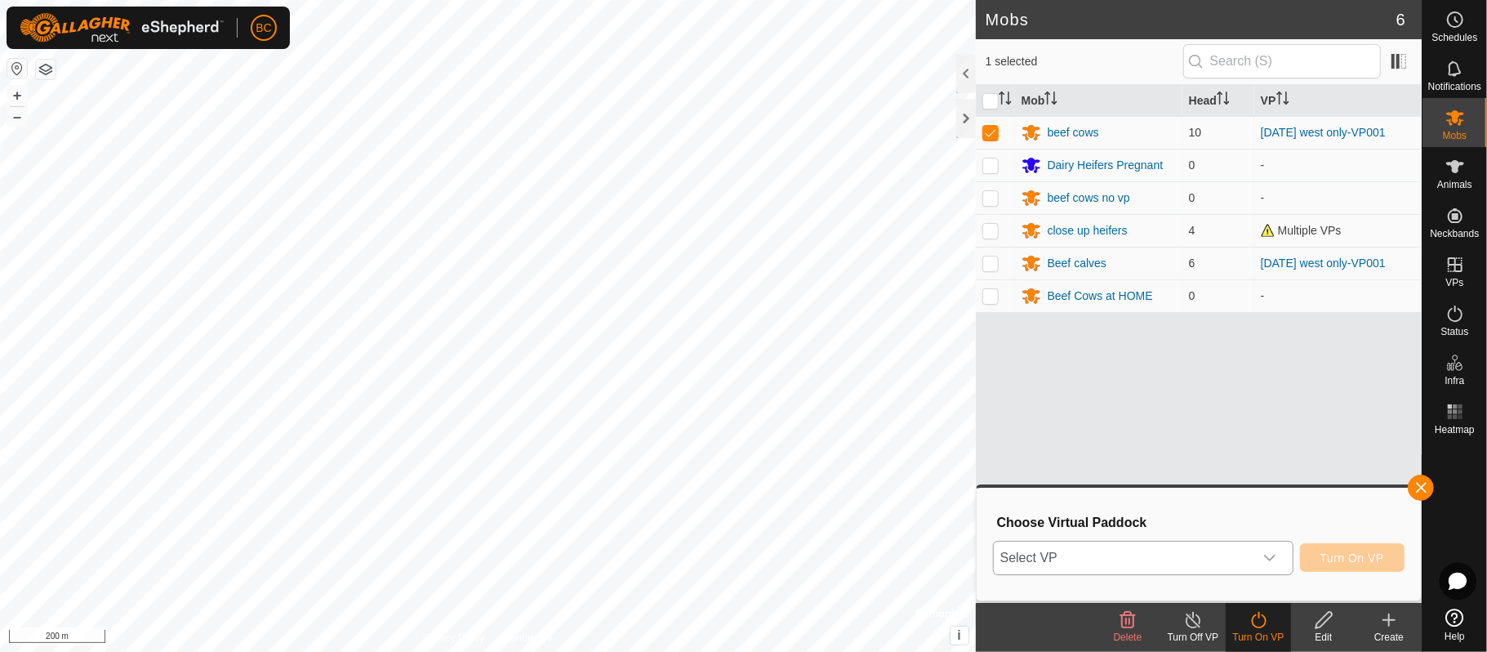
click at [1264, 560] on icon "dropdown trigger" at bounding box center [1269, 557] width 13 height 13
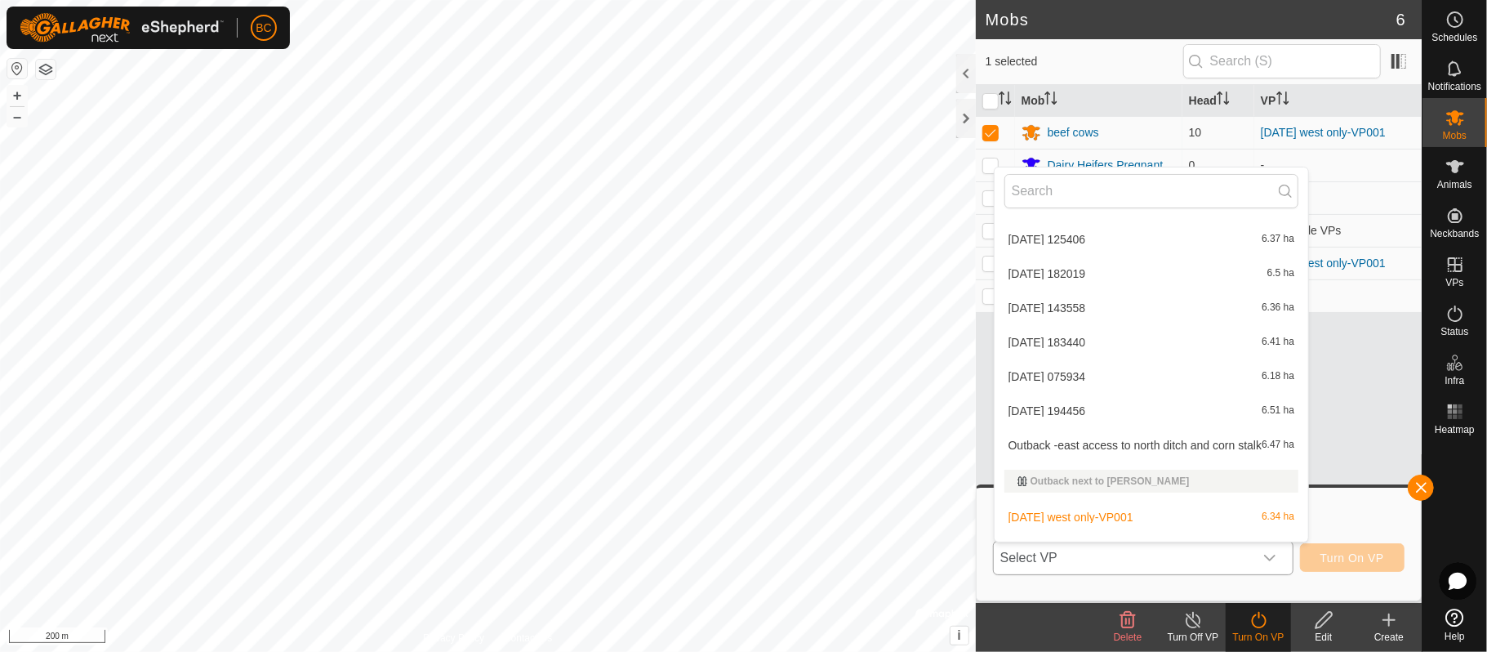
scroll to position [447, 0]
click at [1075, 409] on li "[DATE] 194456 6.51 ha" at bounding box center [1152, 407] width 314 height 33
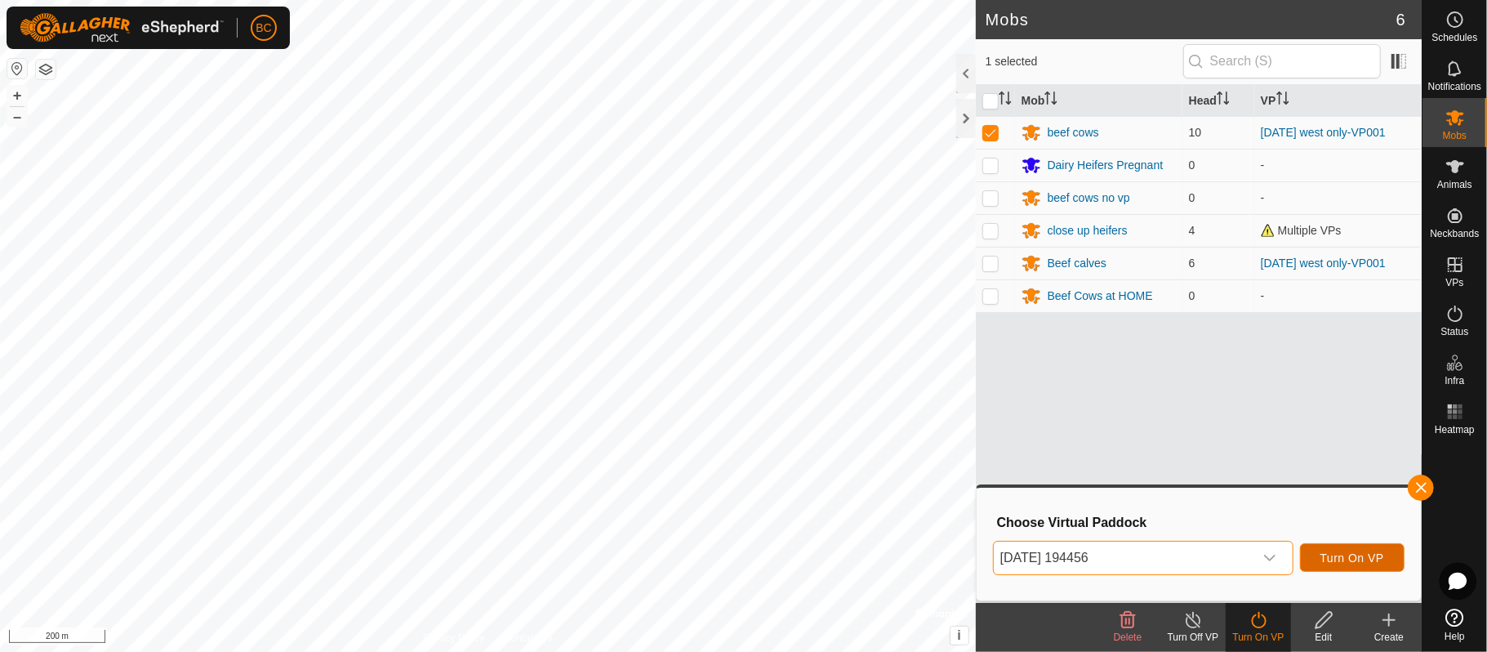
click at [1359, 556] on span "Turn On VP" at bounding box center [1352, 557] width 64 height 13
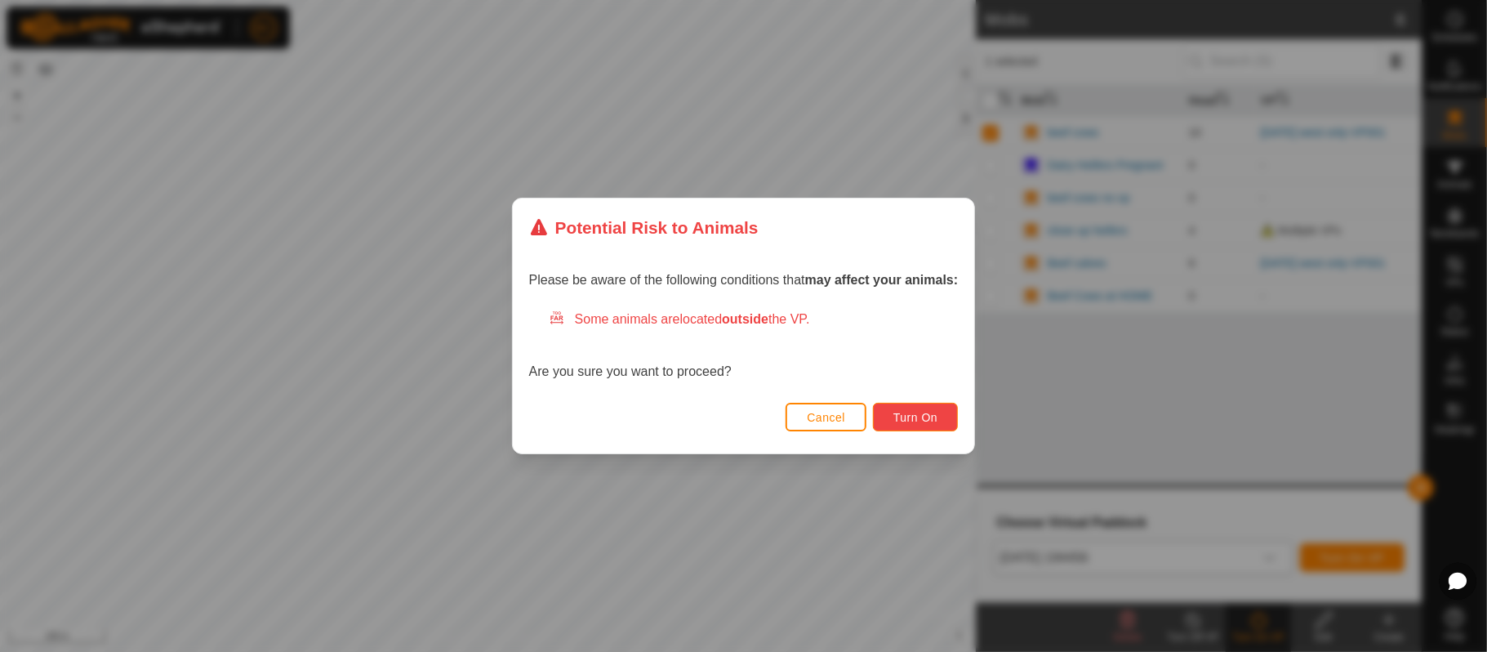
click at [905, 419] on span "Turn On" at bounding box center [915, 417] width 44 height 13
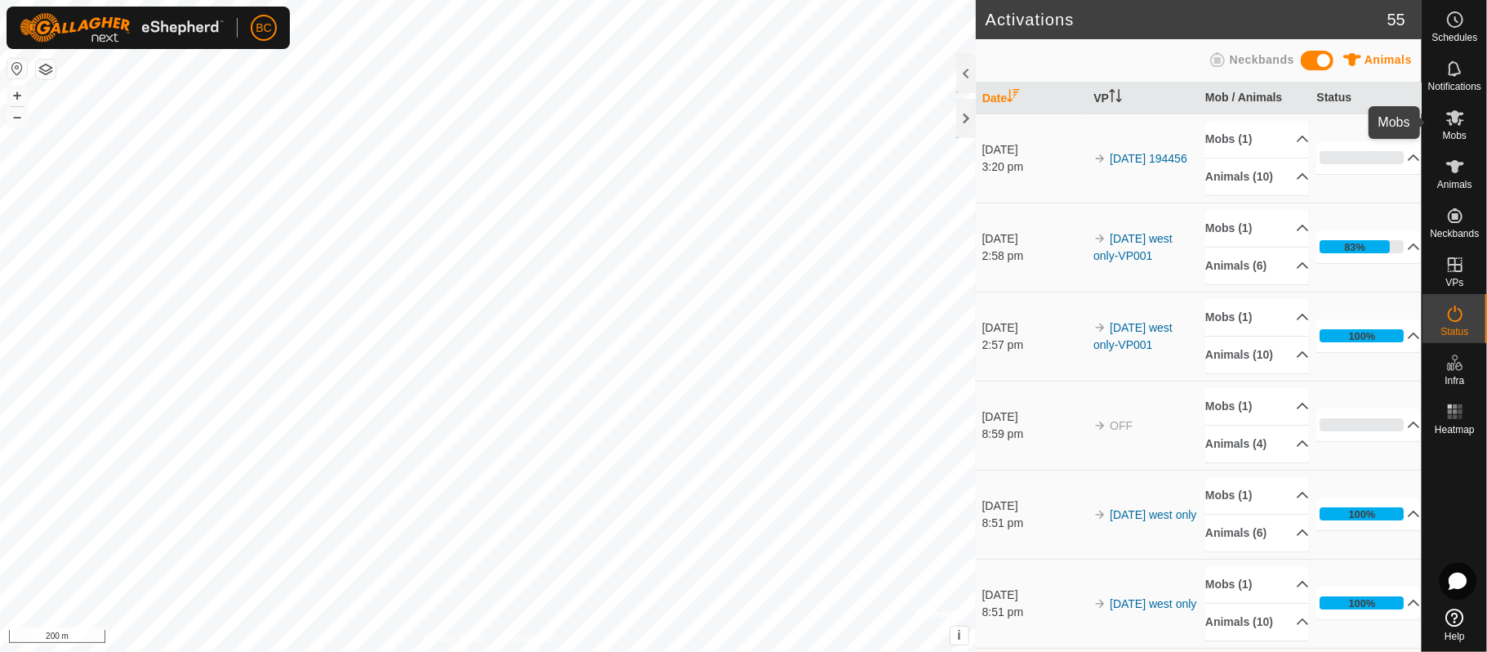
click at [1471, 129] on div "Mobs" at bounding box center [1455, 122] width 65 height 49
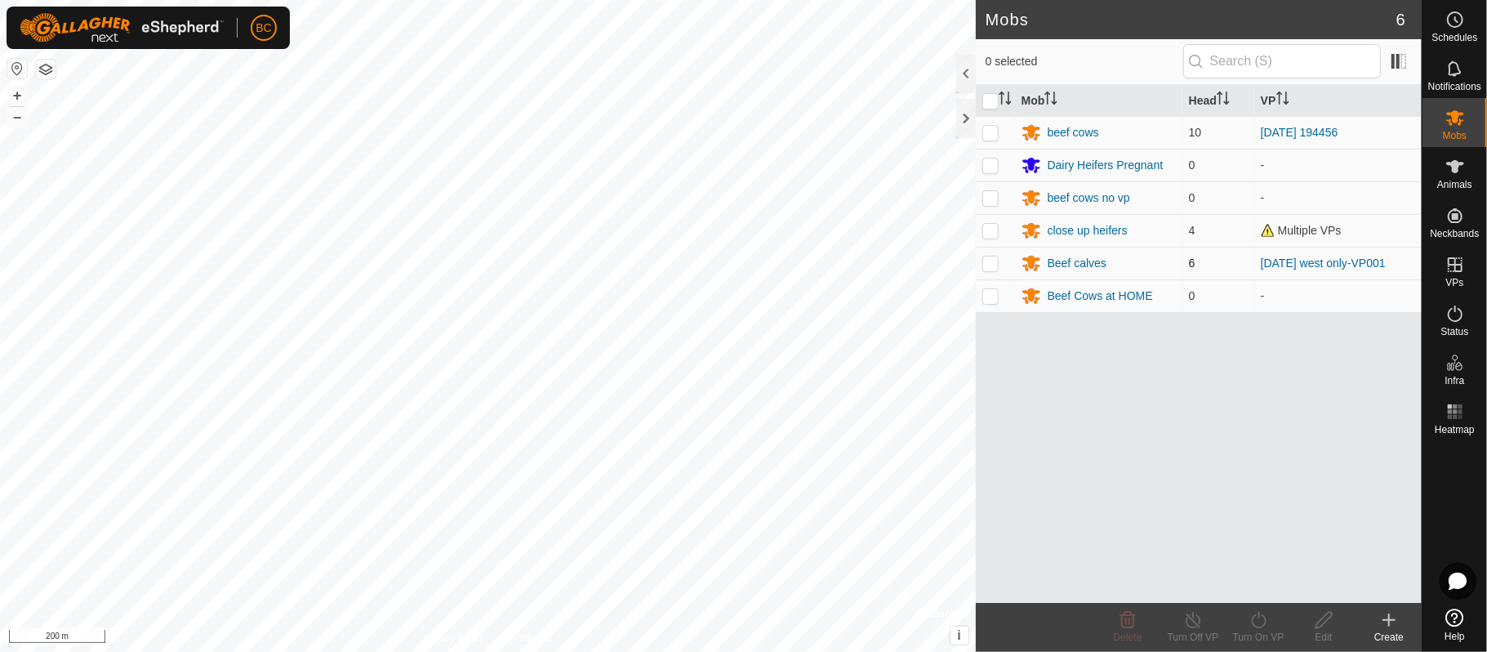
click at [993, 262] on p-checkbox at bounding box center [990, 262] width 16 height 13
checkbox input "true"
click at [1264, 626] on icon at bounding box center [1258, 620] width 15 height 16
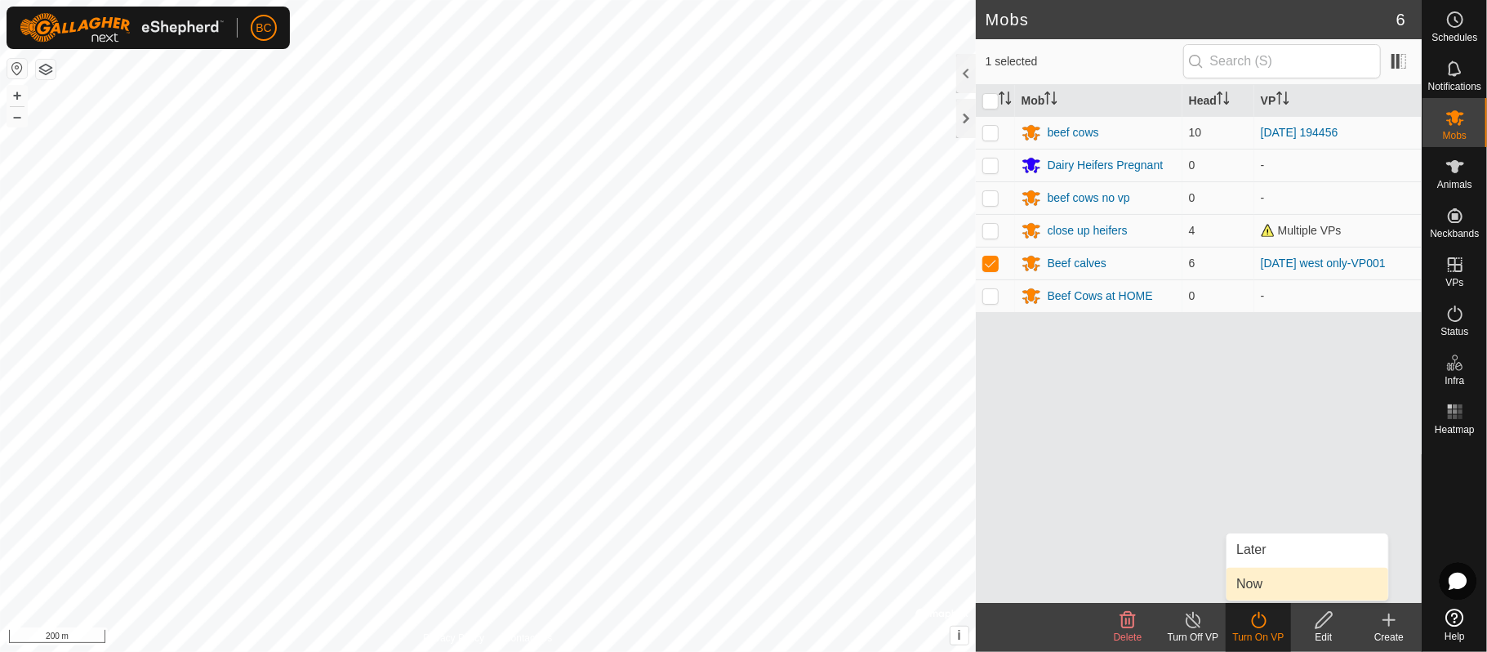
click at [1261, 573] on link "Now" at bounding box center [1308, 584] width 162 height 33
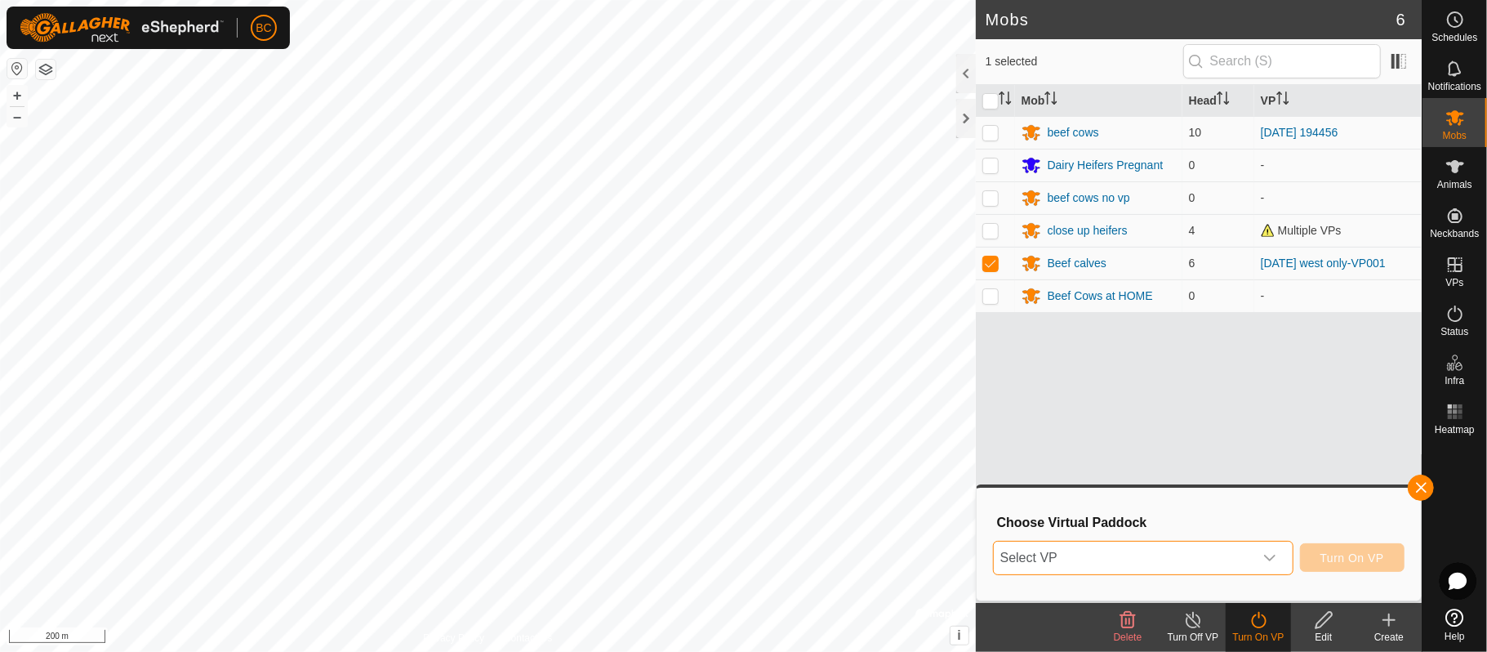
click at [1246, 563] on span "Select VP" at bounding box center [1124, 557] width 260 height 33
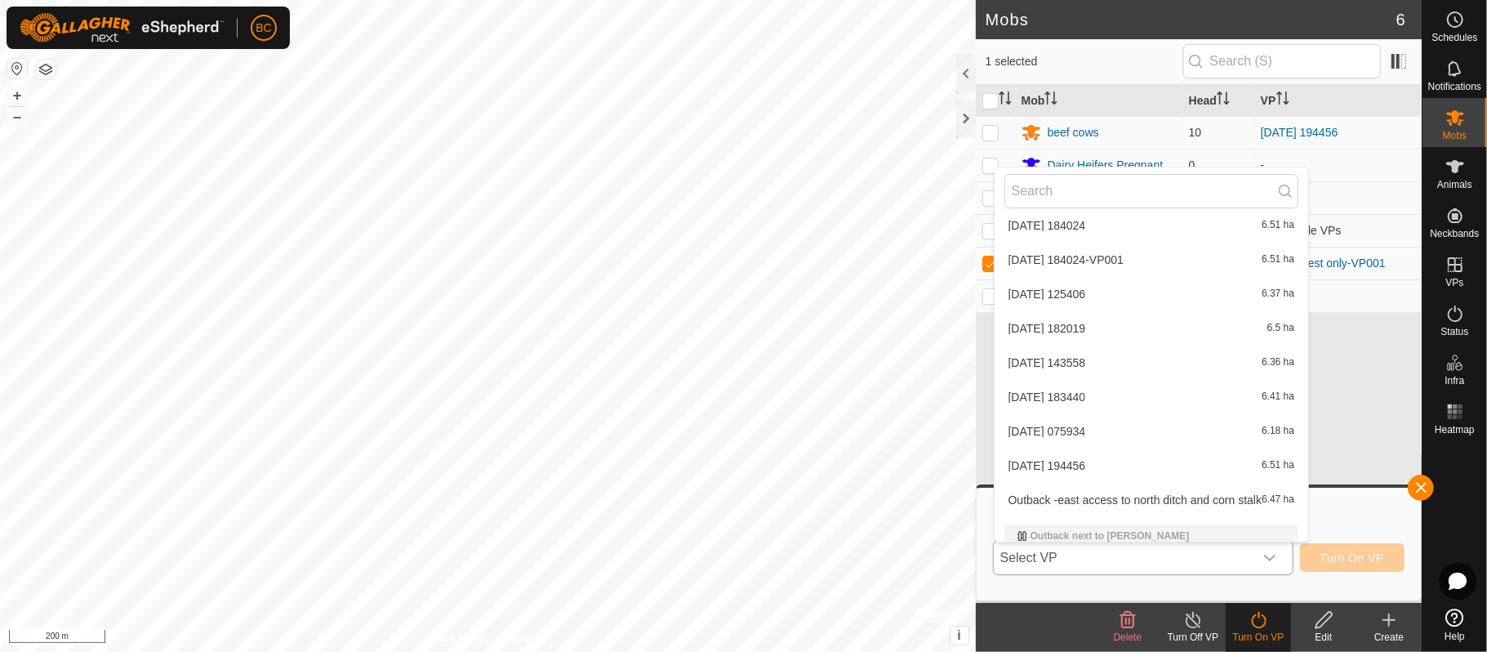
scroll to position [409, 0]
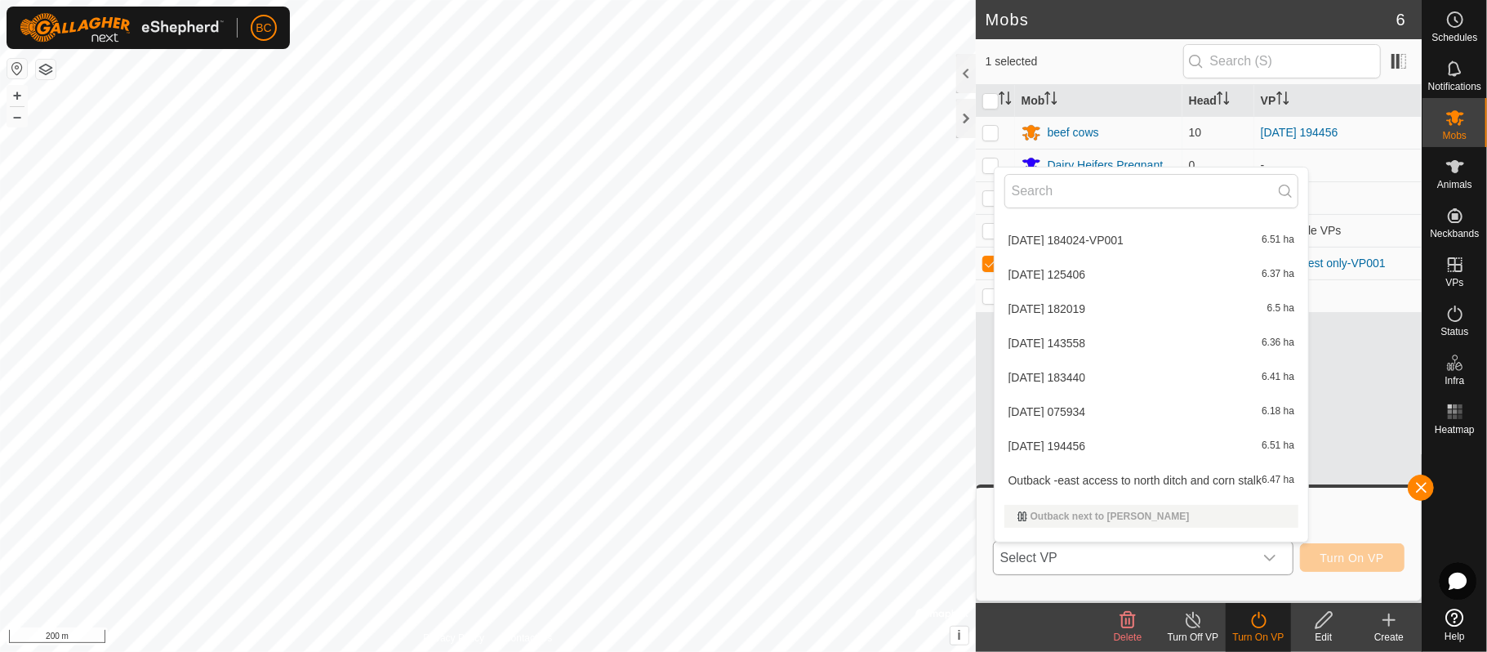
click at [1111, 448] on li "[DATE] 194456 6.51 ha" at bounding box center [1152, 446] width 314 height 33
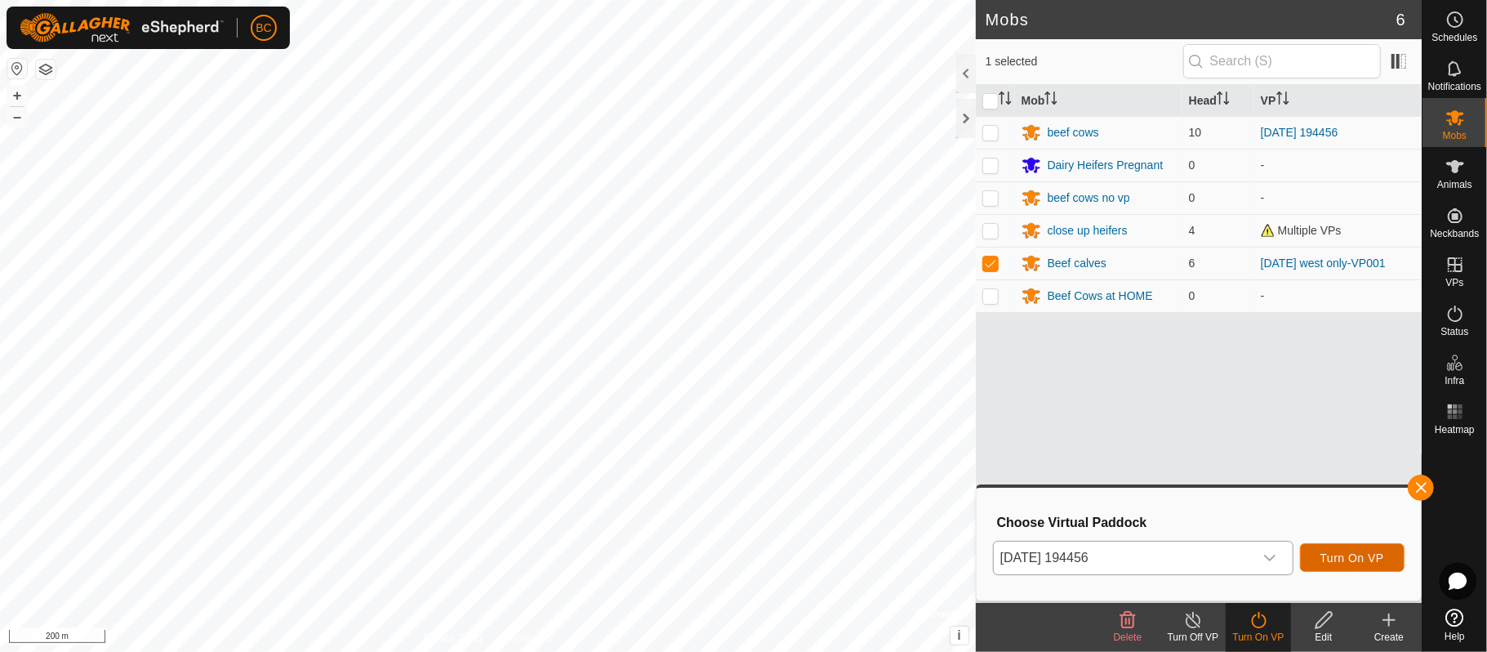
click at [1354, 555] on span "Turn On VP" at bounding box center [1352, 557] width 64 height 13
